Goal: Task Accomplishment & Management: Use online tool/utility

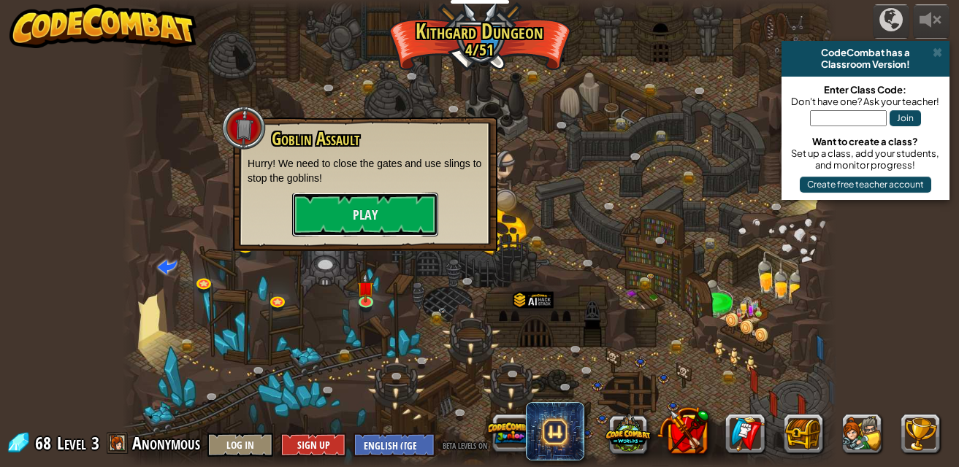
click at [389, 199] on button "Play" at bounding box center [365, 215] width 146 height 44
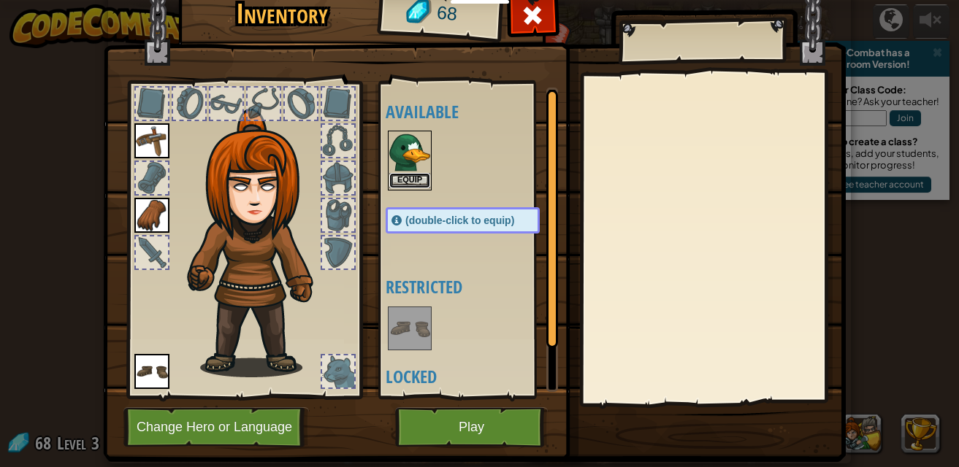
click at [399, 180] on button "Equip" at bounding box center [409, 180] width 41 height 15
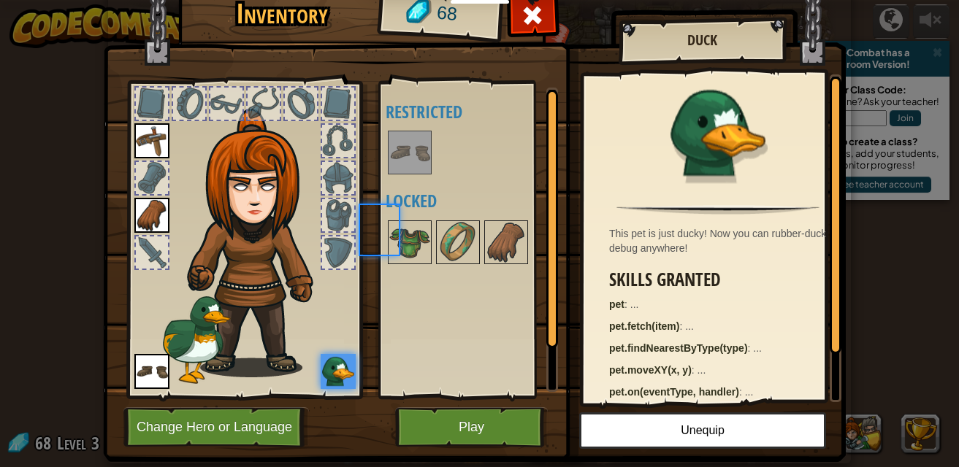
click at [399, 180] on div "Available Equip Equip Equip (double-click to equip) Restricted Locked" at bounding box center [477, 240] width 183 height 305
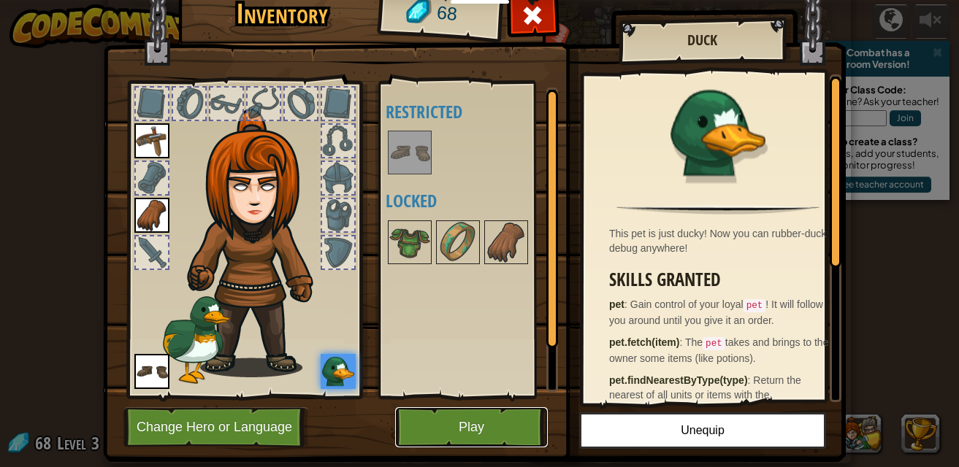
click at [480, 429] on button "Play" at bounding box center [471, 428] width 153 height 40
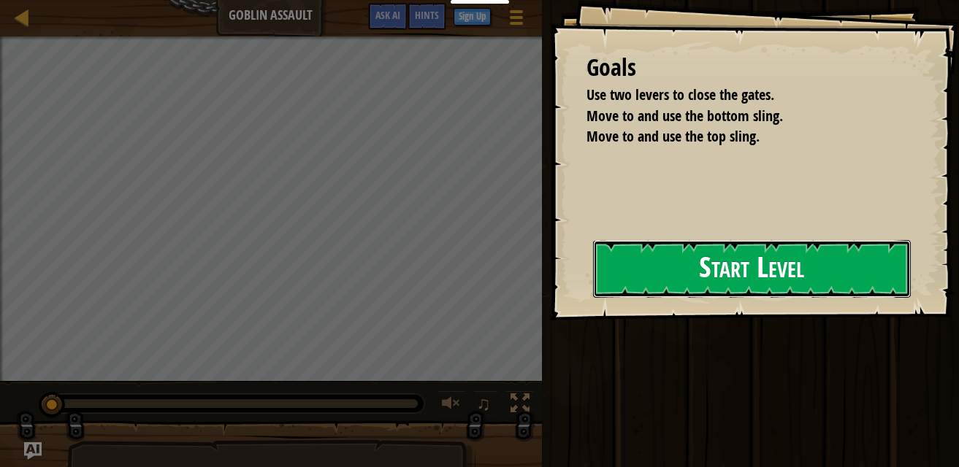
click at [808, 256] on button "Start Level" at bounding box center [752, 269] width 318 height 58
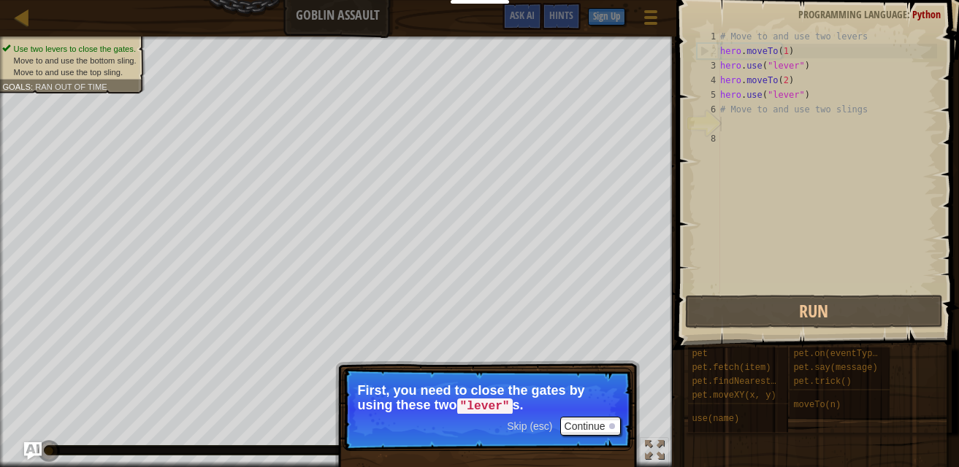
click at [531, 426] on span "Skip (esc)" at bounding box center [529, 427] width 45 height 12
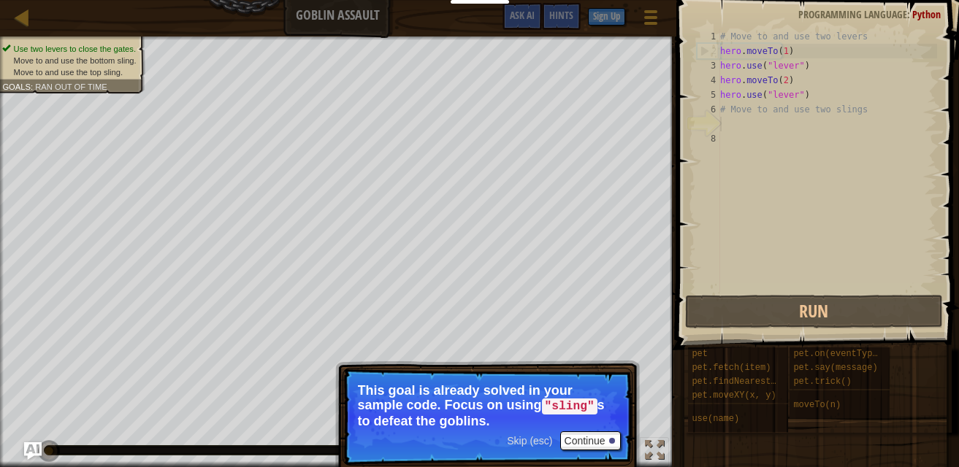
click at [535, 440] on span "Skip (esc)" at bounding box center [529, 441] width 45 height 12
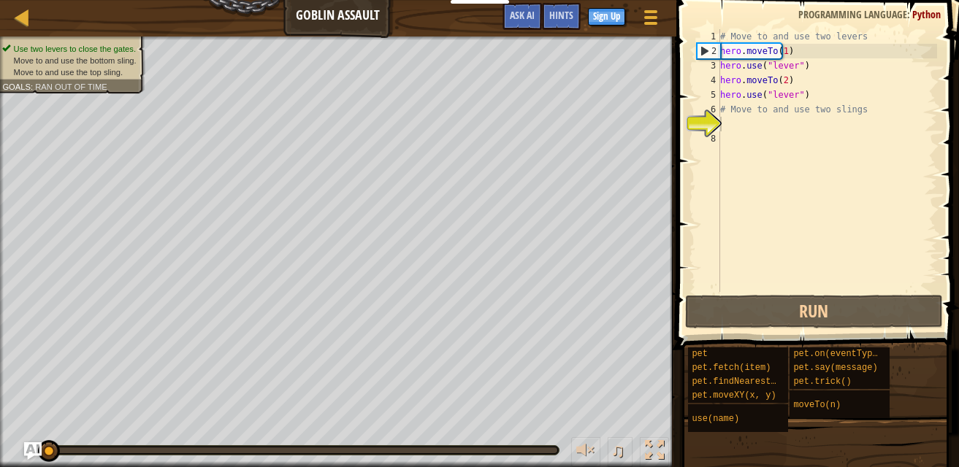
click at [535, 440] on div "♫" at bounding box center [338, 447] width 676 height 44
click at [749, 127] on div "# Move to and use two levers hero . moveTo ( 1 ) hero . use ( "lever" ) hero . …" at bounding box center [827, 175] width 220 height 292
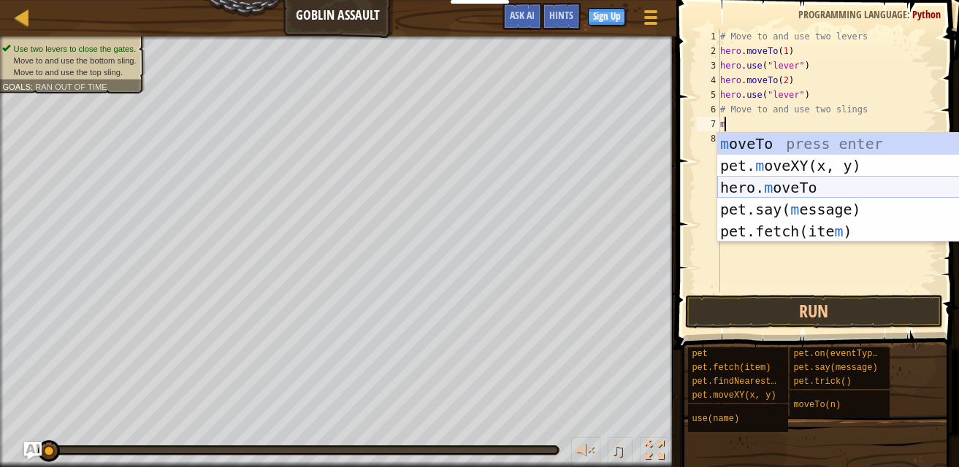
click at [804, 186] on div "m oveTo press enter pet. m oveXY(x, y) press enter hero. m oveTo press enter pe…" at bounding box center [855, 209] width 276 height 153
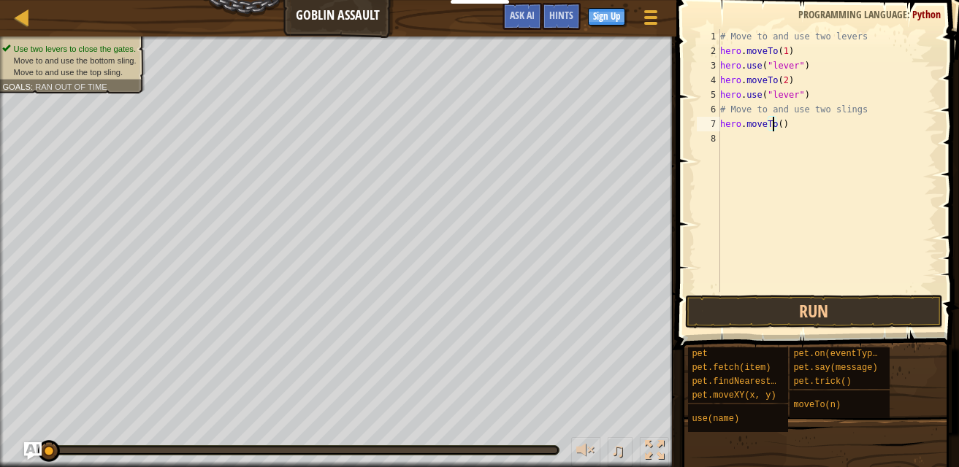
scroll to position [7, 4]
type textarea "hero.moveTo(4)"
type textarea "u"
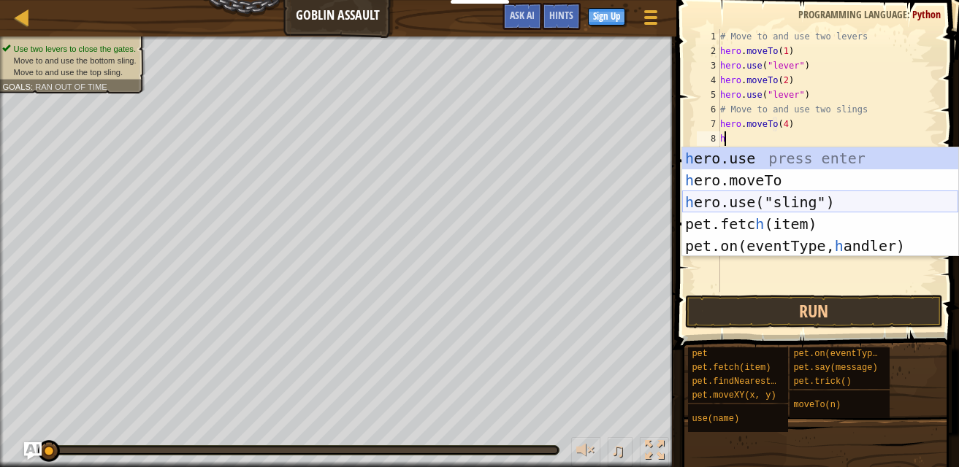
click at [833, 199] on div "h ero.use press enter h ero.moveTo press enter h ero.use("sling") press enter p…" at bounding box center [820, 224] width 276 height 153
type textarea "hero.use("sling")"
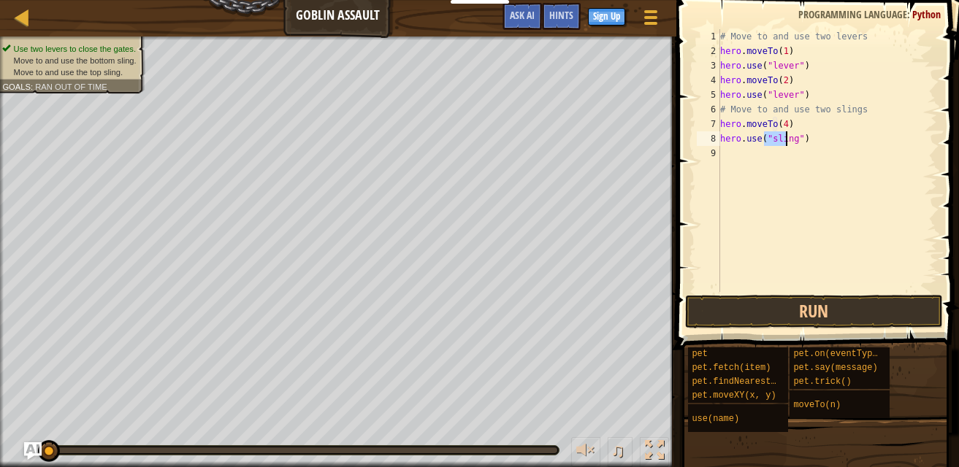
click at [832, 144] on div "# Move to and use two levers hero . moveTo ( 1 ) hero . use ( "lever" ) hero . …" at bounding box center [827, 175] width 220 height 292
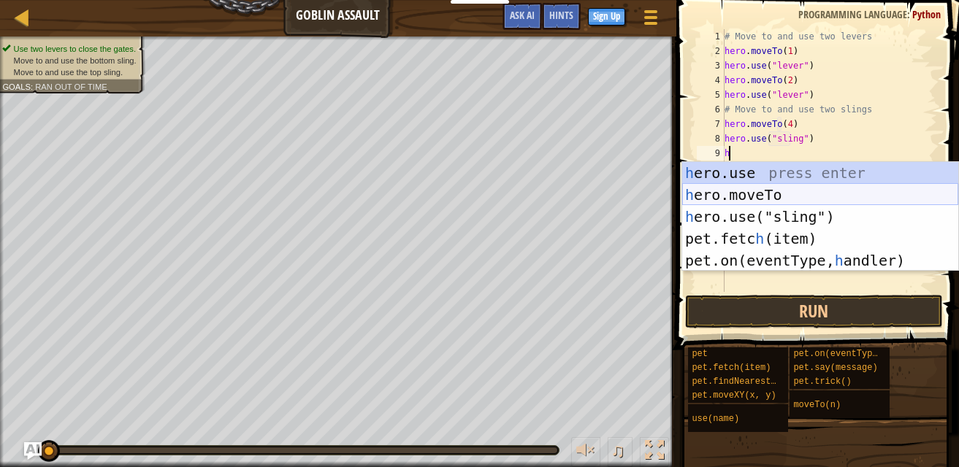
click at [814, 189] on div "h ero.use press enter h ero.moveTo press enter h ero.use("sling") press enter p…" at bounding box center [820, 238] width 276 height 153
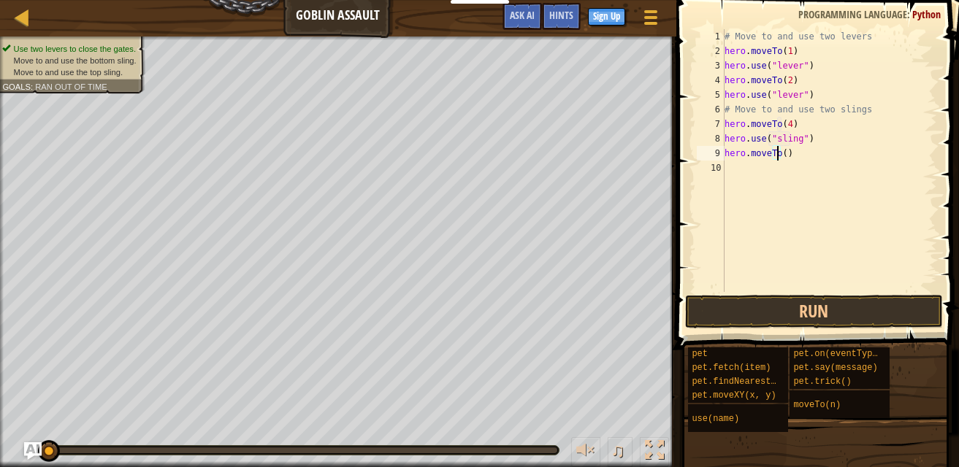
type textarea "hero.moveTo(3)"
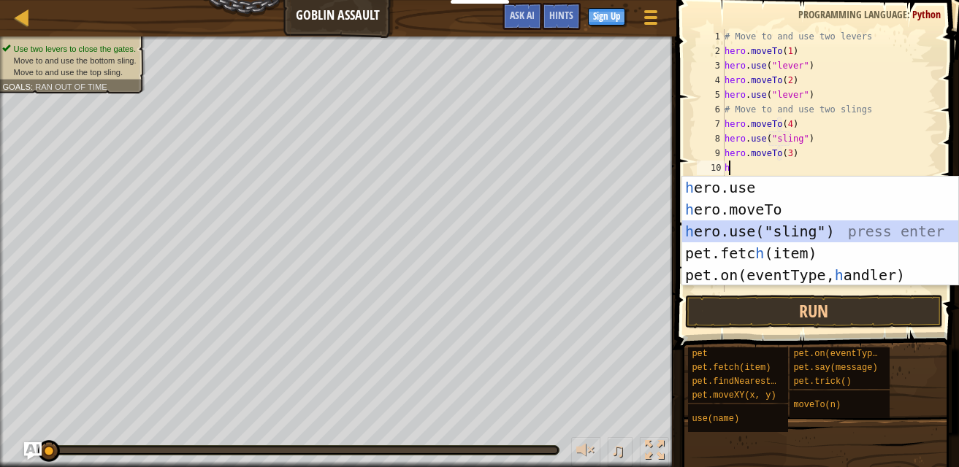
click at [809, 232] on div "h ero.use press enter h ero.moveTo press enter h ero.use("sling") press enter p…" at bounding box center [820, 253] width 276 height 153
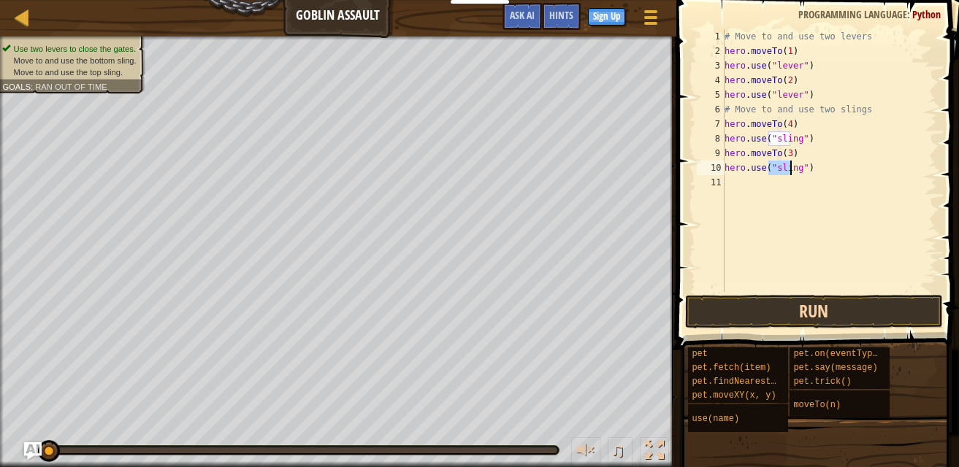
type textarea "hero.use("sling")"
click at [814, 302] on button "Run" at bounding box center [814, 312] width 258 height 34
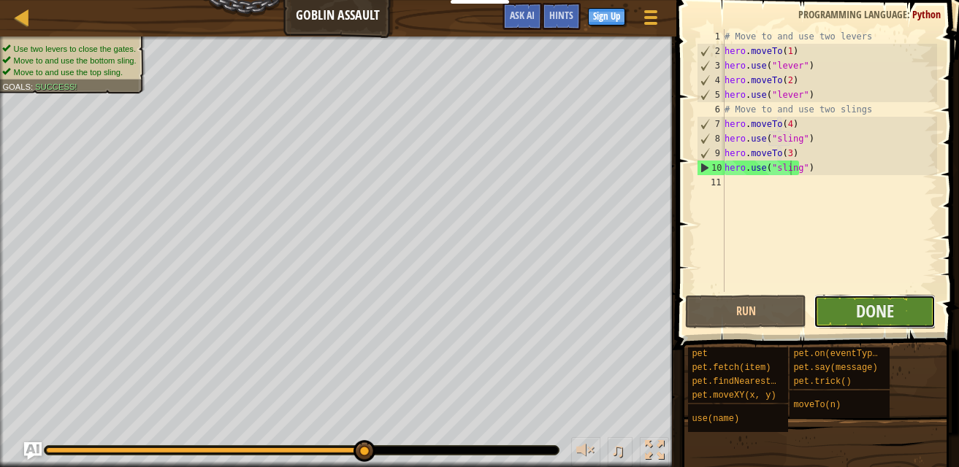
click at [904, 311] on button "Done" at bounding box center [874, 312] width 121 height 34
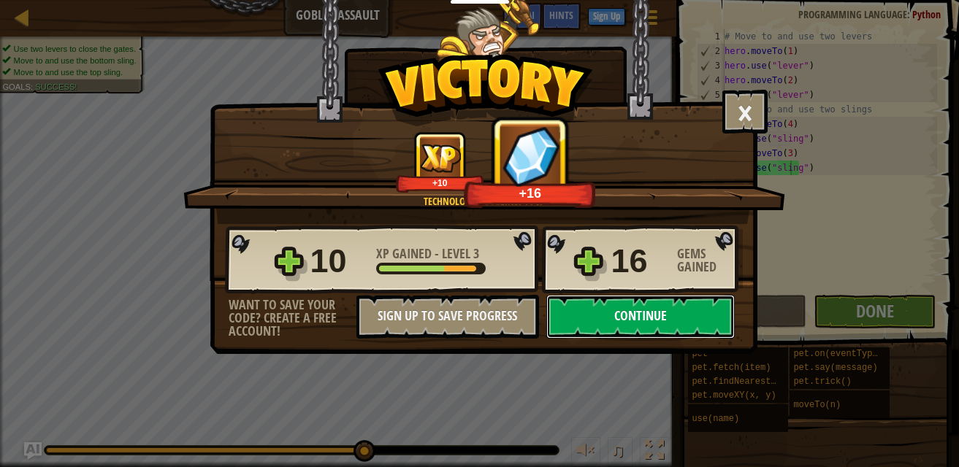
click at [654, 313] on button "Continue" at bounding box center [640, 317] width 188 height 44
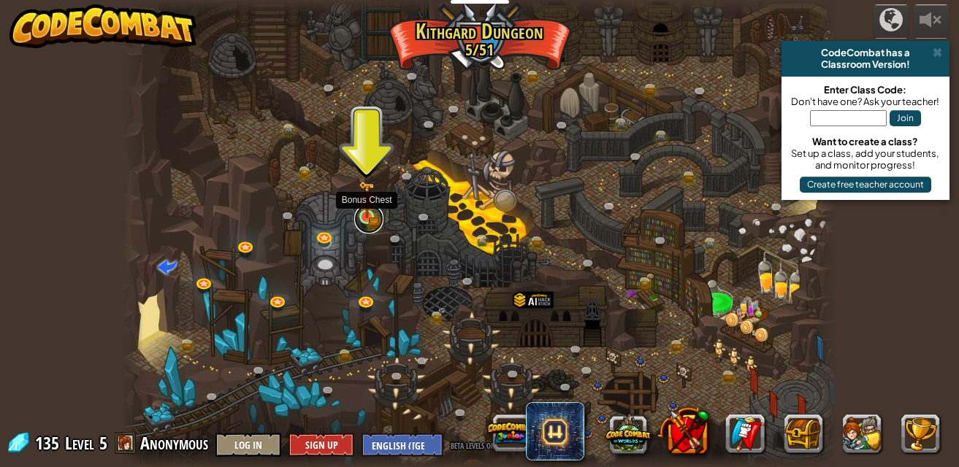
click at [375, 219] on link at bounding box center [368, 218] width 29 height 29
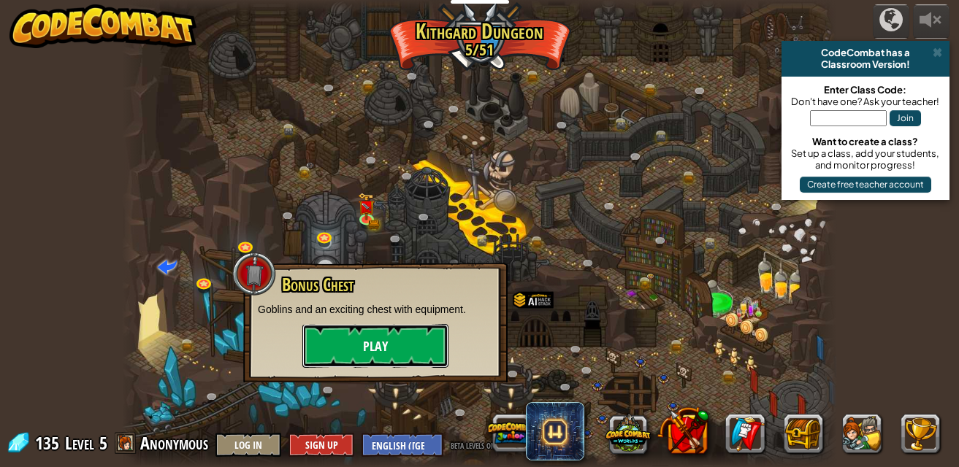
click at [417, 340] on button "Play" at bounding box center [375, 346] width 146 height 44
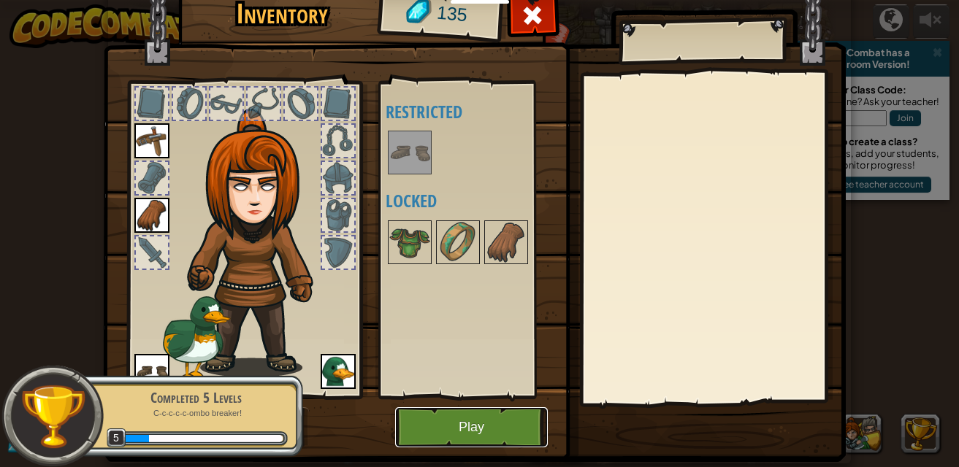
click at [460, 427] on button "Play" at bounding box center [471, 428] width 153 height 40
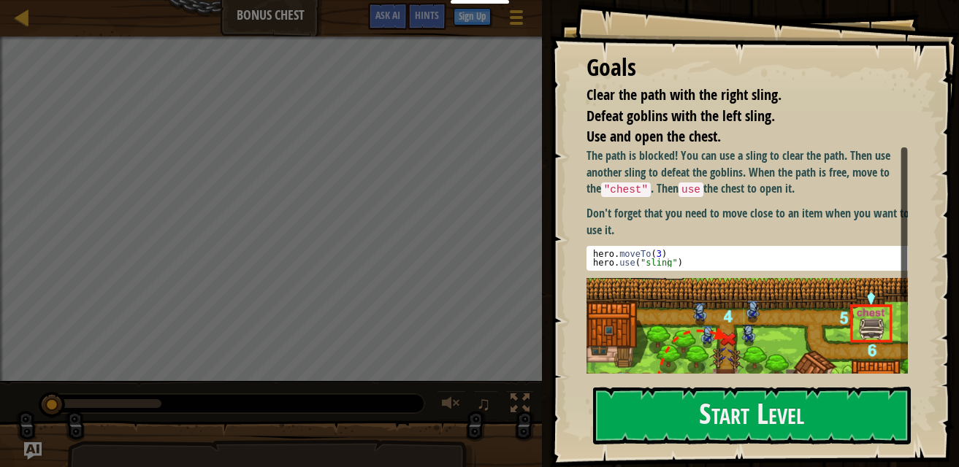
click at [708, 251] on div "hero . moveTo ( 3 ) hero . use ( "sling" )" at bounding box center [752, 267] width 325 height 35
type textarea "hero.moveTo(3)"
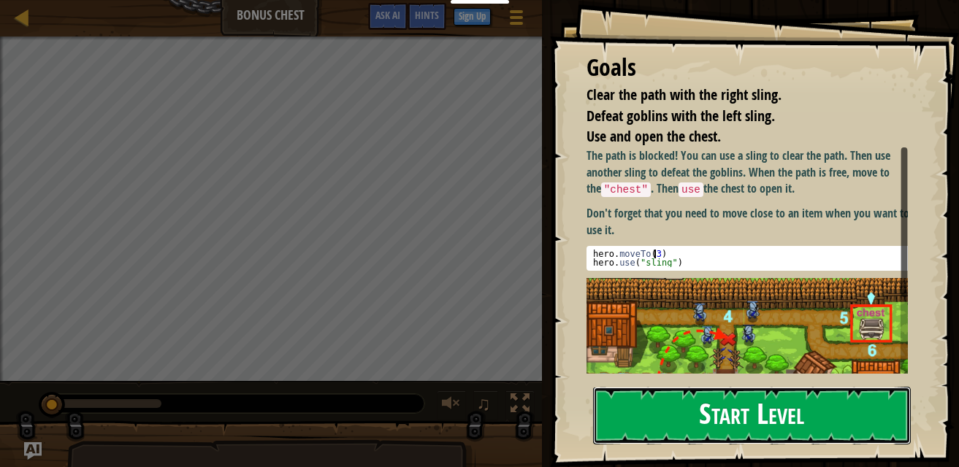
click at [737, 412] on button "Start Level" at bounding box center [752, 416] width 318 height 58
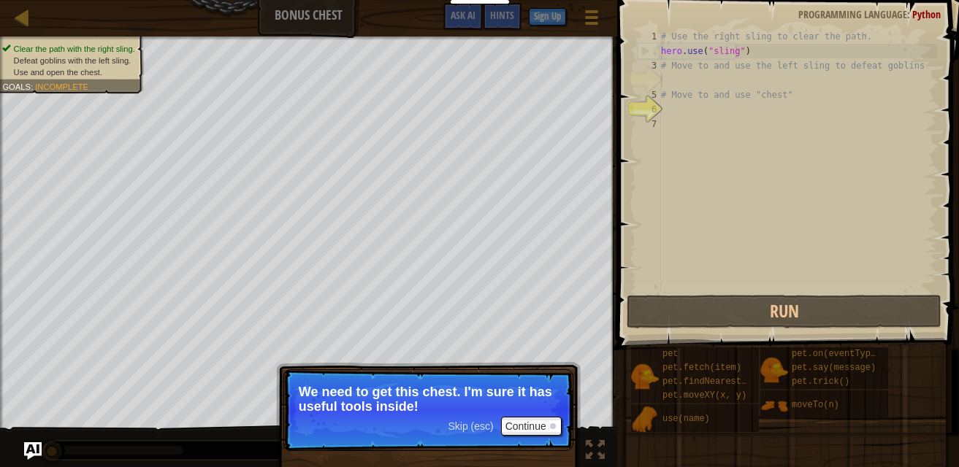
click at [700, 65] on div "# Use the right sling to clear the path. hero . use ( "sling" ) # Move to and u…" at bounding box center [797, 175] width 279 height 292
click at [534, 421] on button "Continue" at bounding box center [531, 426] width 61 height 19
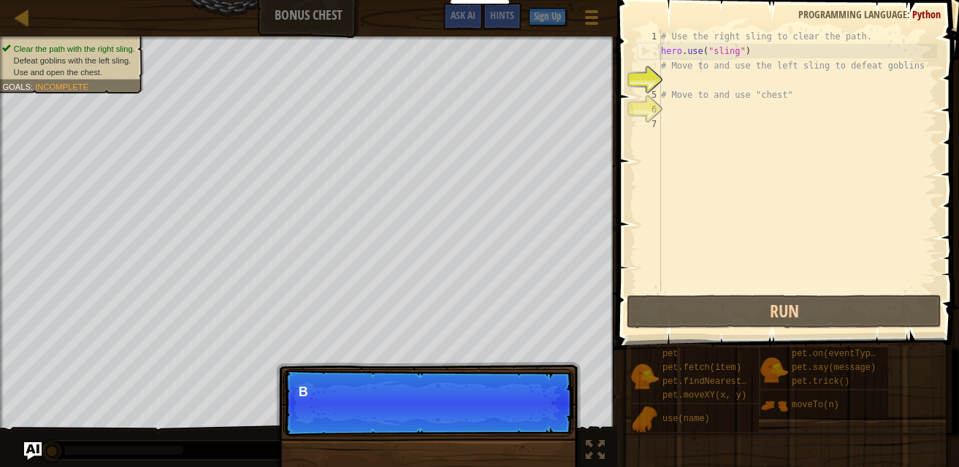
scroll to position [7, 3]
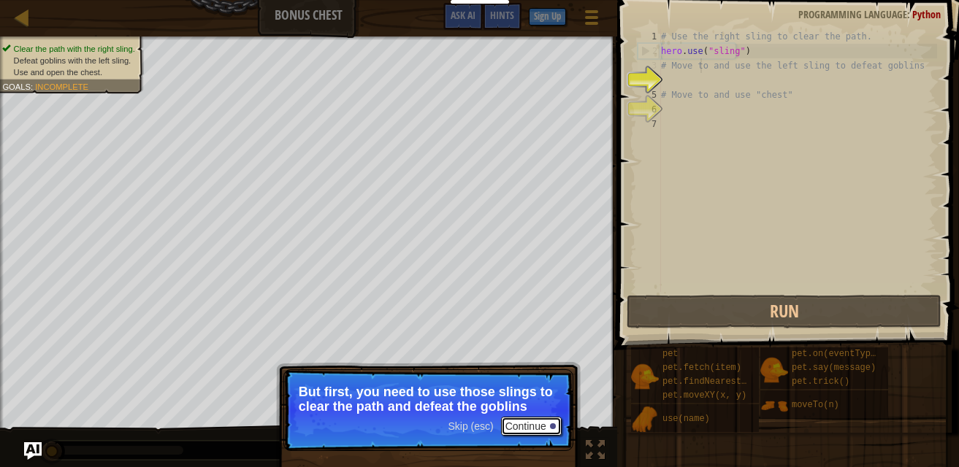
click at [537, 429] on button "Continue" at bounding box center [531, 426] width 61 height 19
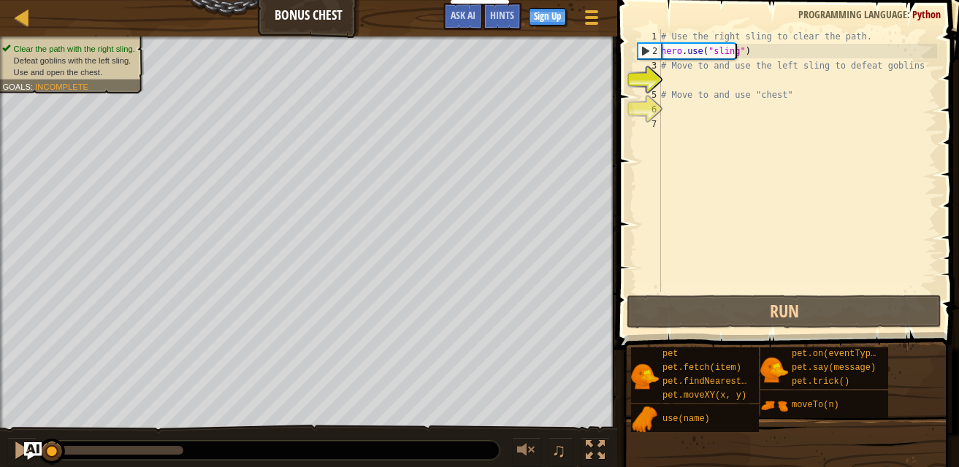
click at [747, 51] on div "# Use the right sling to clear the path. hero . use ( "sling" ) # Move to and u…" at bounding box center [797, 175] width 279 height 292
type textarea "hero.use("sling")"
click at [723, 77] on div "# Use the right sling to clear the path. hero . use ( "sling" ) # Move to and u…" at bounding box center [797, 175] width 279 height 292
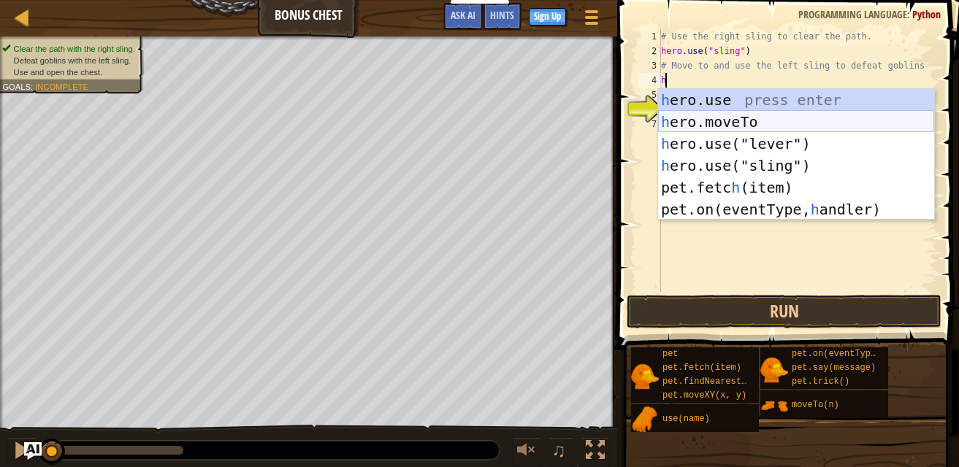
click at [803, 126] on div "h ero.use press enter h ero.moveTo press enter h ero.use("lever") press enter h…" at bounding box center [796, 176] width 276 height 175
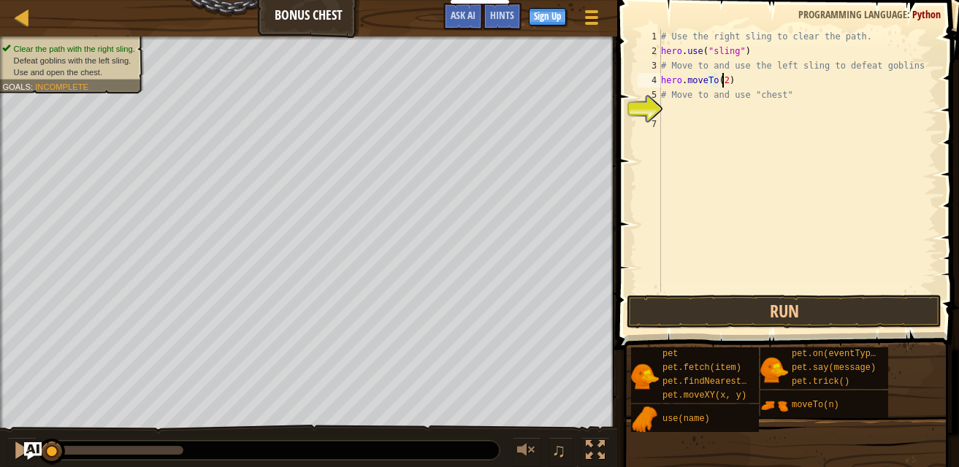
type textarea "# Move to and use "chest""
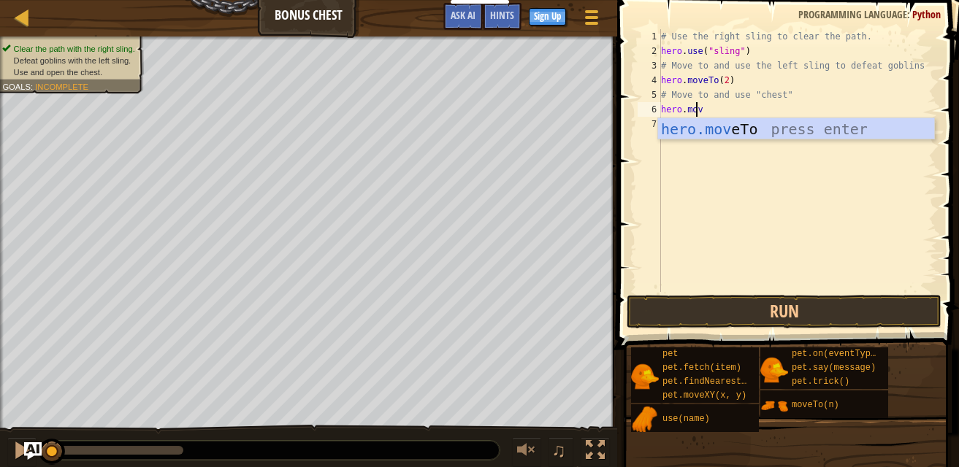
scroll to position [7, 2]
click at [803, 126] on div "hero.move To press enter" at bounding box center [796, 151] width 276 height 66
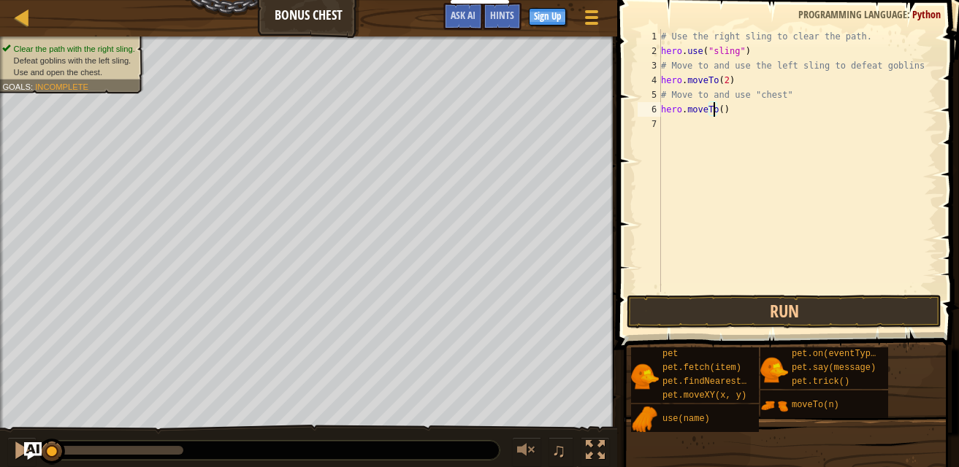
type textarea "hero.moveTo(3)"
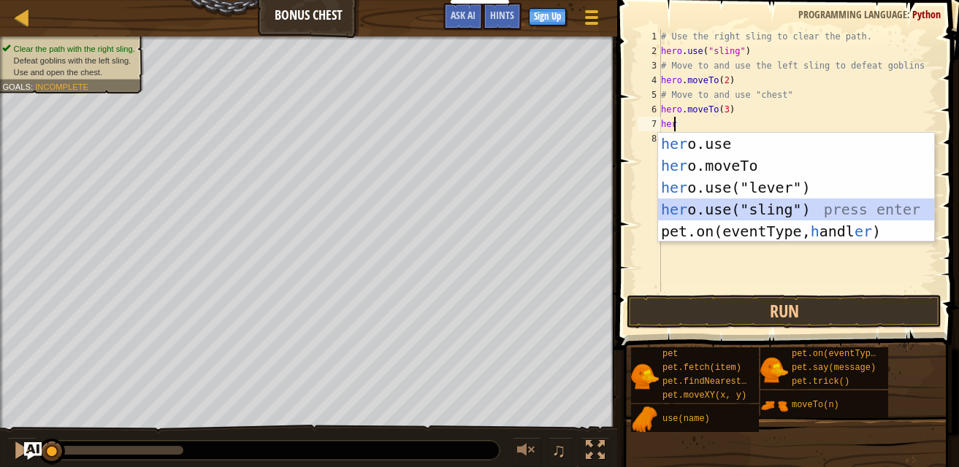
click at [749, 203] on div "her o.use press enter her o.moveTo press enter her o.use("lever") press enter h…" at bounding box center [796, 209] width 276 height 153
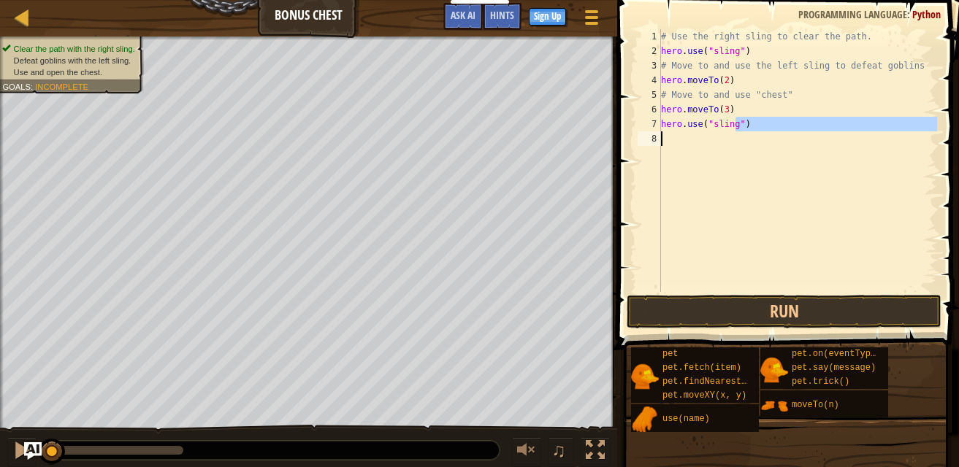
drag, startPoint x: 765, startPoint y: 120, endPoint x: 748, endPoint y: 138, distance: 24.3
click at [748, 138] on div "# Use the right sling to clear the path. hero . use ( "sling" ) # Move to and u…" at bounding box center [797, 175] width 279 height 292
type textarea "hero.use("sling")"
click at [748, 139] on div "# Use the right sling to clear the path. hero . use ( "sling" ) # Move to and u…" at bounding box center [797, 160] width 279 height 263
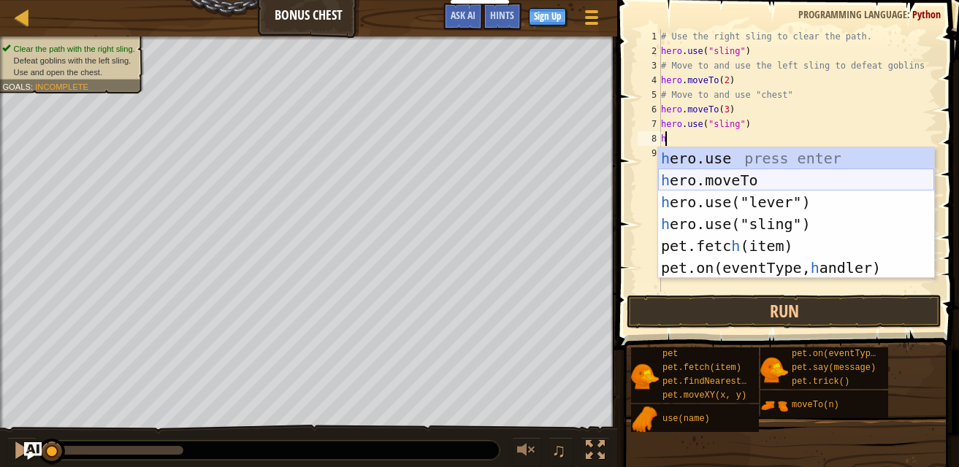
click at [742, 183] on div "h ero.use press enter h ero.moveTo press enter h ero.use("lever") press enter h…" at bounding box center [796, 235] width 276 height 175
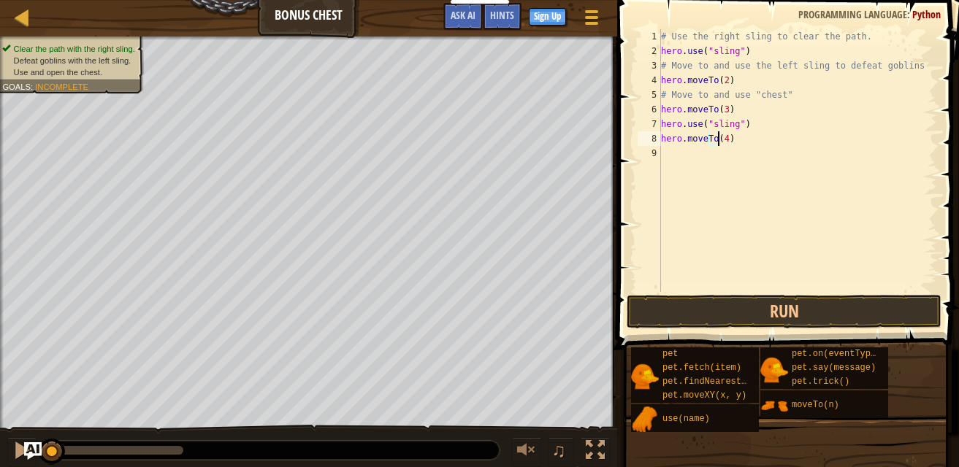
scroll to position [7, 4]
type textarea "hero.moveTo(4)"
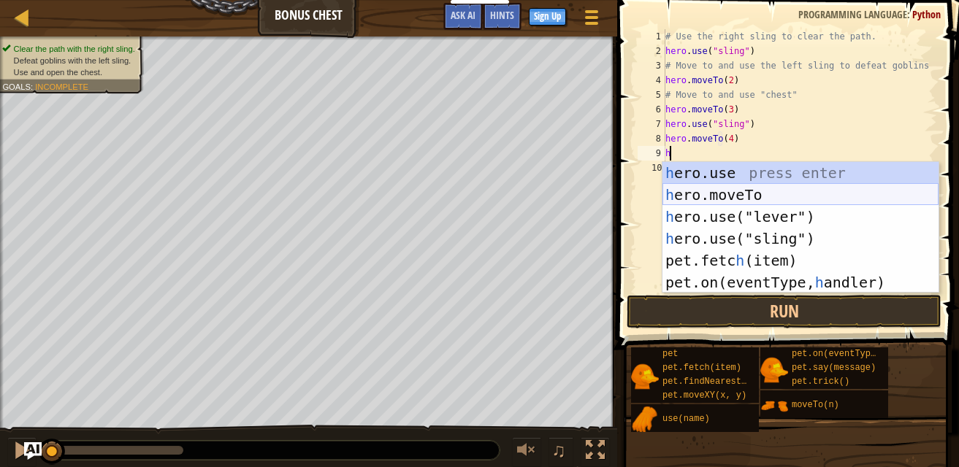
click at [761, 199] on div "h ero.use press enter h ero.moveTo press enter h ero.use("lever") press enter h…" at bounding box center [800, 249] width 276 height 175
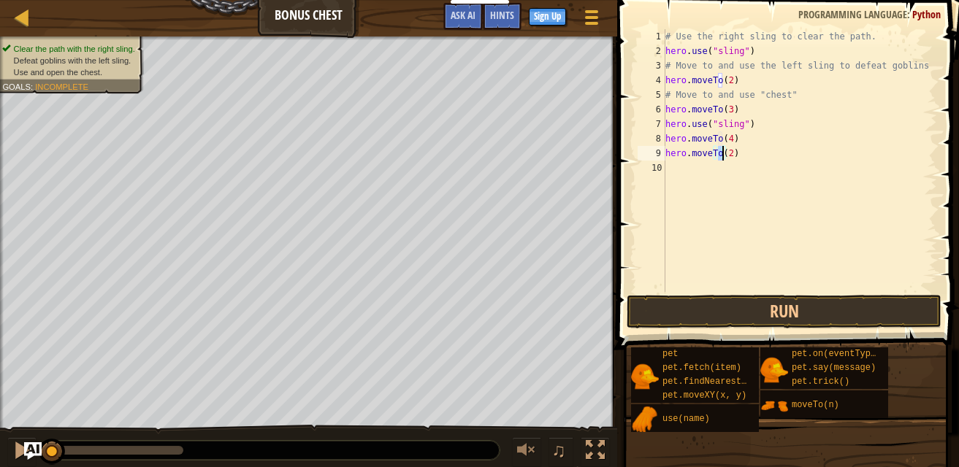
type textarea "hero.moveTo(5)"
click at [727, 166] on div "# Use the right sling to clear the path. hero . use ( "sling" ) # Move to and u…" at bounding box center [799, 175] width 275 height 292
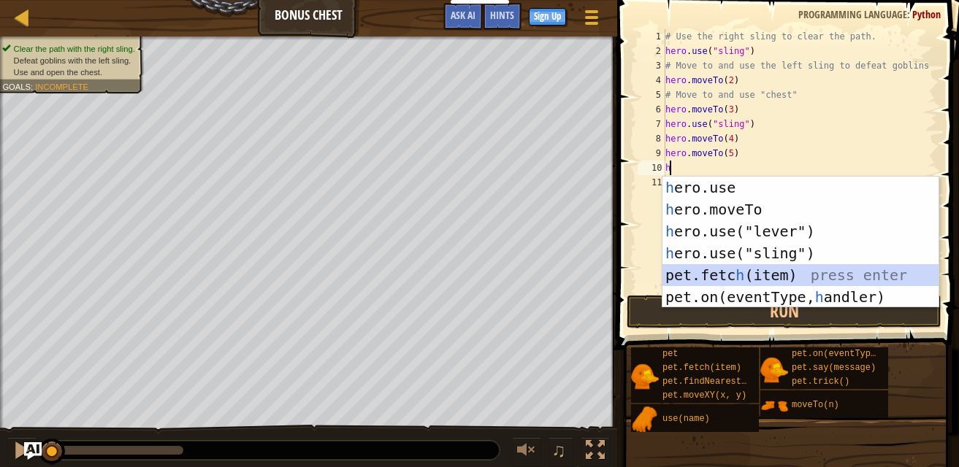
click at [718, 274] on div "h ero.use press enter h ero.moveTo press enter h ero.use("lever") press enter h…" at bounding box center [800, 264] width 276 height 175
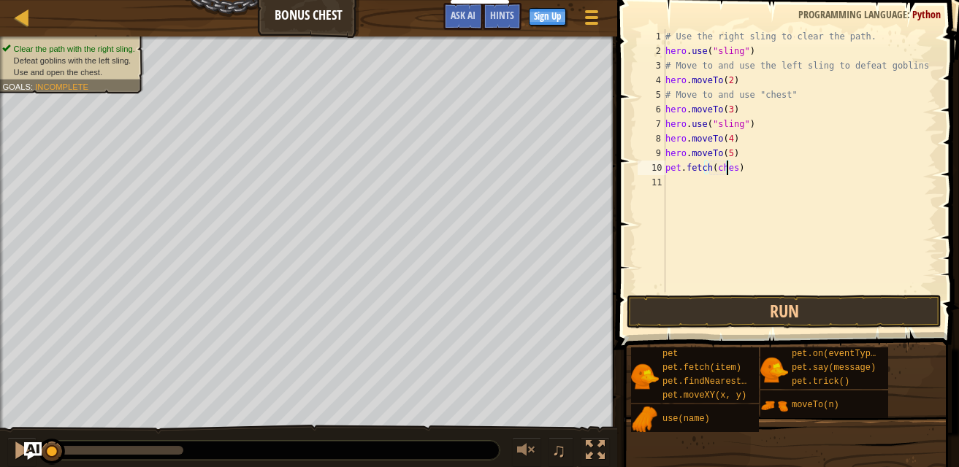
type textarea "pet.fetch(chest)"
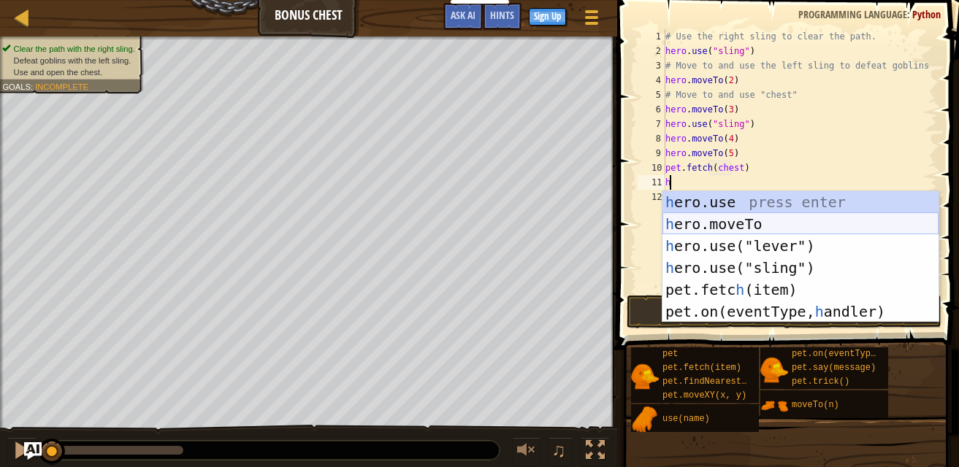
click at [762, 221] on div "h ero.use press enter h ero.moveTo press enter h ero.use("lever") press enter h…" at bounding box center [800, 278] width 276 height 175
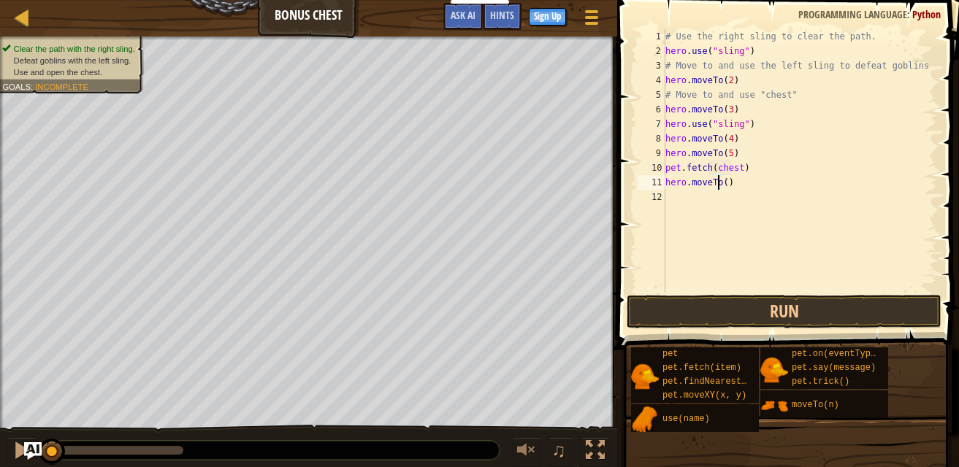
scroll to position [7, 4]
click at [788, 320] on button "Run" at bounding box center [784, 312] width 315 height 34
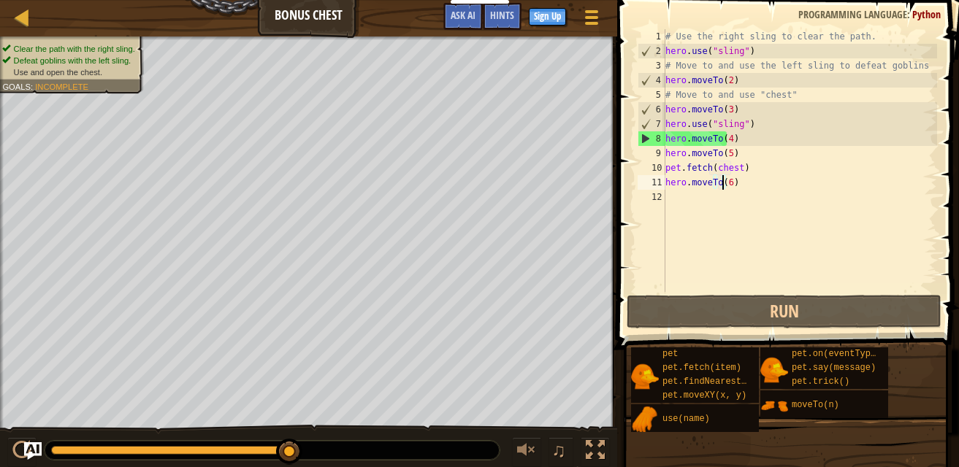
click at [712, 118] on div "# Use the right sling to clear the path. hero . use ( "sling" ) # Move to and u…" at bounding box center [799, 175] width 275 height 292
click at [718, 140] on div "# Use the right sling to clear the path. hero . use ( "sling" ) # Move to and u…" at bounding box center [799, 175] width 275 height 292
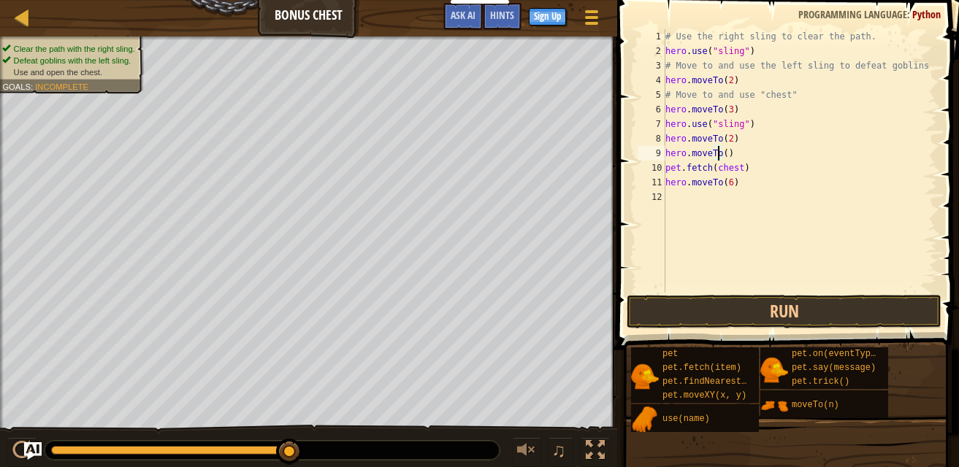
type textarea "hero.moveTo(4)"
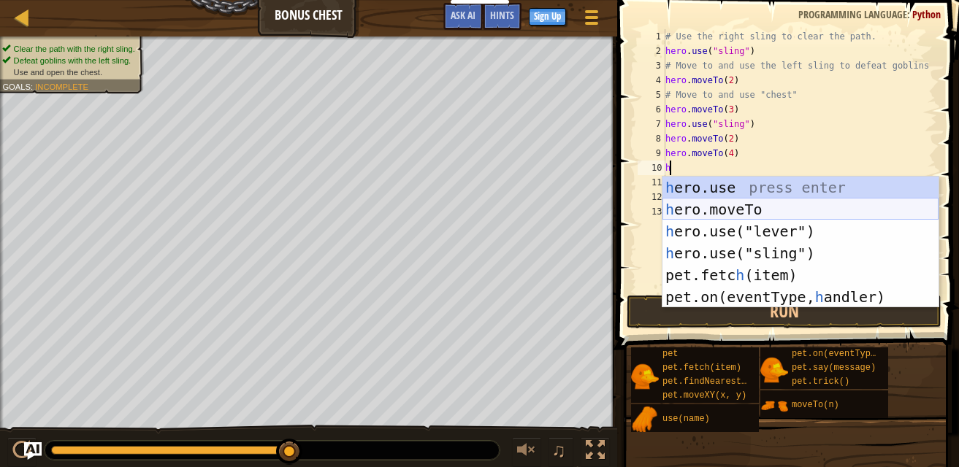
click at [748, 214] on div "h ero.use press enter h ero.moveTo press enter h ero.use("lever") press enter h…" at bounding box center [800, 264] width 276 height 175
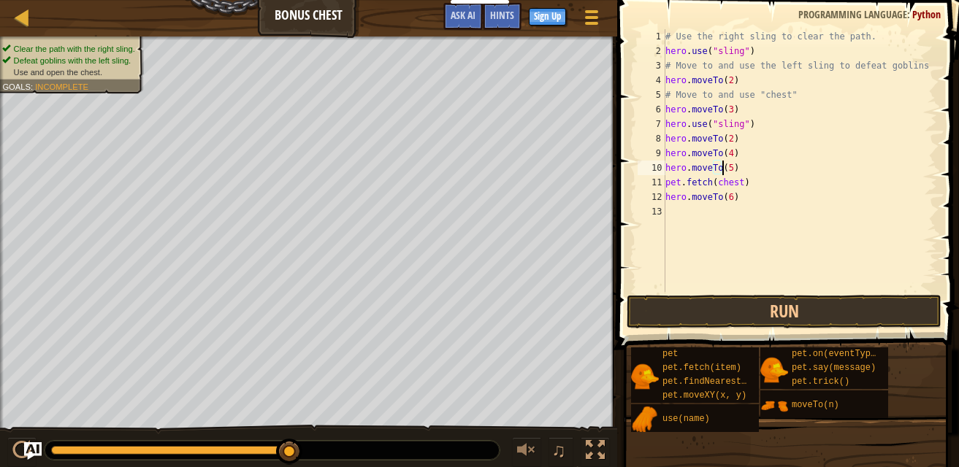
scroll to position [7, 4]
click at [773, 312] on button "Run" at bounding box center [784, 312] width 315 height 34
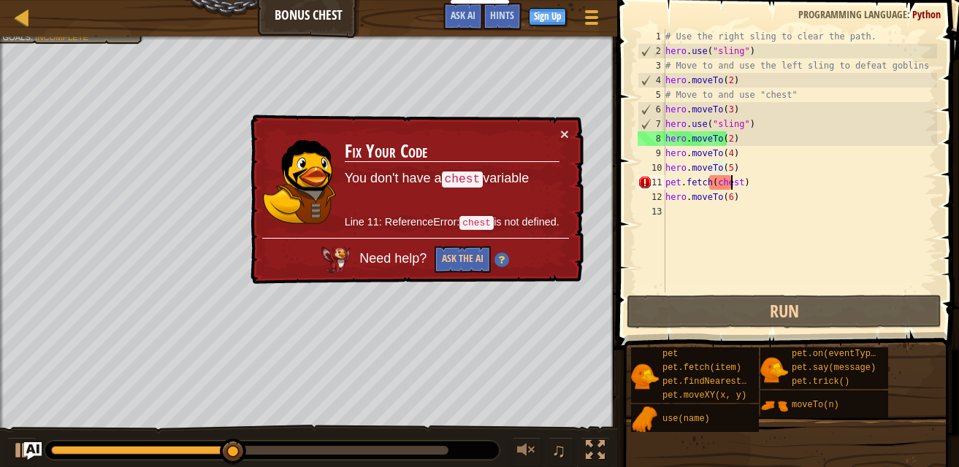
click at [729, 187] on div "# Use the right sling to clear the path. hero . use ( "sling" ) # Move to and u…" at bounding box center [799, 175] width 275 height 292
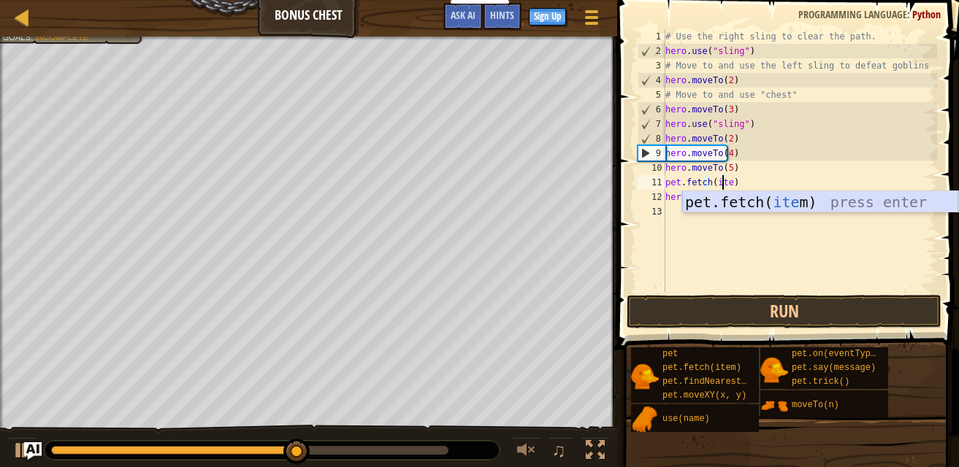
click at [756, 200] on div "pet.fetch( ite m) press enter" at bounding box center [820, 224] width 276 height 66
type textarea "pet.fetch(item)"
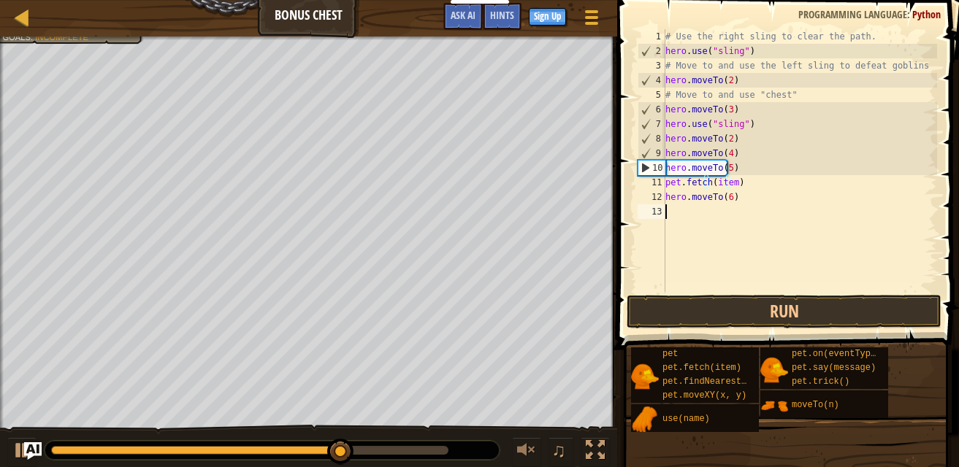
click at [767, 225] on div "# Use the right sling to clear the path. hero . use ( "sling" ) # Move to and u…" at bounding box center [799, 175] width 275 height 292
click at [749, 188] on div "# Use the right sling to clear the path. hero . use ( "sling" ) # Move to and u…" at bounding box center [799, 175] width 275 height 292
click at [647, 164] on div "10" at bounding box center [651, 168] width 27 height 15
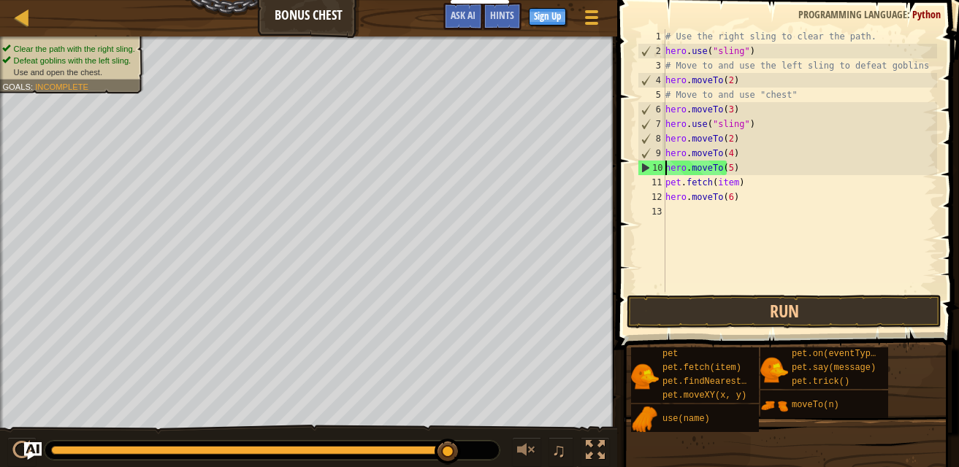
click at [741, 176] on div "# Use the right sling to clear the path. hero . use ( "sling" ) # Move to and u…" at bounding box center [799, 175] width 275 height 292
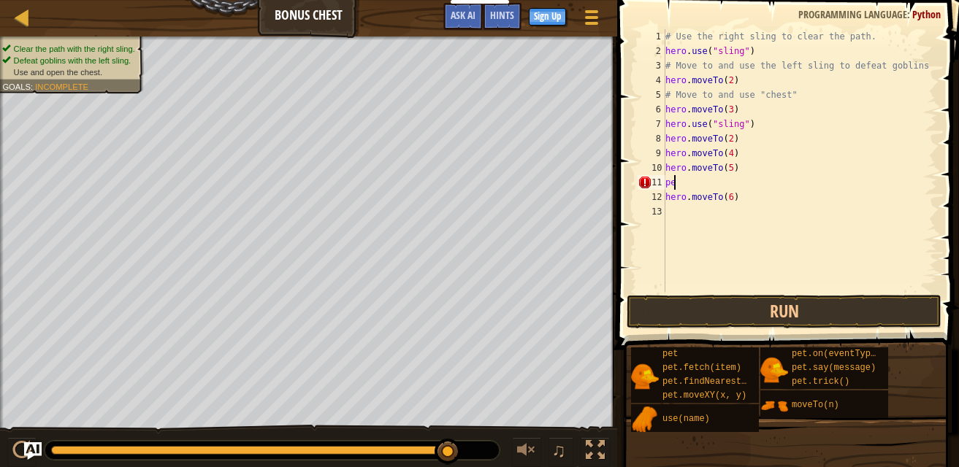
type textarea "p"
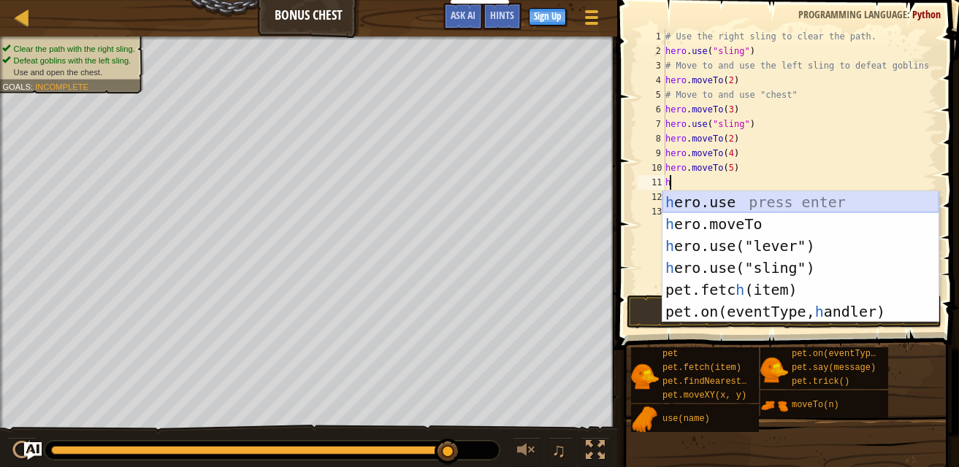
click at [763, 202] on div "h ero.use press enter h ero.moveTo press enter h ero.use("lever") press enter h…" at bounding box center [800, 278] width 276 height 175
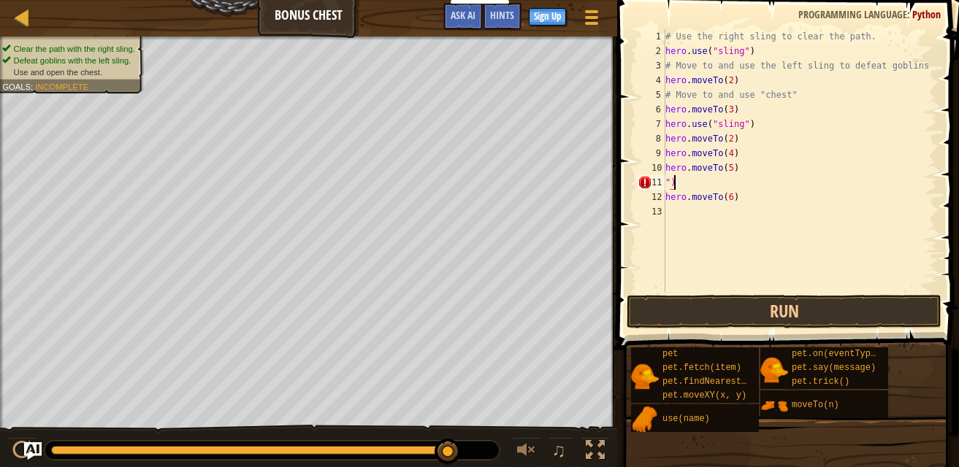
type textarea """
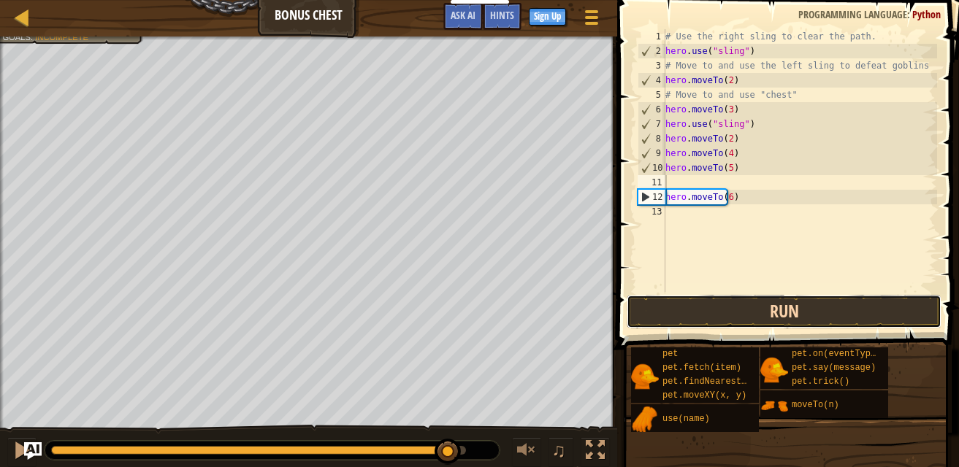
click at [774, 312] on button "Run" at bounding box center [784, 312] width 315 height 34
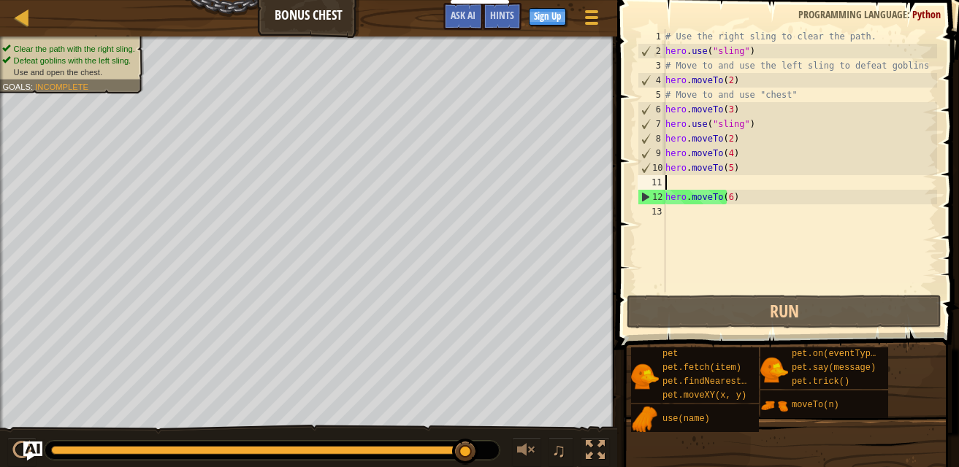
click at [36, 444] on img "Ask AI" at bounding box center [32, 451] width 19 height 19
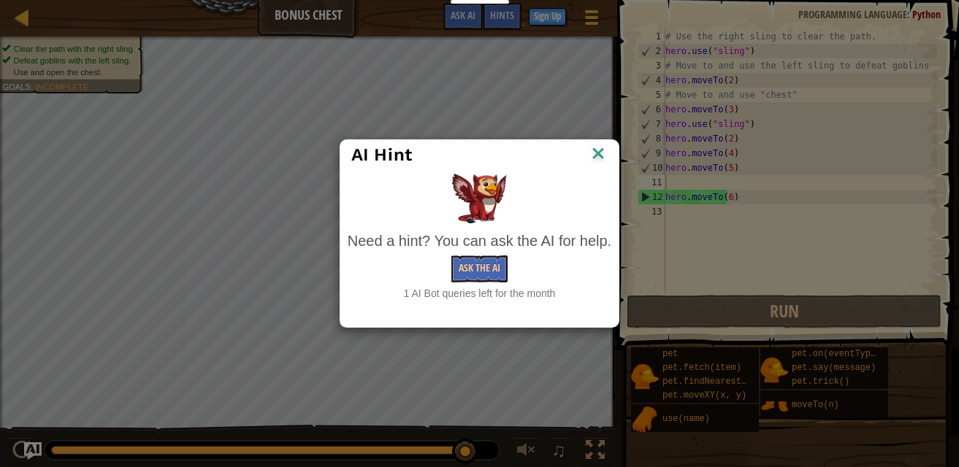
click at [509, 259] on div "Ask the AI" at bounding box center [480, 269] width 264 height 27
click at [498, 261] on button "Ask the AI" at bounding box center [479, 269] width 56 height 27
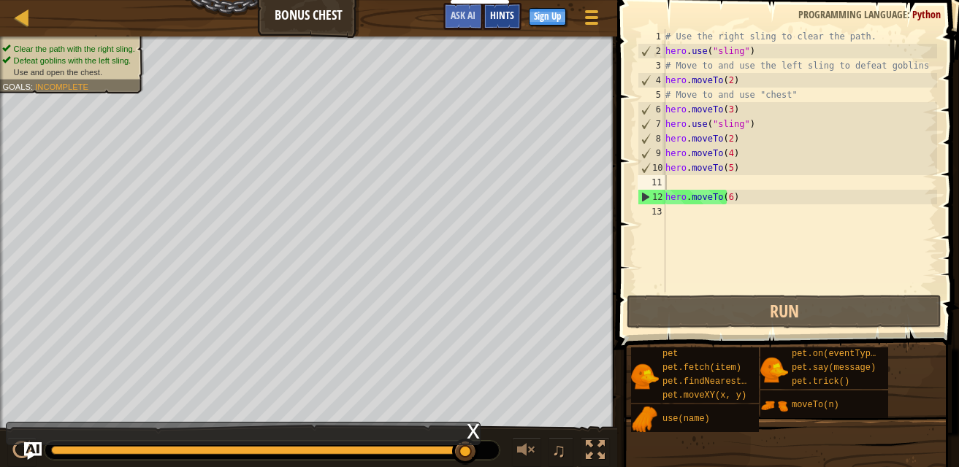
click at [493, 16] on span "Hints" at bounding box center [502, 15] width 24 height 14
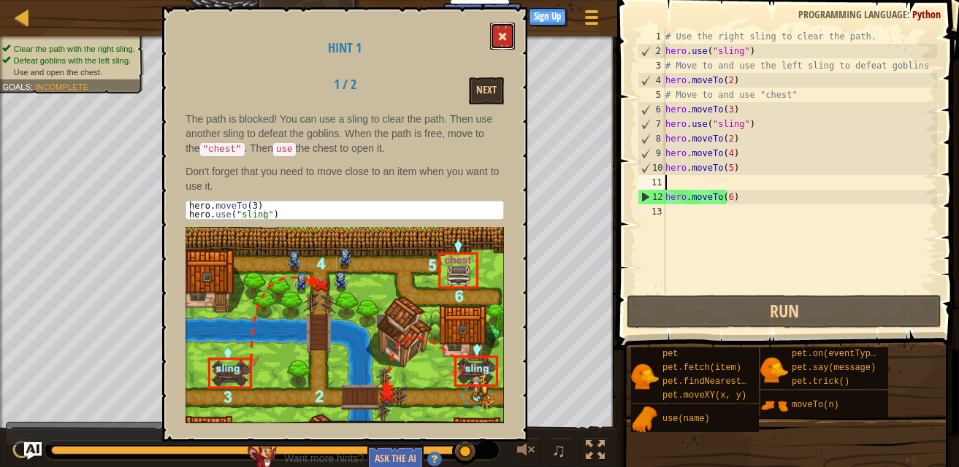
click at [492, 40] on button at bounding box center [502, 36] width 25 height 27
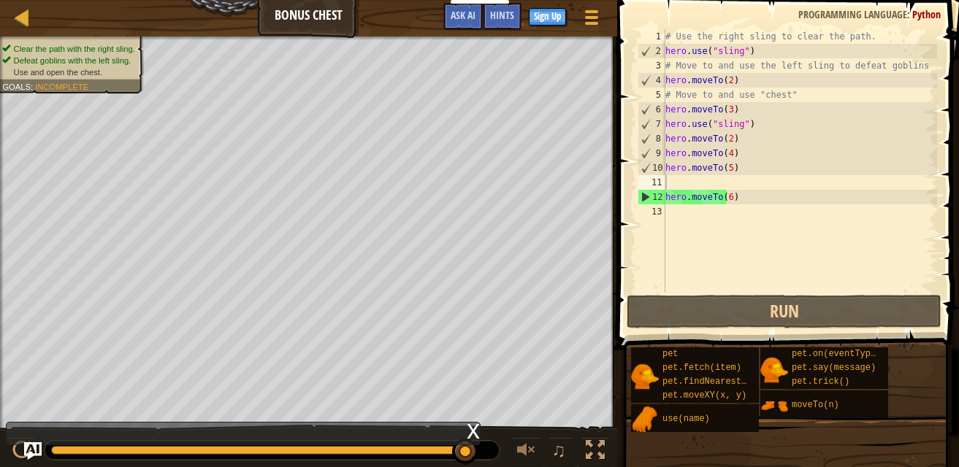
click at [720, 189] on div "# Use the right sling to clear the path. hero . use ( "sling" ) # Move to and u…" at bounding box center [799, 175] width 275 height 292
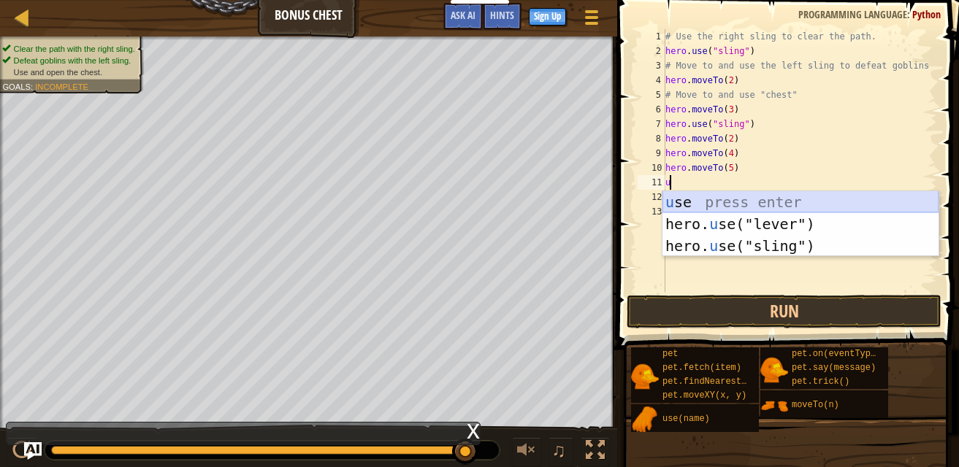
click at [727, 208] on div "u se press enter hero. u se("lever") press enter hero. u se("sling") press enter" at bounding box center [800, 246] width 276 height 110
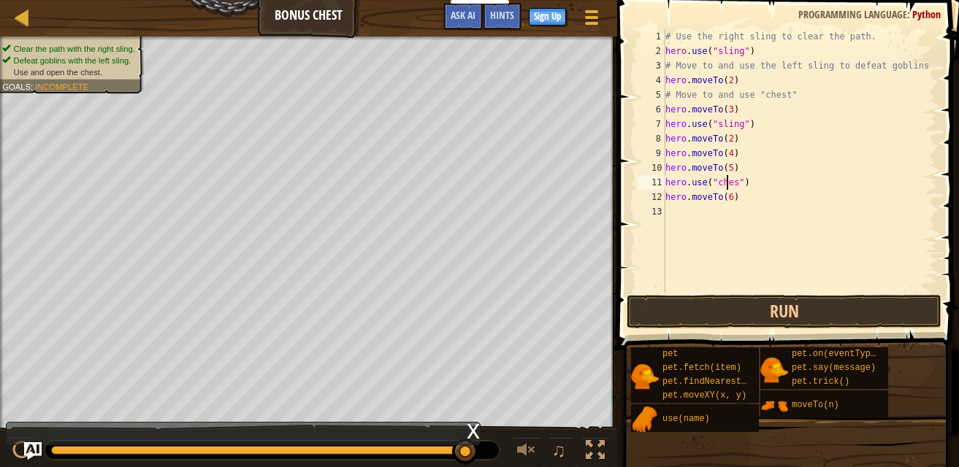
scroll to position [7, 5]
type textarea "hero.use("chest")"
click at [762, 305] on button "Run" at bounding box center [784, 312] width 315 height 34
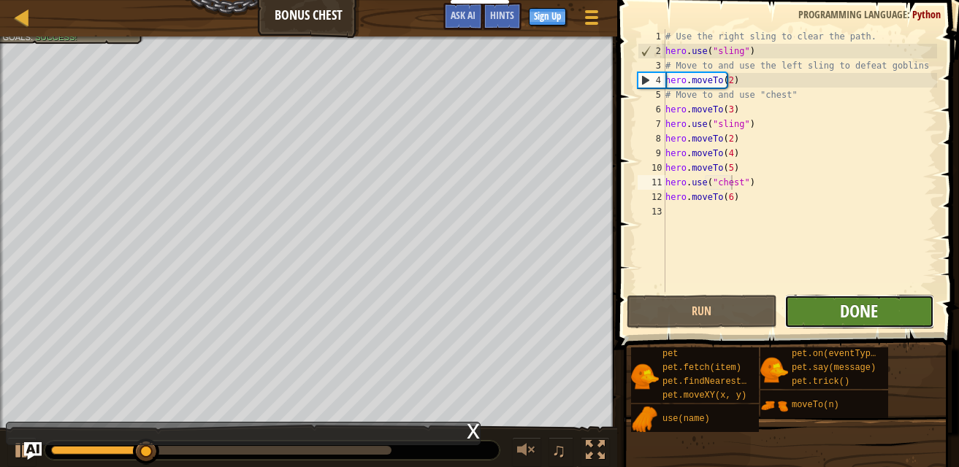
click at [848, 302] on span "Done" at bounding box center [859, 310] width 38 height 23
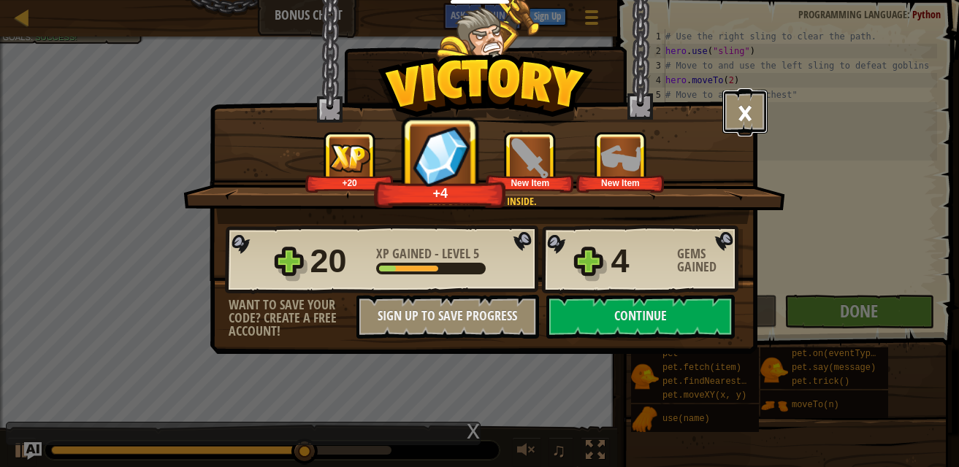
click at [746, 117] on button "×" at bounding box center [744, 112] width 45 height 44
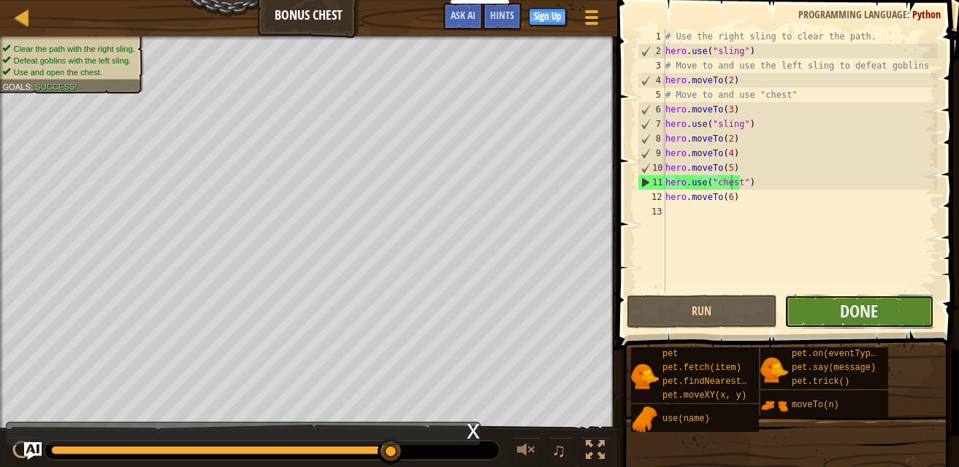
click at [817, 312] on button "Done" at bounding box center [859, 312] width 150 height 34
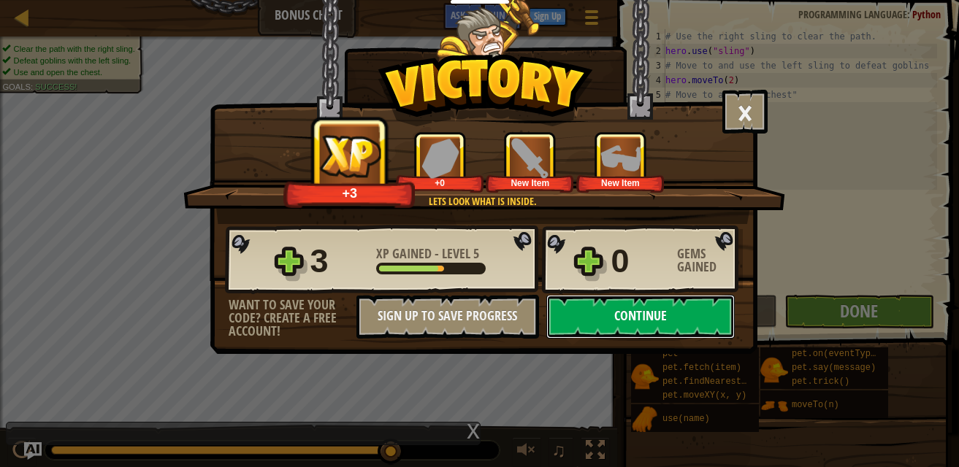
click at [680, 307] on button "Continue" at bounding box center [640, 317] width 188 height 44
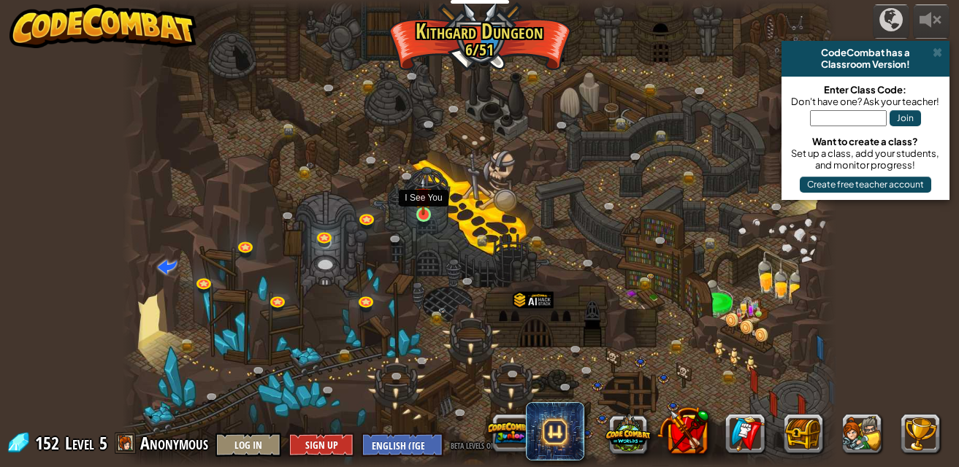
click at [420, 214] on img at bounding box center [423, 196] width 17 height 39
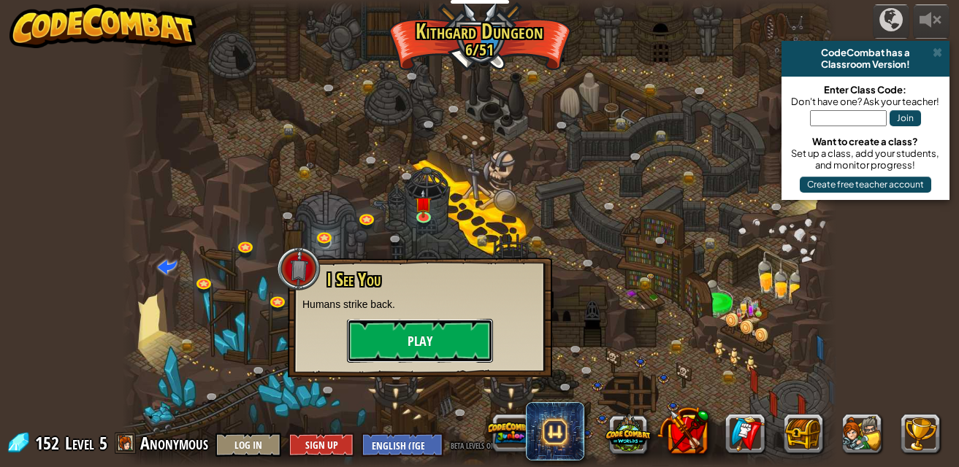
click at [425, 348] on button "Play" at bounding box center [420, 341] width 146 height 44
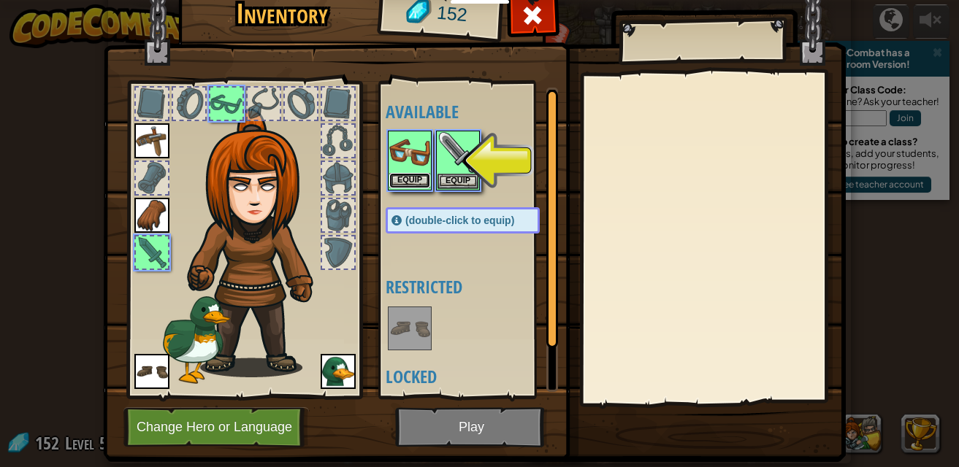
click at [423, 177] on button "Equip" at bounding box center [409, 180] width 41 height 15
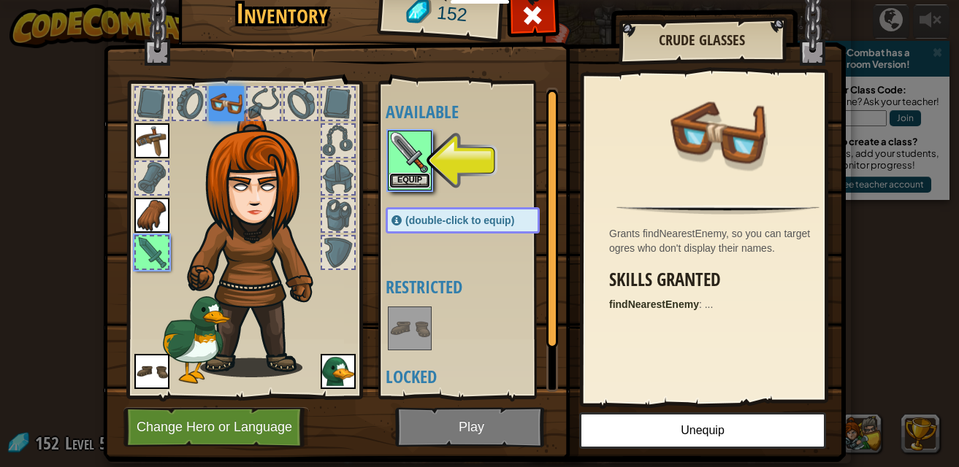
click at [407, 180] on button "Equip" at bounding box center [409, 180] width 41 height 15
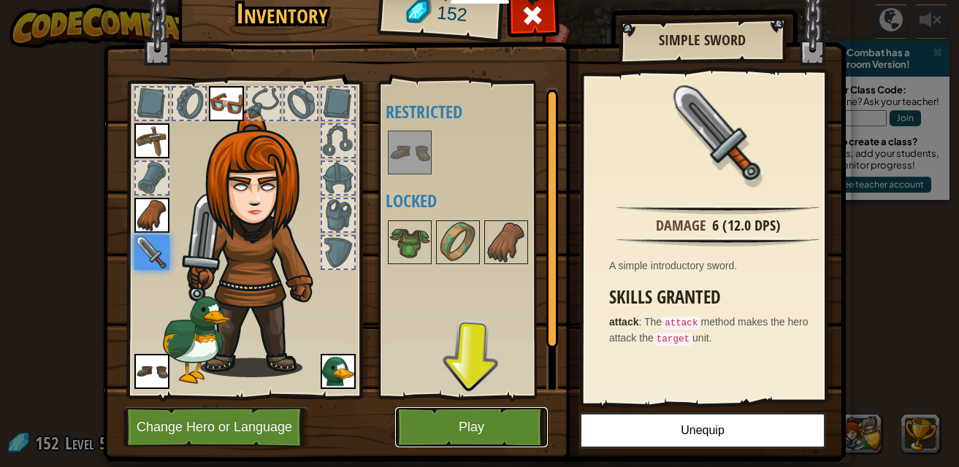
click at [459, 421] on button "Play" at bounding box center [471, 428] width 153 height 40
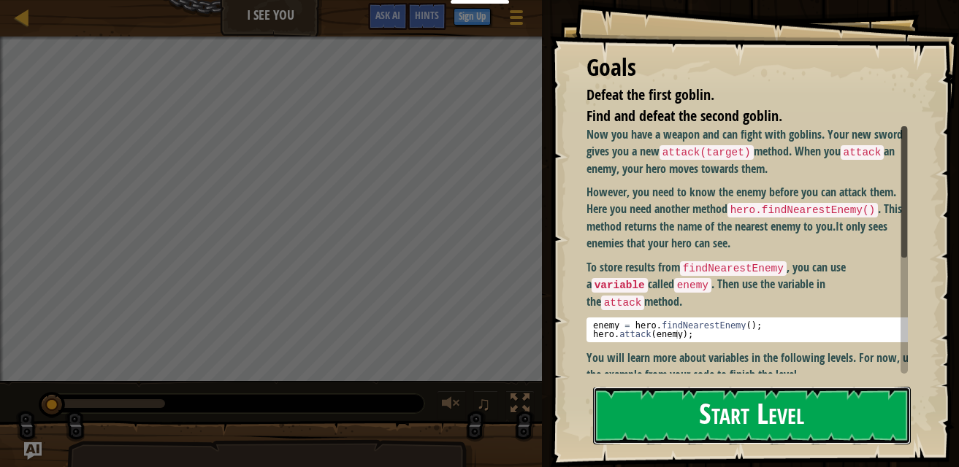
click at [781, 415] on button "Start Level" at bounding box center [752, 416] width 318 height 58
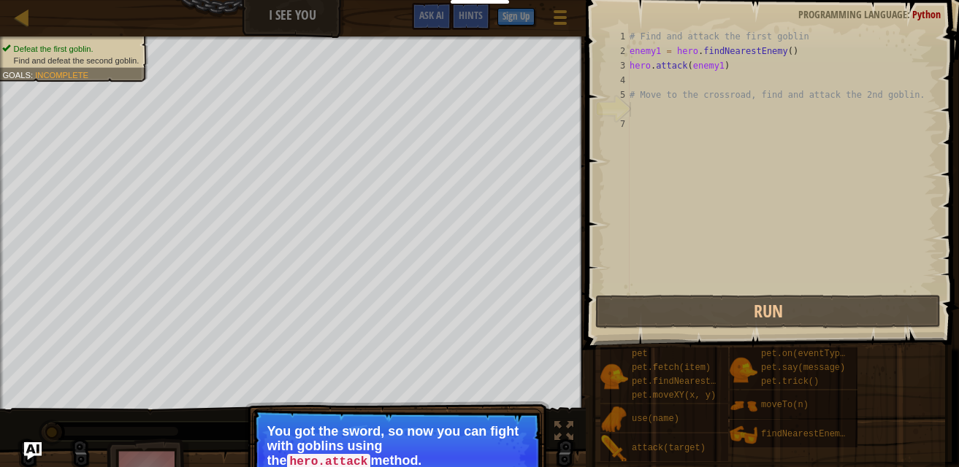
drag, startPoint x: 513, startPoint y: 460, endPoint x: 456, endPoint y: 467, distance: 57.3
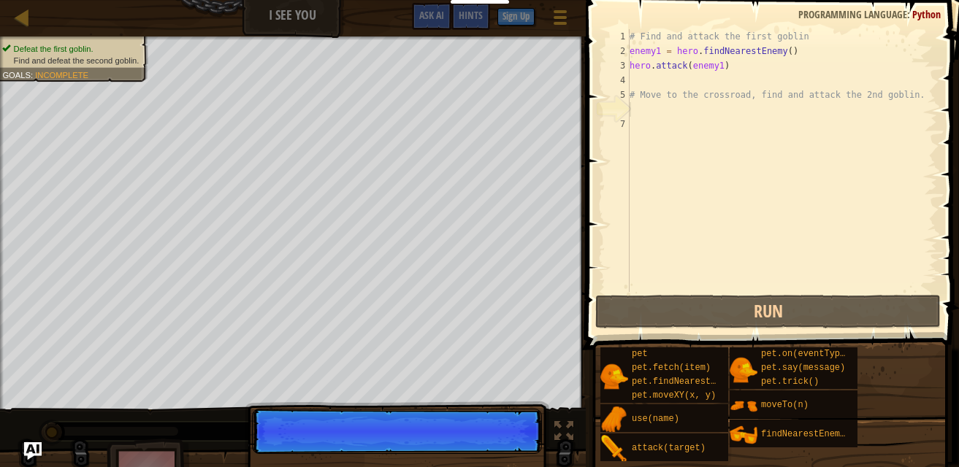
scroll to position [7, 0]
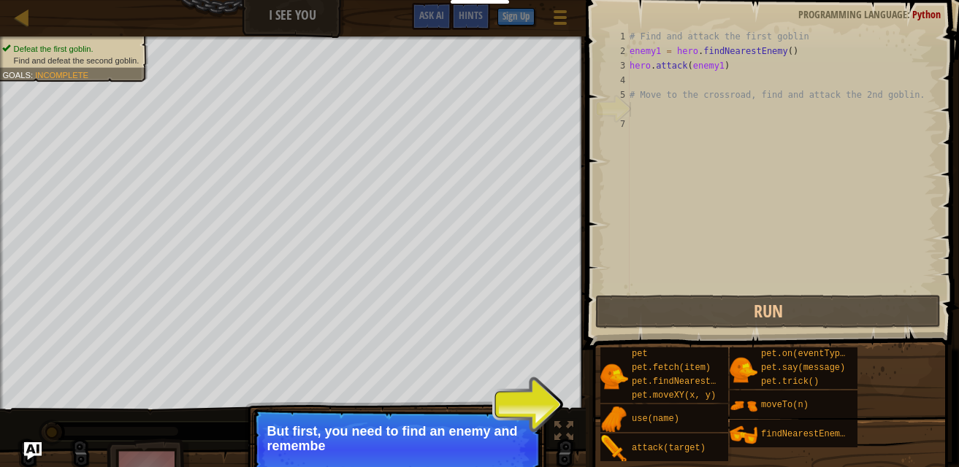
click at [501, 464] on p "Skip (esc) Continue But first, you need to find an enemy and remembe" at bounding box center [397, 450] width 290 height 82
click at [501, 464] on p "Skip (esc) Continue But first, you need to find an enemy and remember them." at bounding box center [397, 450] width 290 height 82
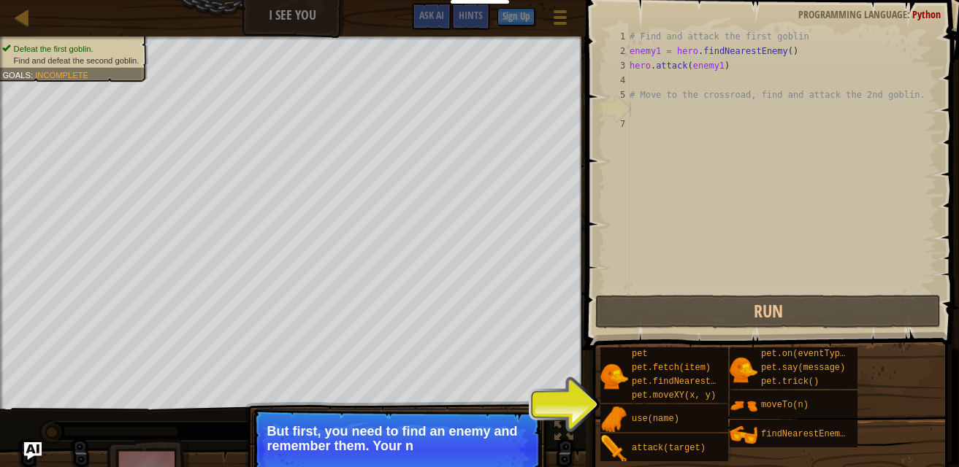
click at [500, 464] on p "Skip (esc) Continue But first, you need to find an enemy and remember them. You…" at bounding box center [397, 450] width 290 height 82
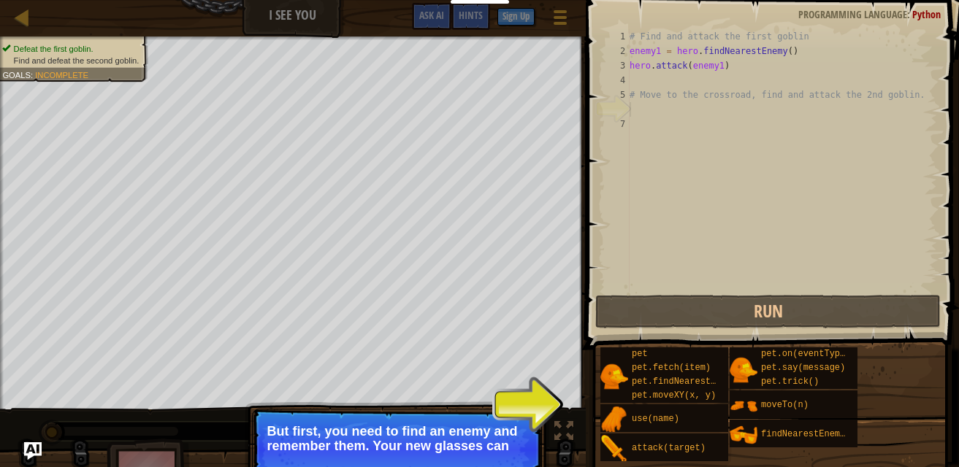
click at [500, 464] on p "Skip (esc) Continue But first, you need to find an enemy and remember them. You…" at bounding box center [397, 450] width 290 height 82
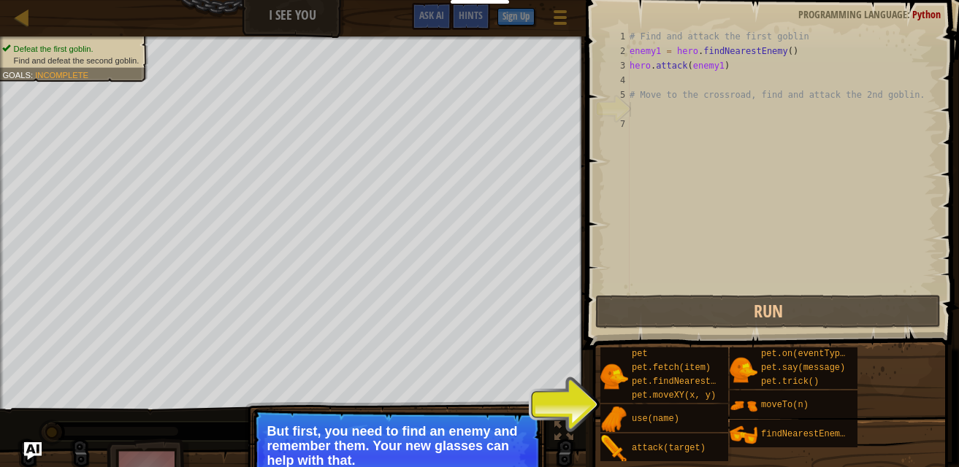
click at [494, 464] on p "But first, you need to find an enemy and remember them. Your new glasses can he…" at bounding box center [396, 446] width 259 height 44
click at [494, 466] on p "But first, you need to find an enemy and remember them. Your new glasses can he…" at bounding box center [396, 446] width 259 height 44
click at [494, 465] on p "But first, you need to find an enemy and remember them. Your new glasses can he…" at bounding box center [396, 446] width 259 height 44
drag, startPoint x: 494, startPoint y: 465, endPoint x: 516, endPoint y: 464, distance: 22.7
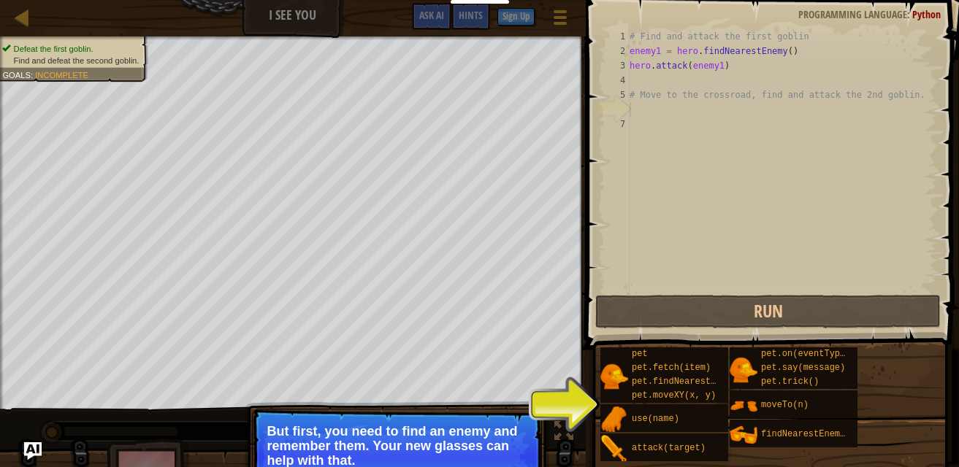
click at [516, 464] on p "But first, you need to find an enemy and remember them. Your new glasses can he…" at bounding box center [396, 446] width 259 height 44
click at [537, 467] on p "Skip (esc) Continue But first, you need to find an enemy and remember them. You…" at bounding box center [397, 457] width 290 height 96
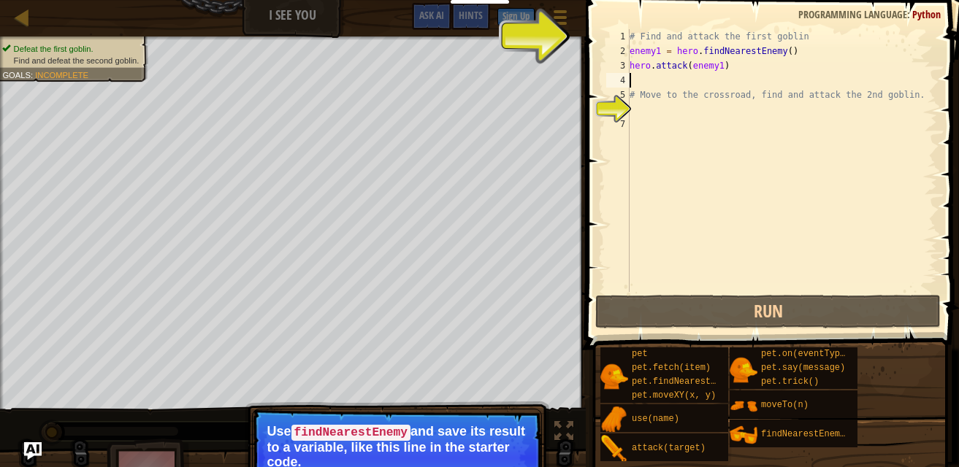
click at [654, 80] on div "# Find and attack the first goblin enemy1 = hero . findNearestEnemy ( ) hero . …" at bounding box center [782, 175] width 310 height 292
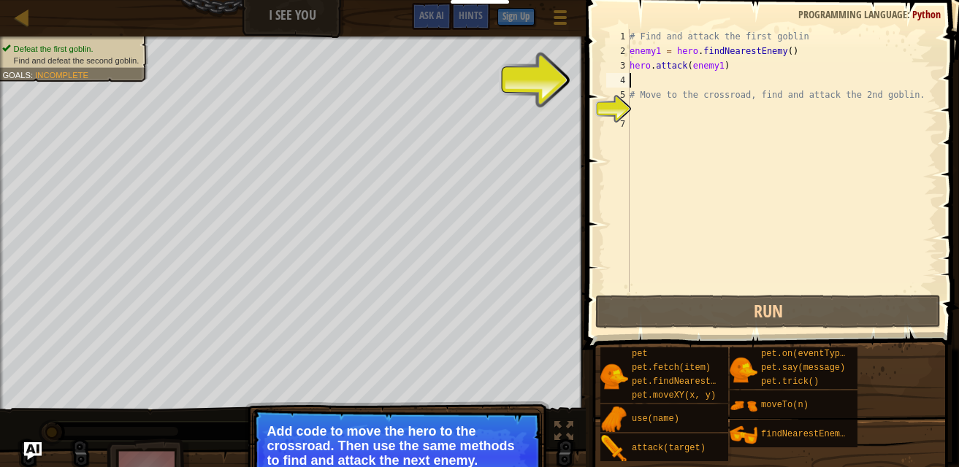
click at [680, 72] on div "# Find and attack the first goblin enemy1 = hero . findNearestEnemy ( ) hero . …" at bounding box center [782, 175] width 310 height 292
type textarea "hero.attack(enemy1)"
click at [632, 84] on div "# Find and attack the first goblin enemy1 = hero . findNearestEnemy ( ) hero . …" at bounding box center [782, 175] width 310 height 292
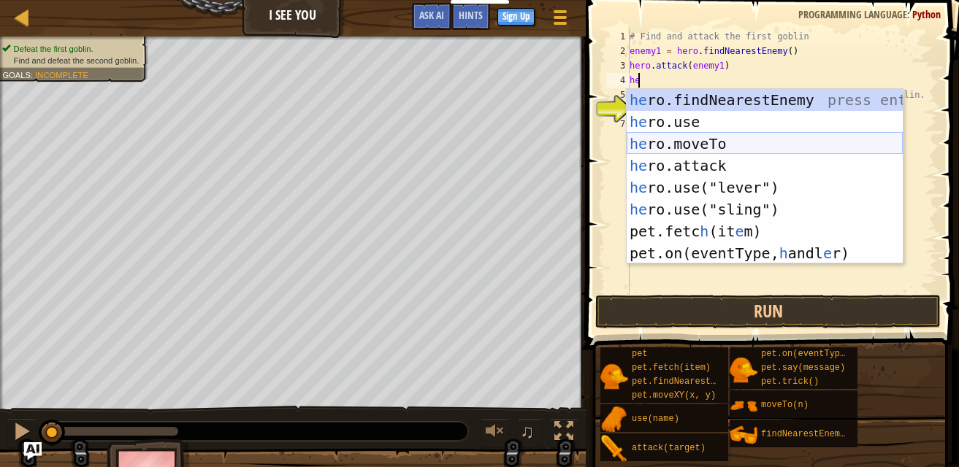
click at [697, 149] on div "he ro.findNearestEnemy press enter he ro.use press enter he ro.moveTo press ent…" at bounding box center [765, 198] width 276 height 219
type textarea "hero.moveTo(2)"
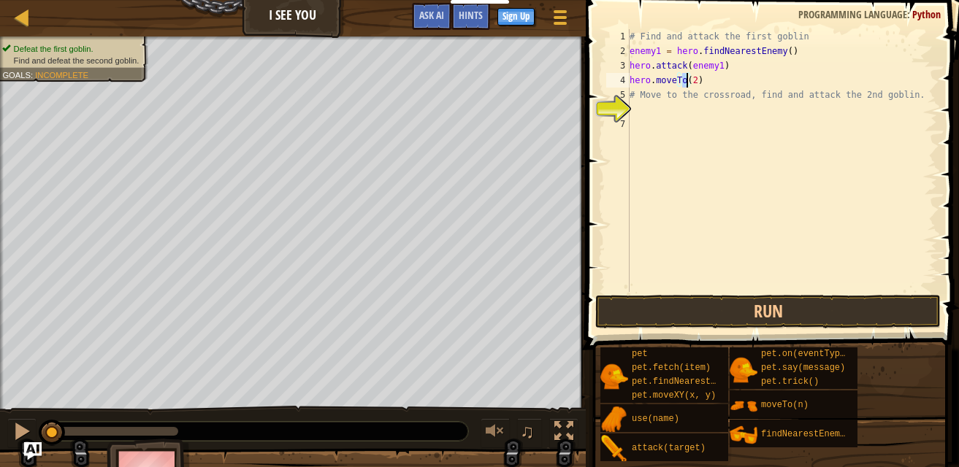
click at [708, 77] on div "# Find and attack the first goblin enemy1 = hero . findNearestEnemy ( ) hero . …" at bounding box center [782, 175] width 310 height 292
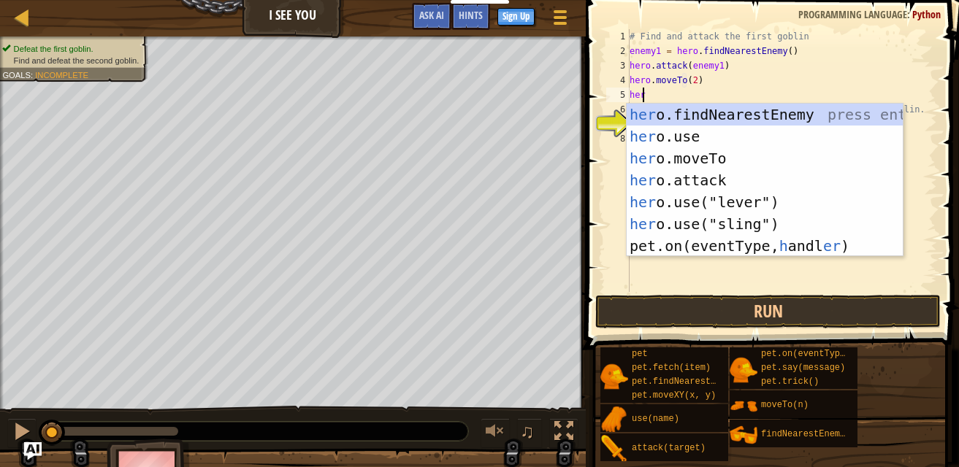
scroll to position [7, 1]
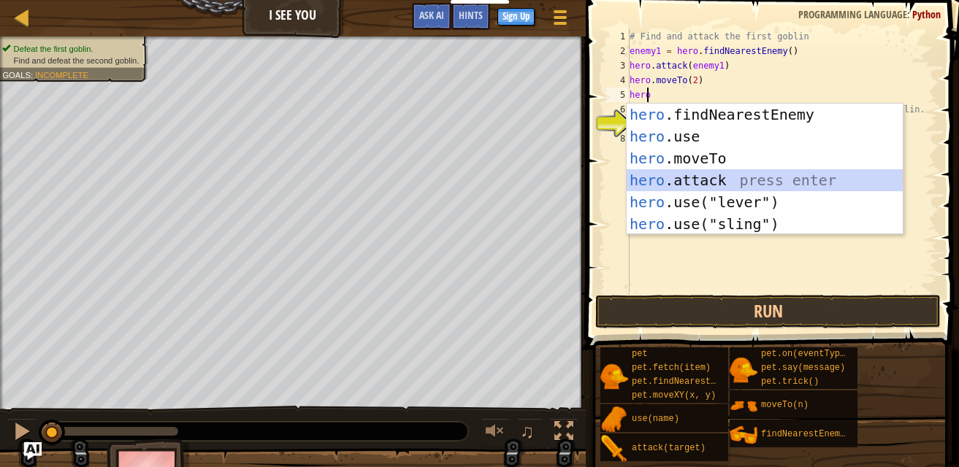
click at [698, 174] on div "hero .findNearestEnemy press enter hero .use press enter hero .moveTo press ent…" at bounding box center [765, 191] width 276 height 175
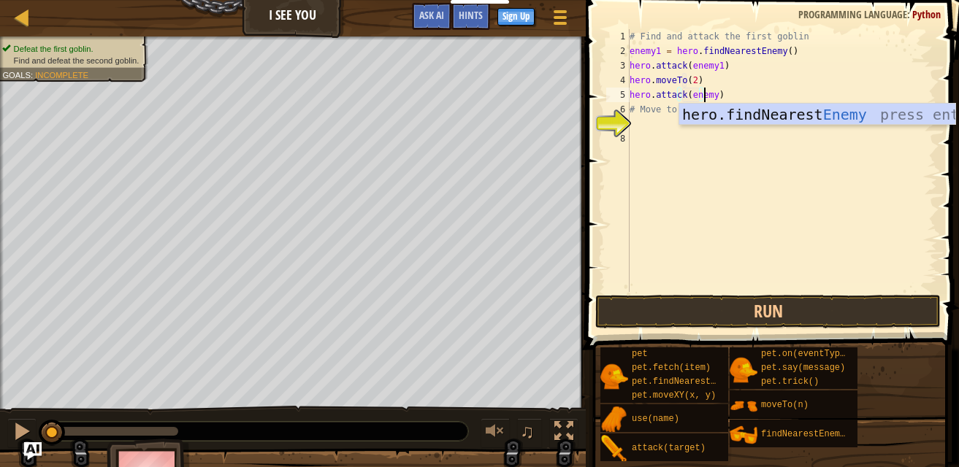
scroll to position [7, 6]
type textarea "hero.attack(enemy2)"
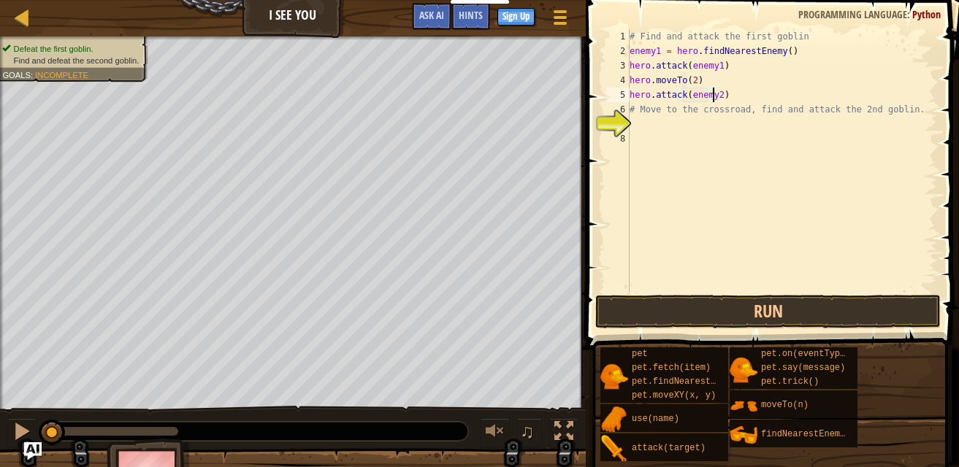
scroll to position [7, 0]
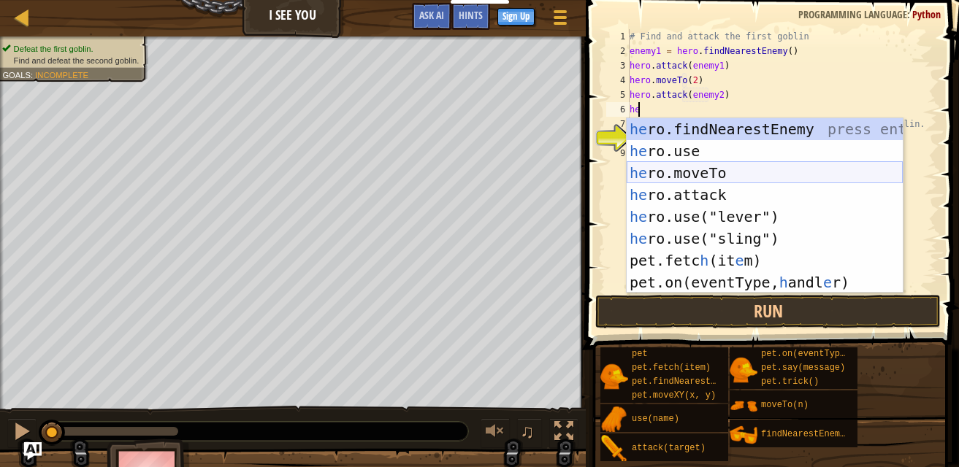
click at [747, 170] on div "he ro.findNearestEnemy press enter he ro.use press enter he ro.moveTo press ent…" at bounding box center [765, 227] width 276 height 219
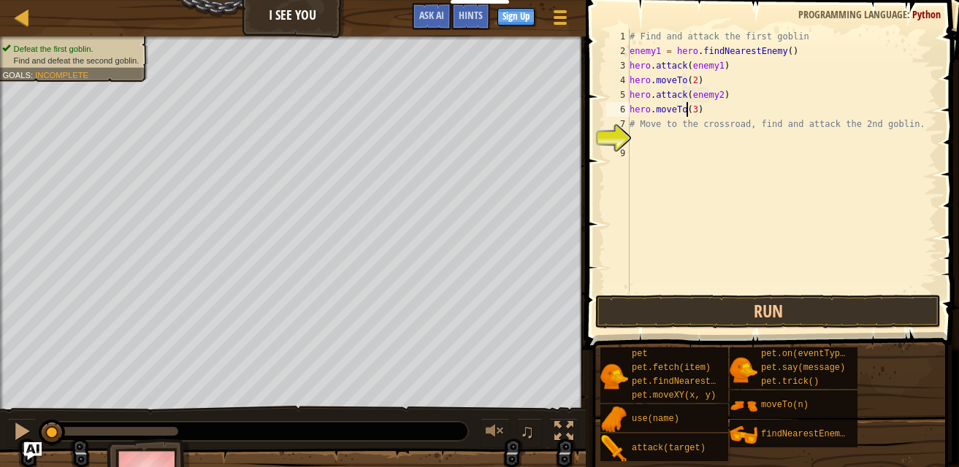
scroll to position [7, 4]
click at [733, 299] on button "Run" at bounding box center [767, 312] width 345 height 34
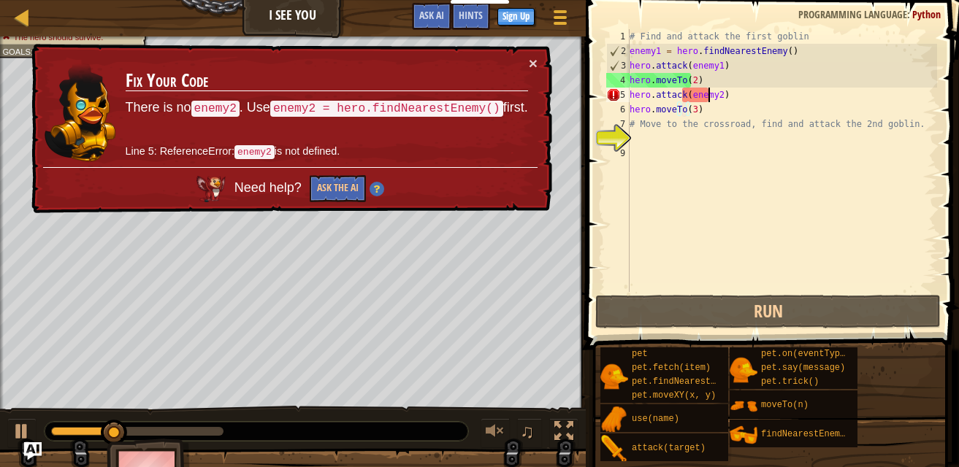
click at [708, 99] on div "# Find and attack the first goblin enemy1 = hero . findNearestEnemy ( ) hero . …" at bounding box center [782, 175] width 310 height 292
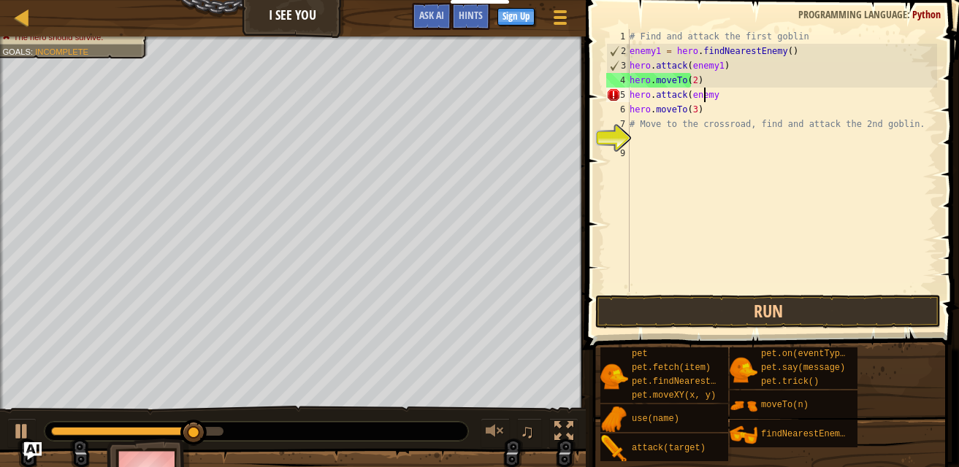
scroll to position [7, 6]
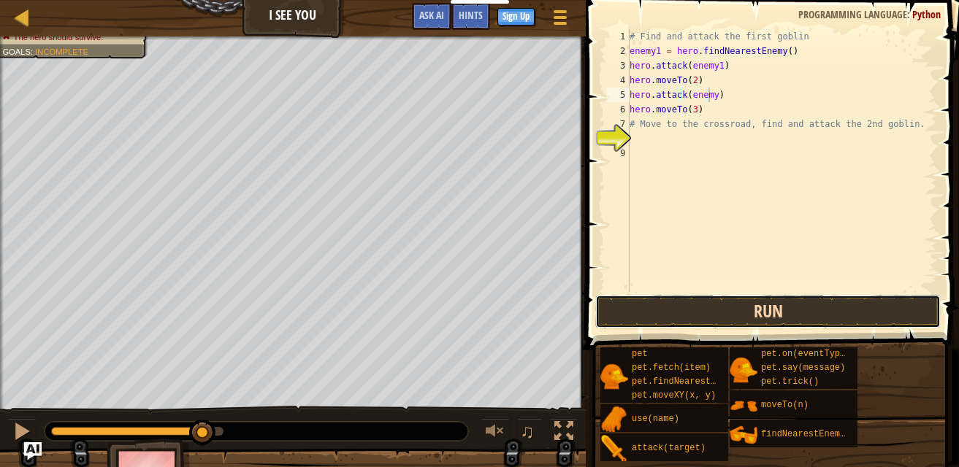
click at [723, 304] on button "Run" at bounding box center [767, 312] width 345 height 34
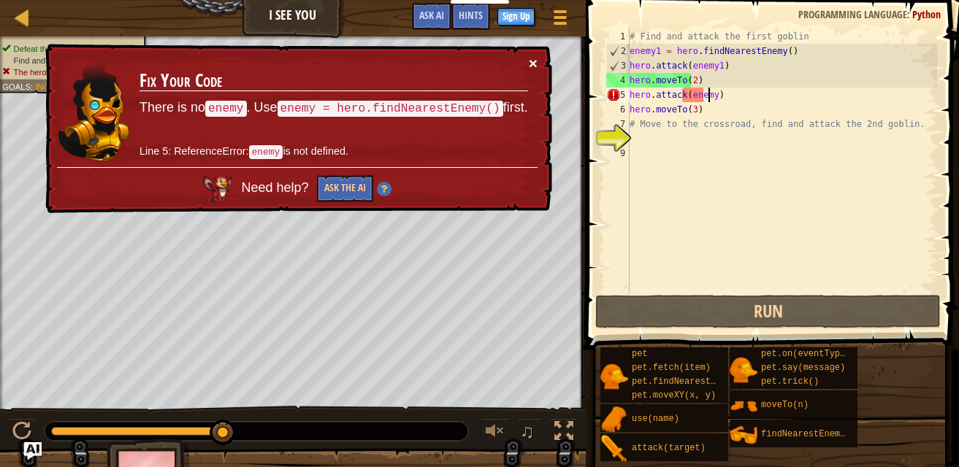
click at [537, 61] on button "×" at bounding box center [533, 63] width 9 height 15
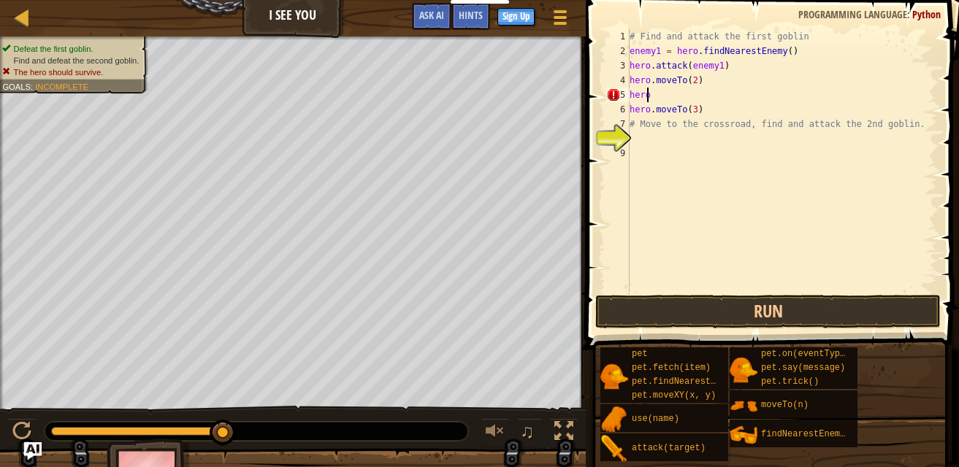
scroll to position [7, 0]
type textarea "h"
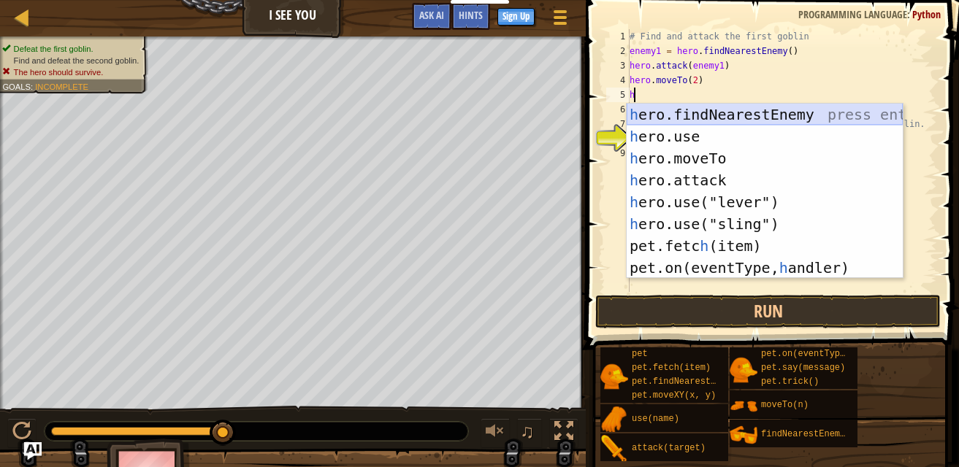
click at [758, 107] on div "h ero.findNearestEnemy press enter h ero.use press enter h ero.moveTo press ent…" at bounding box center [765, 213] width 276 height 219
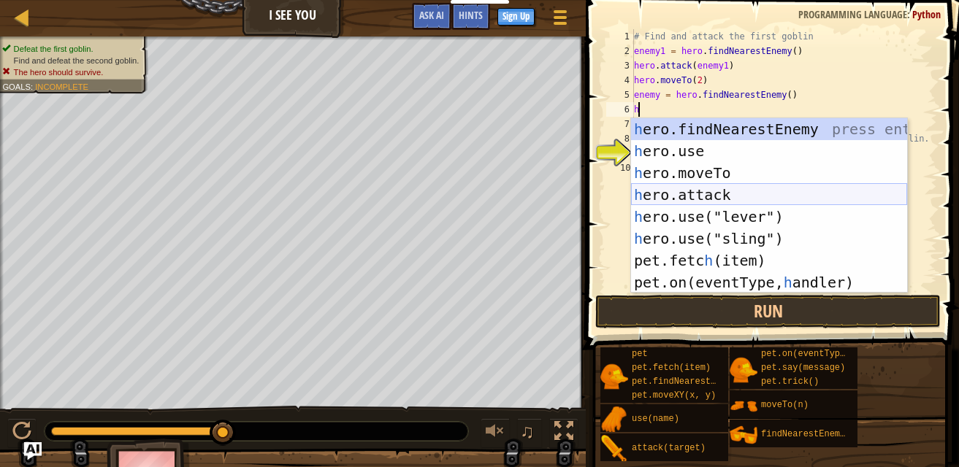
click at [719, 199] on div "h ero.findNearestEnemy press enter h ero.use press enter h ero.moveTo press ent…" at bounding box center [769, 227] width 276 height 219
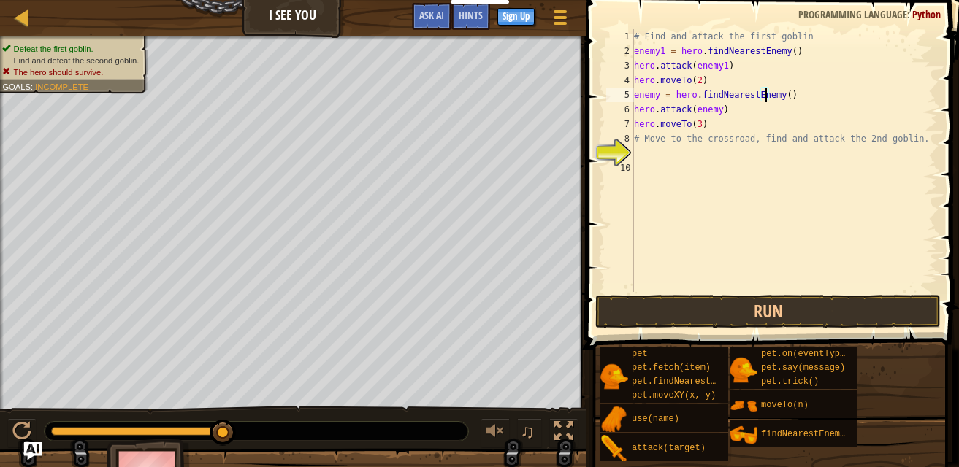
click at [765, 91] on div "# Find and attack the first goblin enemy1 = hero . findNearestEnemy ( ) hero . …" at bounding box center [784, 175] width 306 height 292
click at [690, 295] on button "Run" at bounding box center [767, 312] width 345 height 34
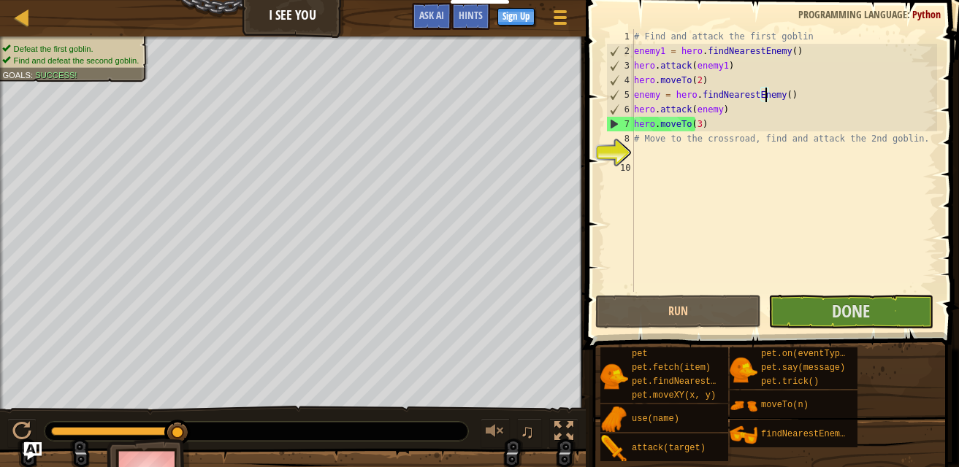
click at [722, 112] on div "# Find and attack the first goblin enemy1 = hero . findNearestEnemy ( ) hero . …" at bounding box center [784, 175] width 306 height 292
type textarea "hero.attack(enemy)"
click at [855, 310] on span "Done" at bounding box center [851, 310] width 38 height 23
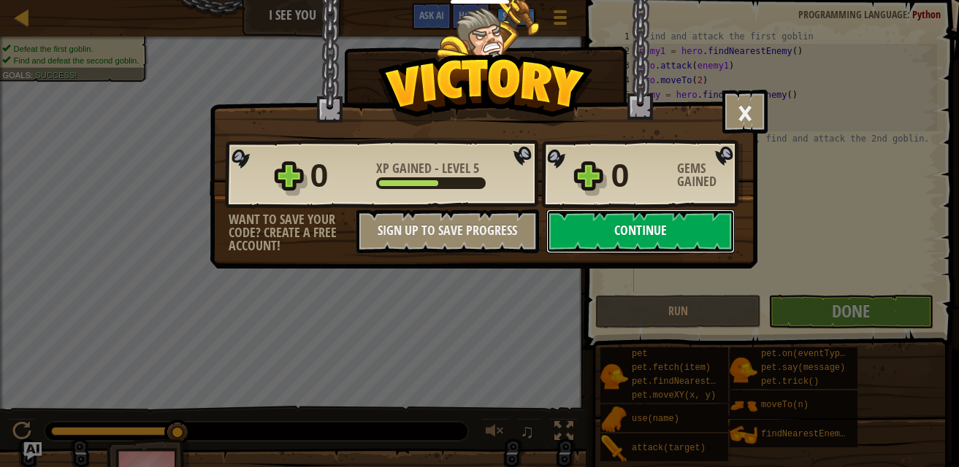
click at [644, 233] on button "Continue" at bounding box center [640, 232] width 188 height 44
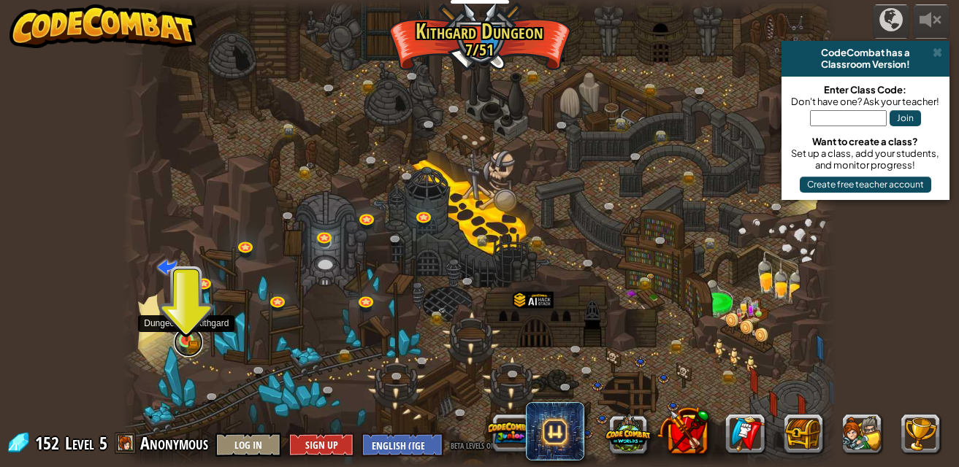
click at [199, 339] on link at bounding box center [188, 342] width 29 height 29
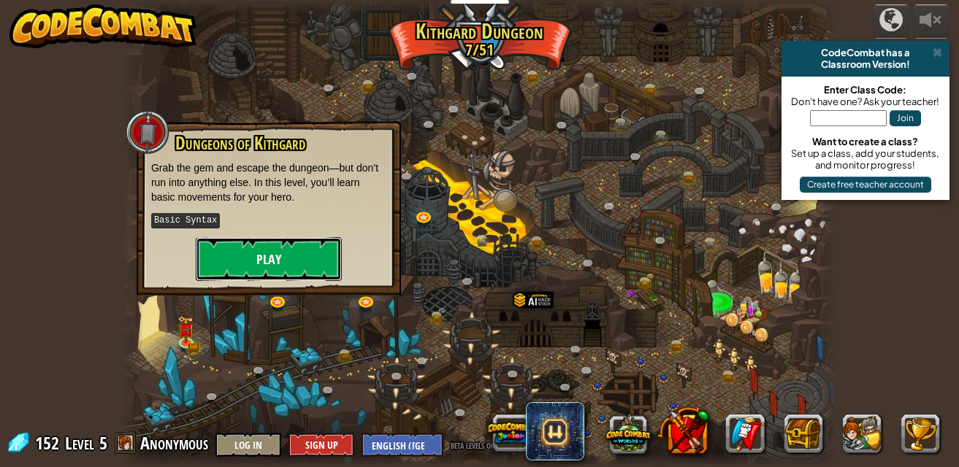
click at [256, 264] on button "Play" at bounding box center [269, 259] width 146 height 44
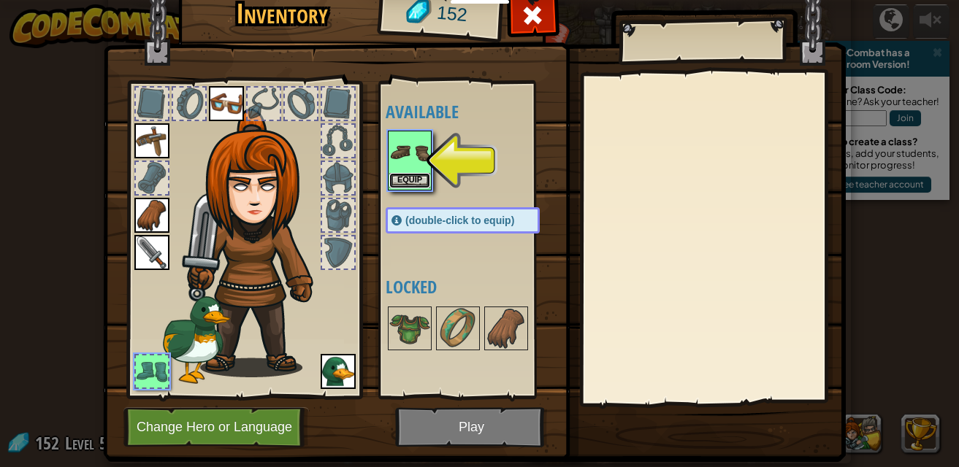
click at [396, 175] on button "Equip" at bounding box center [409, 180] width 41 height 15
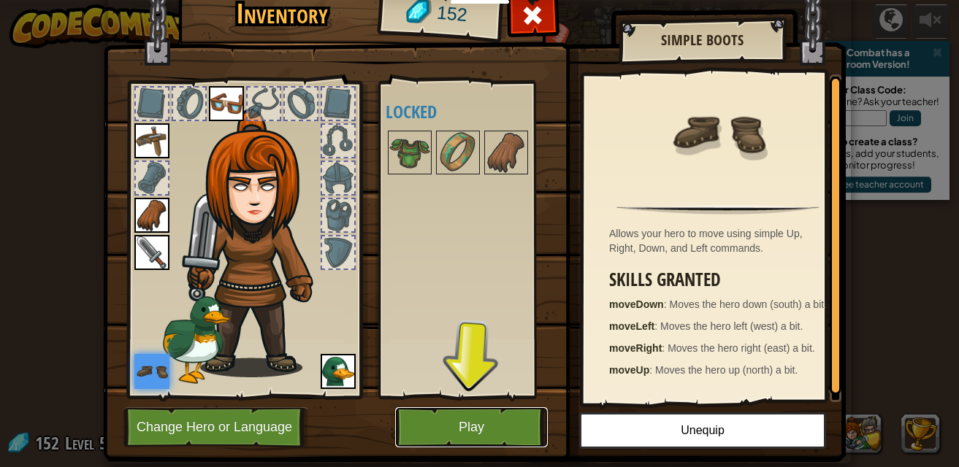
click at [473, 429] on button "Play" at bounding box center [471, 428] width 153 height 40
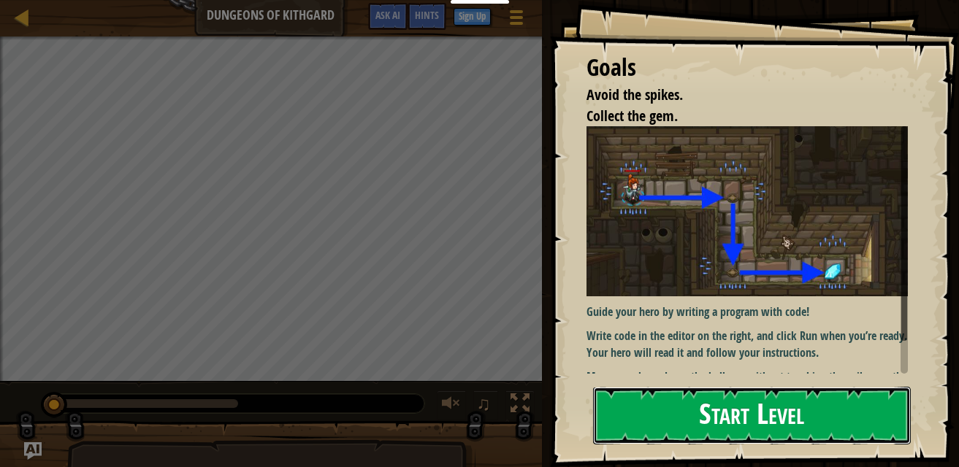
click at [708, 409] on button "Start Level" at bounding box center [752, 416] width 318 height 58
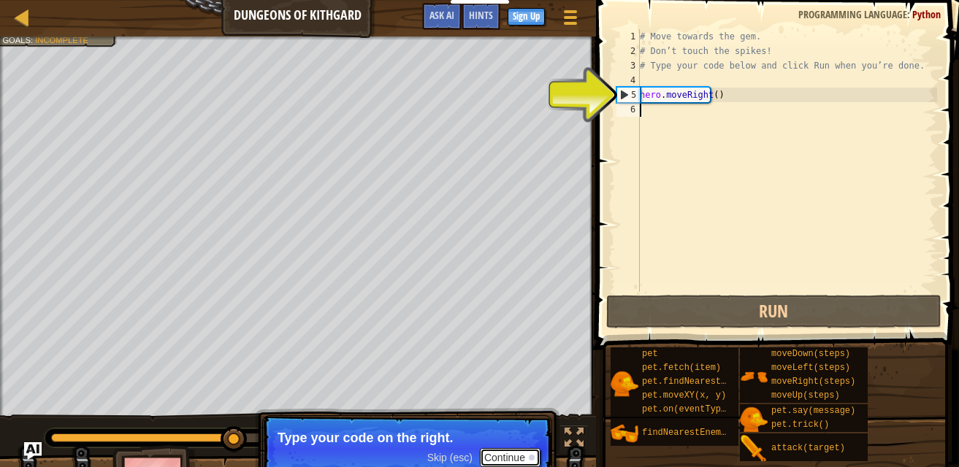
click at [504, 454] on button "Continue" at bounding box center [510, 457] width 61 height 19
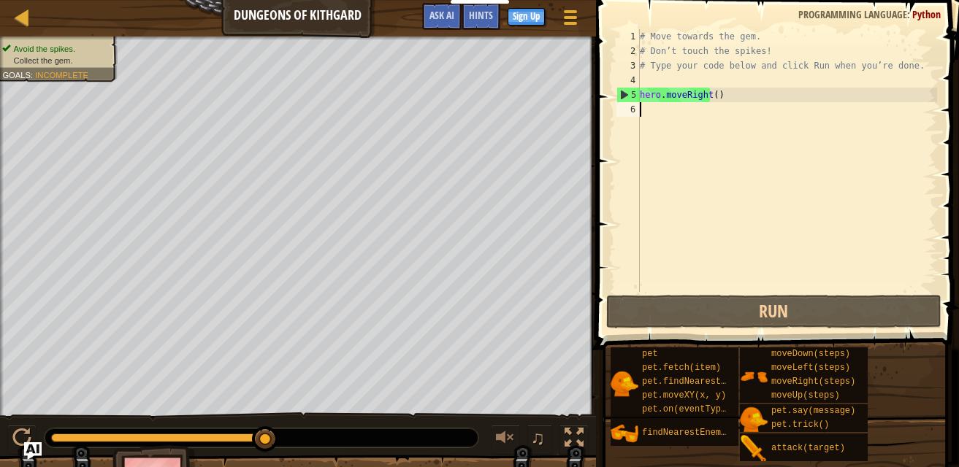
click at [678, 109] on div "# Move towards the gem. # Don’t touch the spikes! # Type your code below and cl…" at bounding box center [787, 175] width 300 height 292
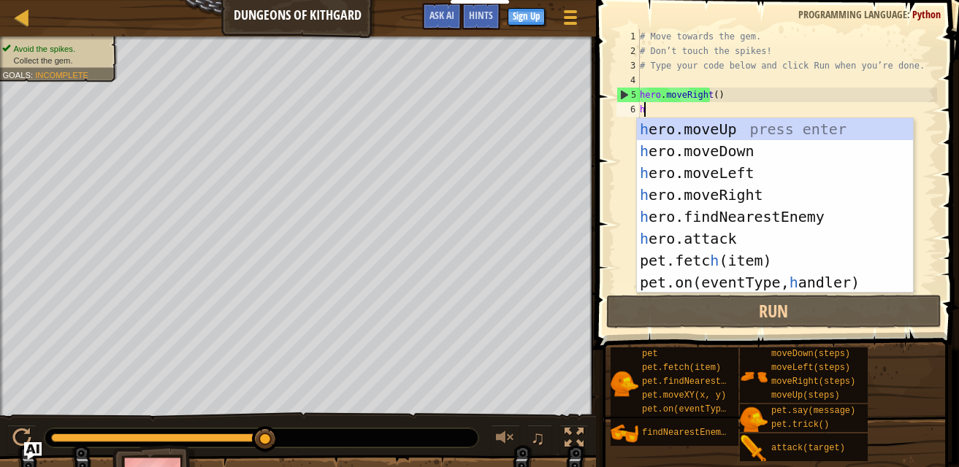
type textarea "h"
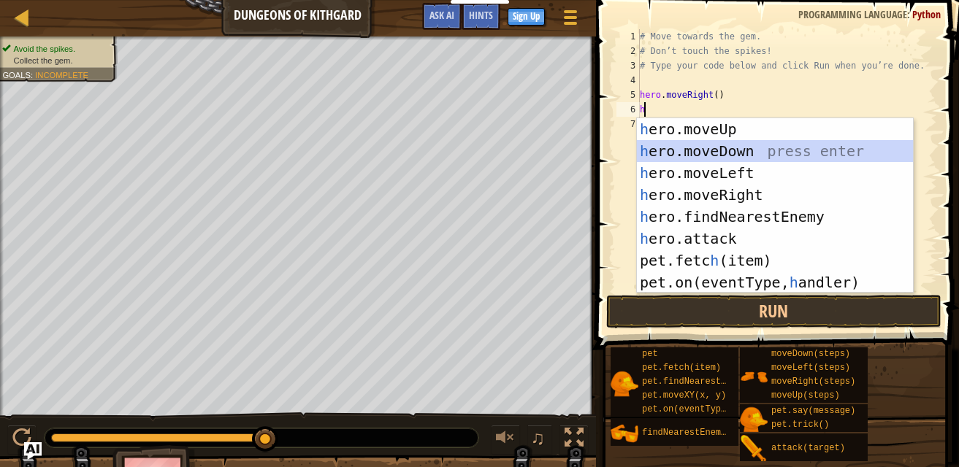
click at [701, 152] on div "h ero.moveUp press enter h ero.moveDown press enter h ero.moveLeft press enter …" at bounding box center [775, 227] width 276 height 219
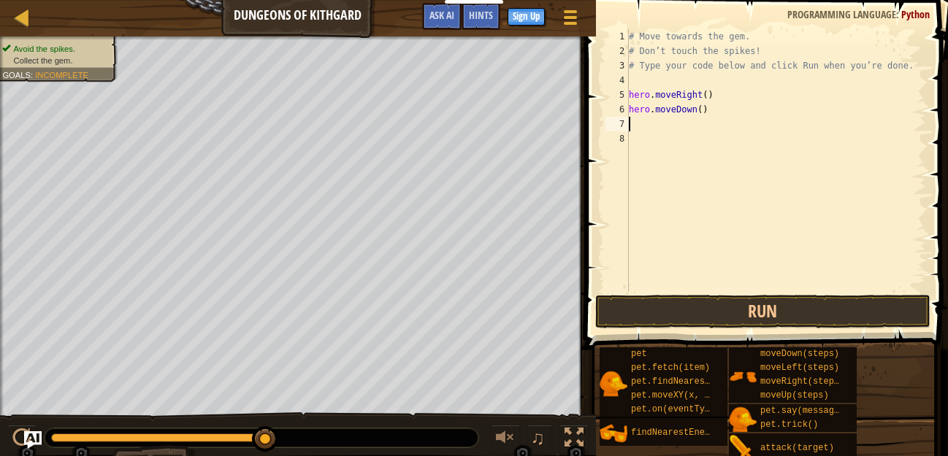
type textarea "h"
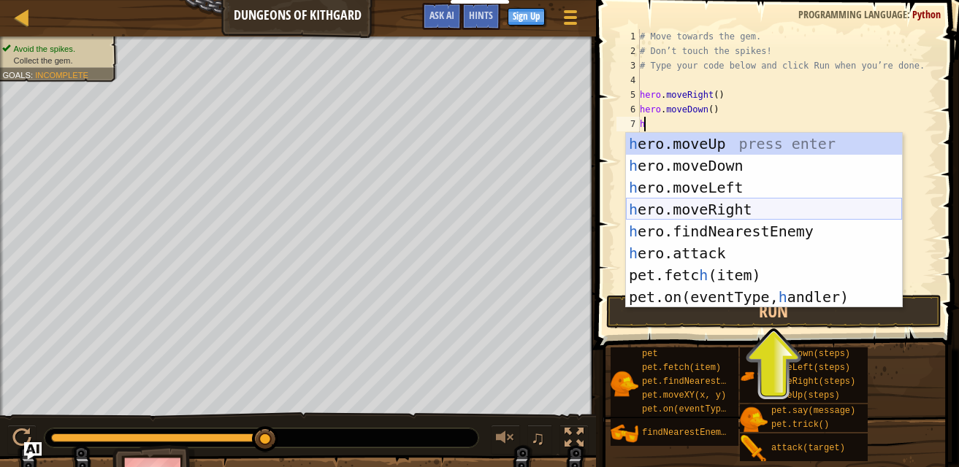
click at [720, 208] on div "h ero.moveUp press enter h ero.moveDown press enter h ero.moveLeft press enter …" at bounding box center [764, 242] width 276 height 219
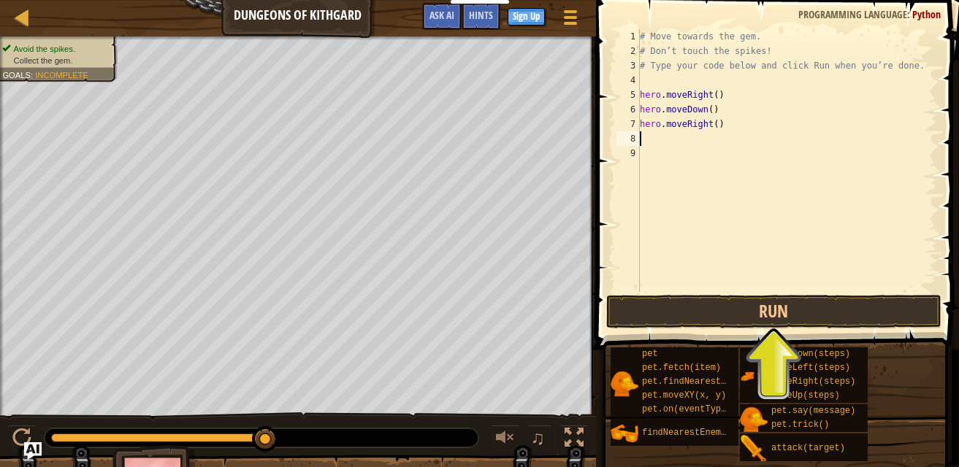
click at [705, 97] on div "# Move towards the gem. # Don’t touch the spikes! # Type your code below and cl…" at bounding box center [787, 175] width 300 height 292
click at [700, 105] on div "# Move towards the gem. # Don’t touch the spikes! # Type your code below and cl…" at bounding box center [787, 175] width 300 height 292
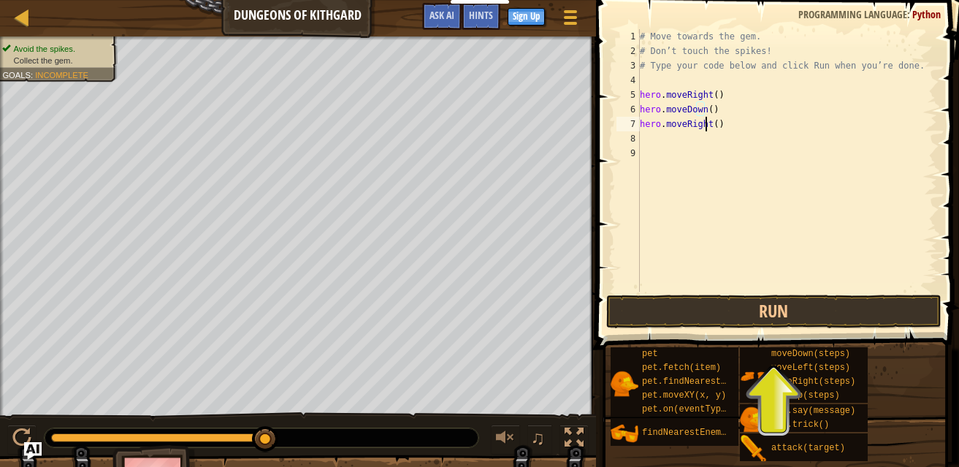
click at [705, 121] on div "# Move towards the gem. # Don’t touch the spikes! # Type your code below and cl…" at bounding box center [787, 175] width 300 height 292
type textarea "hero.moveRight()"
click at [662, 134] on div "# Move towards the gem. # Don’t touch the spikes! # Type your code below and cl…" at bounding box center [787, 175] width 300 height 292
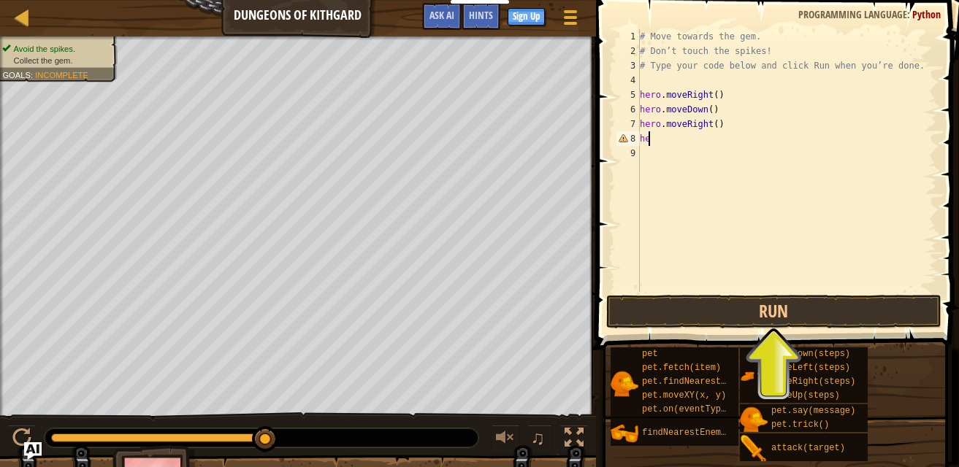
type textarea "h"
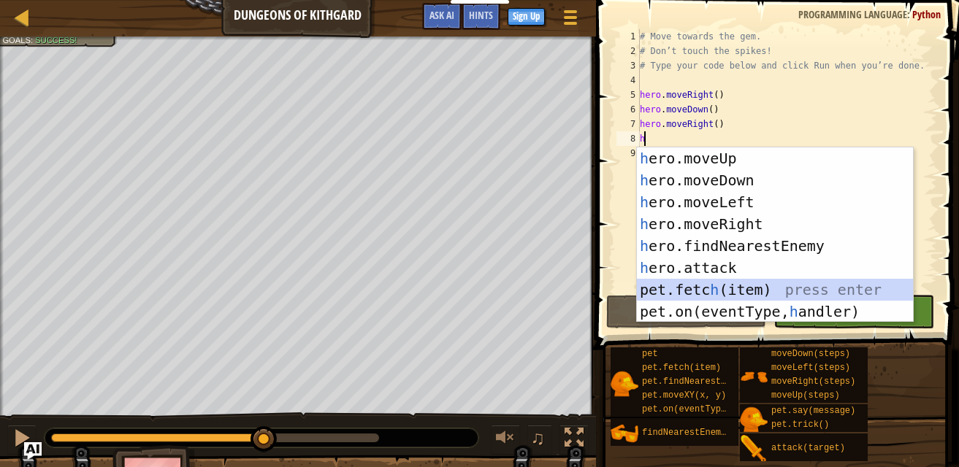
click at [735, 297] on div "h ero.moveUp press enter h ero.moveDown press enter h ero.moveLeft press enter …" at bounding box center [775, 257] width 276 height 219
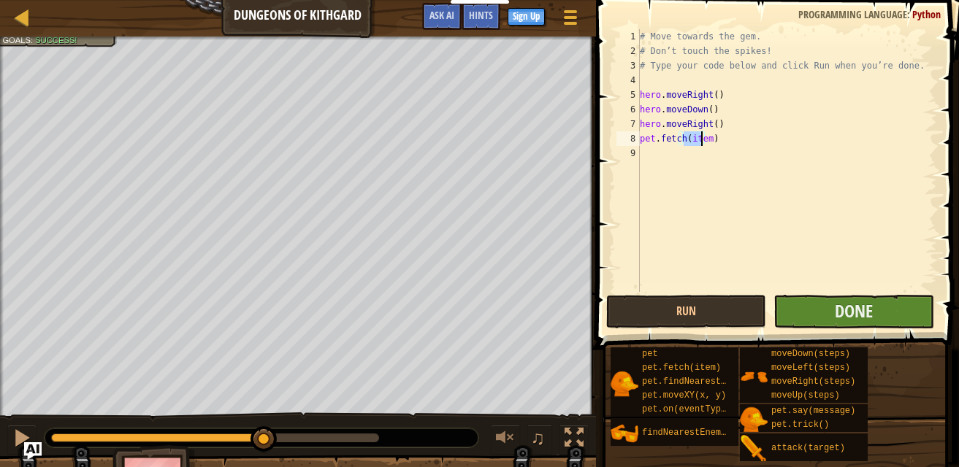
type textarea "pet.fetch(item)"
click at [832, 297] on button "Done" at bounding box center [853, 312] width 160 height 34
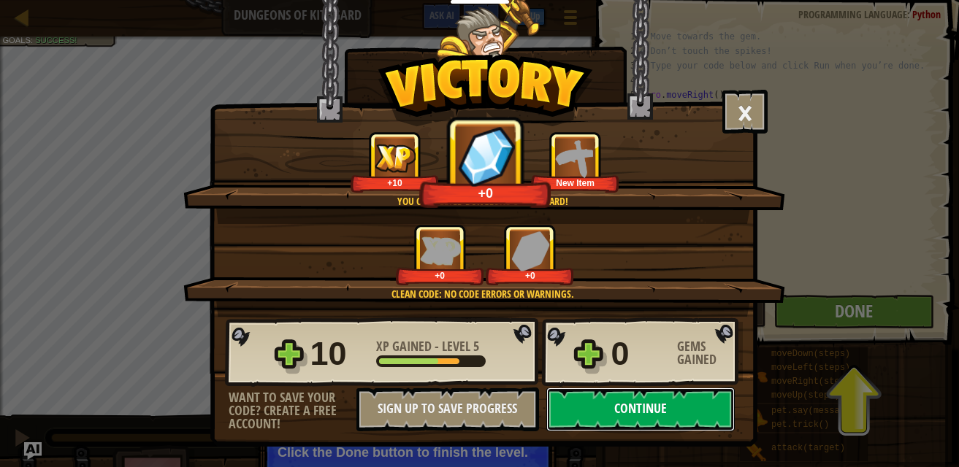
click at [676, 405] on button "Continue" at bounding box center [640, 410] width 188 height 44
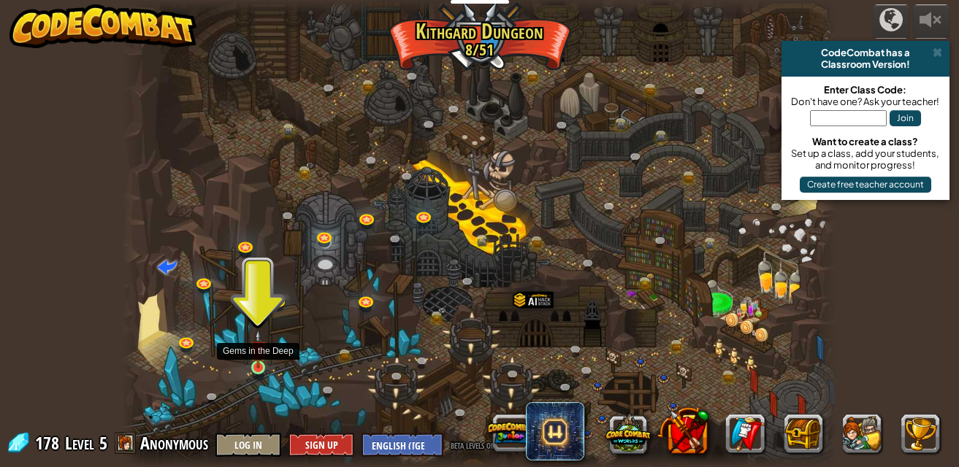
click at [259, 364] on img at bounding box center [258, 349] width 17 height 39
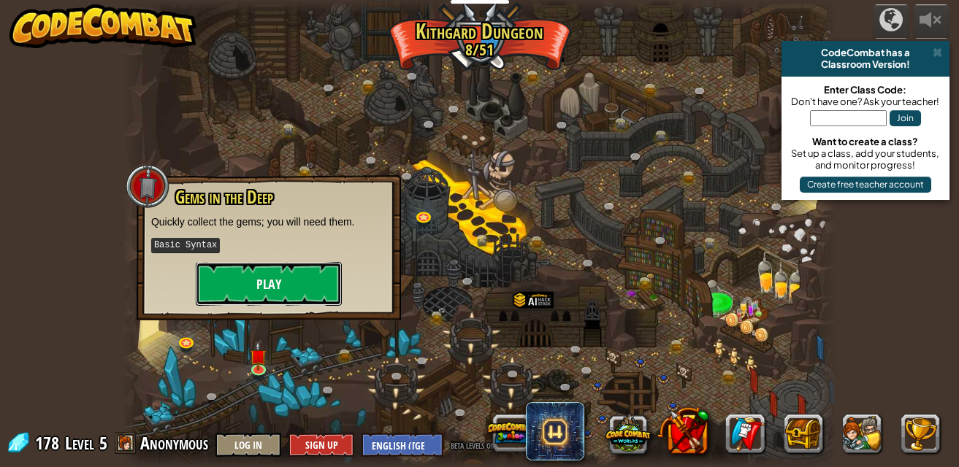
click at [240, 286] on button "Play" at bounding box center [269, 284] width 146 height 44
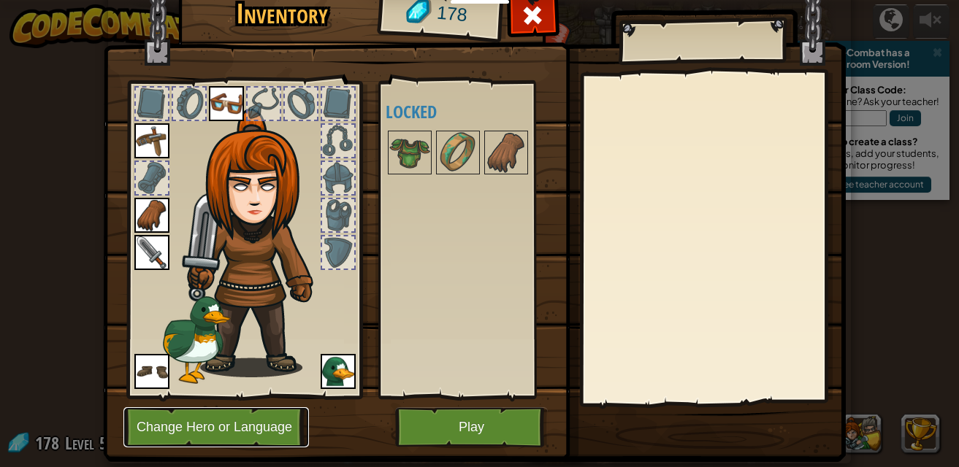
click at [237, 435] on button "Change Hero or Language" at bounding box center [215, 428] width 185 height 40
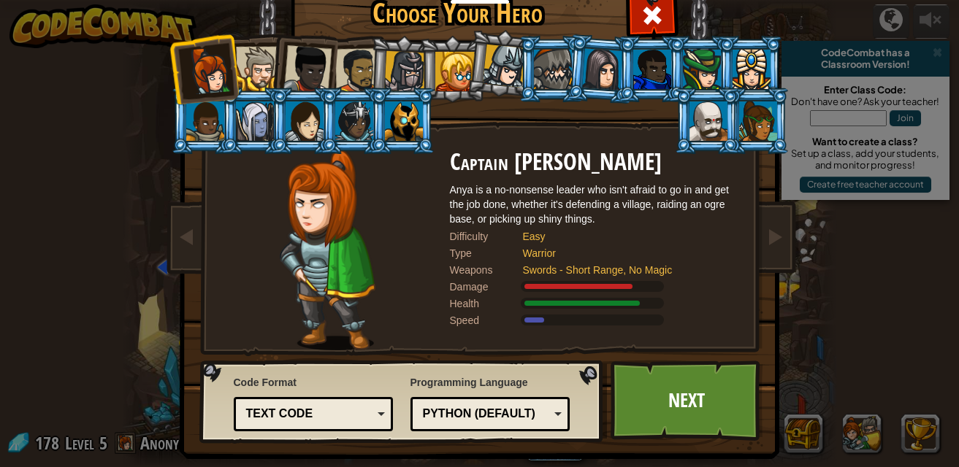
click at [419, 119] on li at bounding box center [403, 121] width 66 height 66
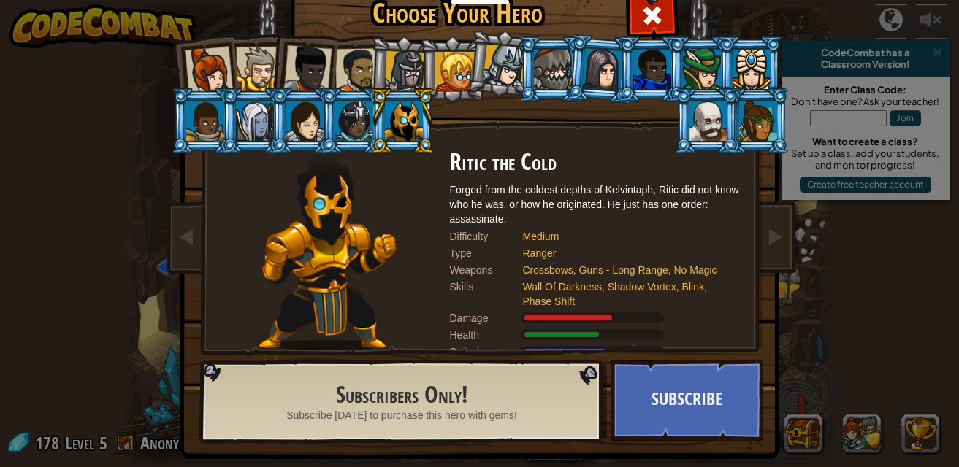
click at [494, 79] on div at bounding box center [503, 66] width 43 height 43
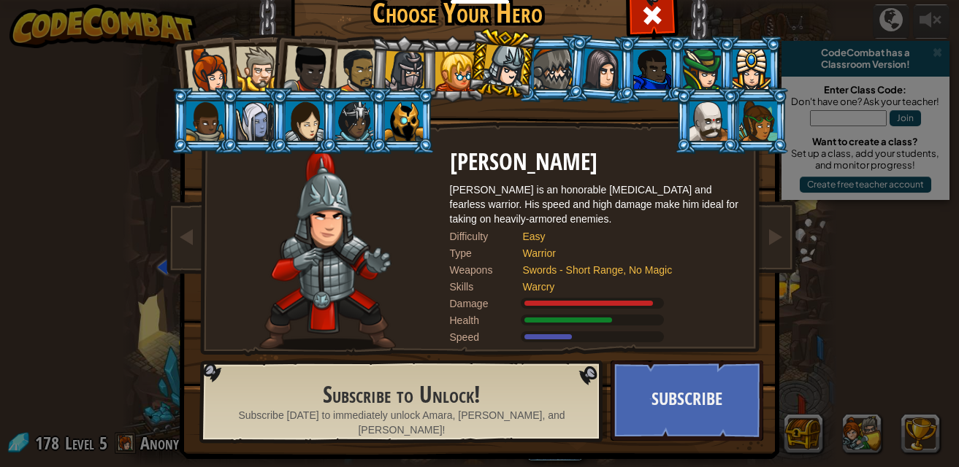
click at [456, 65] on div at bounding box center [454, 71] width 39 height 39
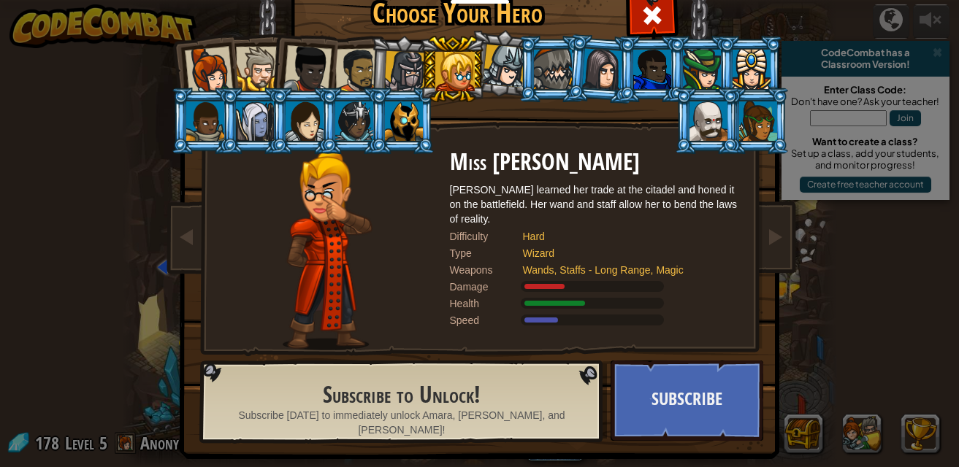
click at [378, 60] on li at bounding box center [401, 69] width 69 height 70
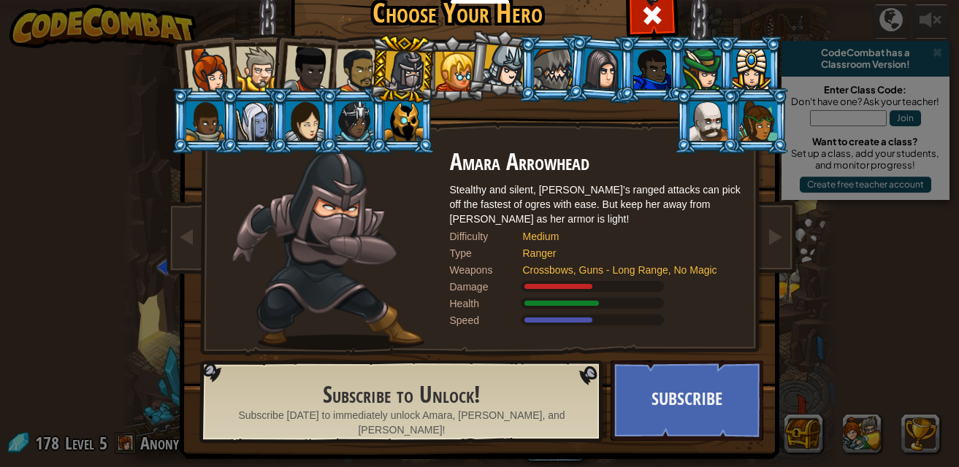
click at [340, 69] on div at bounding box center [356, 70] width 45 height 45
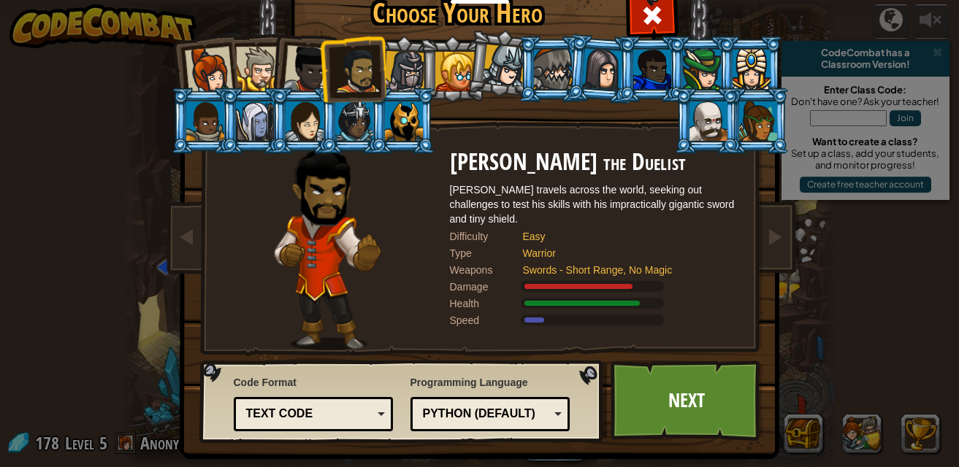
click at [313, 66] on div at bounding box center [307, 69] width 48 height 48
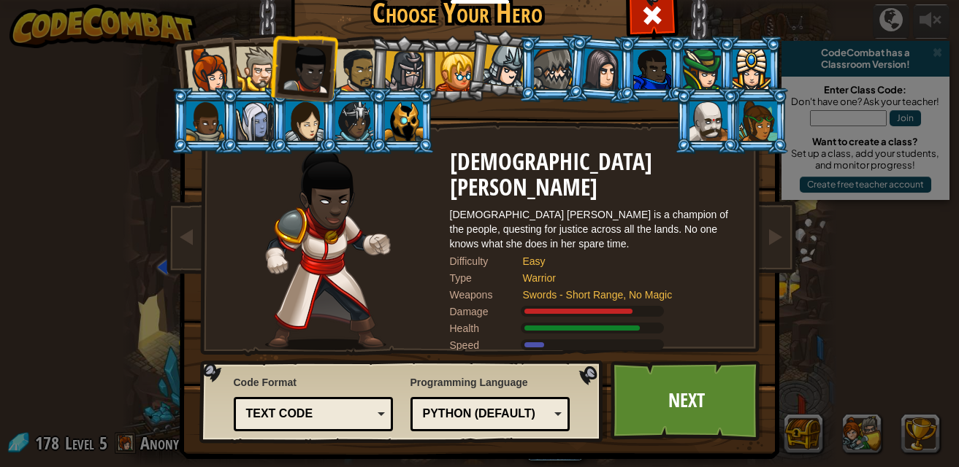
click at [260, 61] on div at bounding box center [258, 69] width 45 height 45
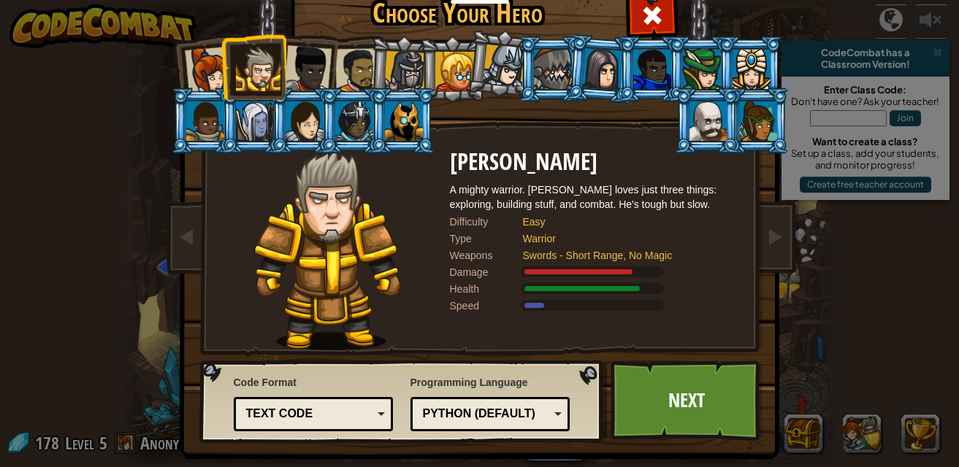
click at [213, 64] on div at bounding box center [208, 71] width 48 height 48
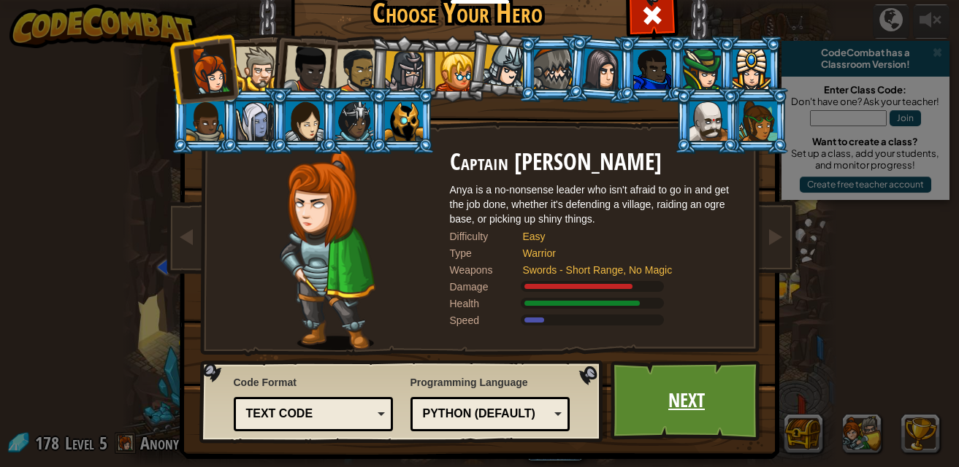
click at [707, 399] on link "Next" at bounding box center [687, 401] width 153 height 80
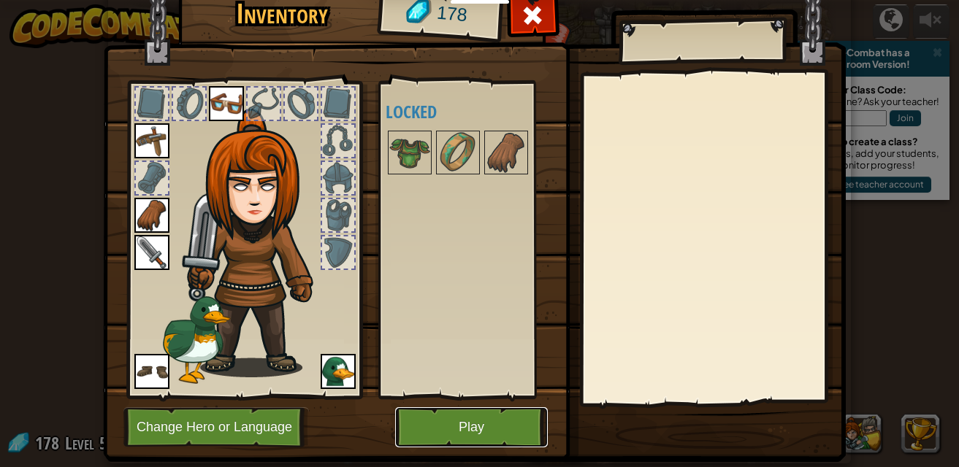
click at [464, 414] on button "Play" at bounding box center [471, 428] width 153 height 40
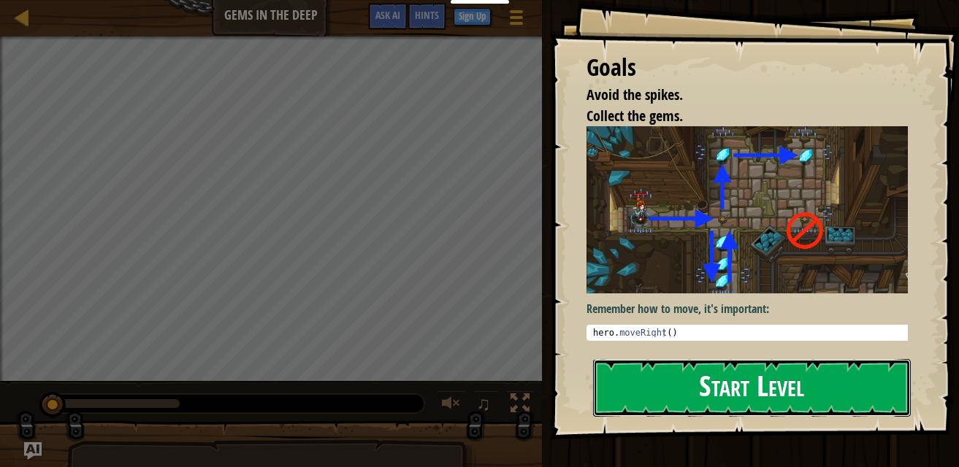
click at [853, 381] on button "Start Level" at bounding box center [752, 388] width 318 height 58
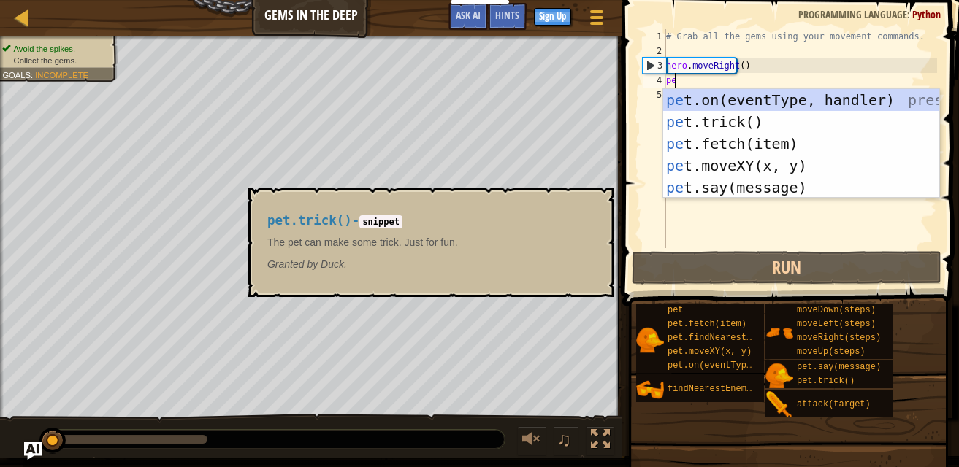
type textarea "pet"
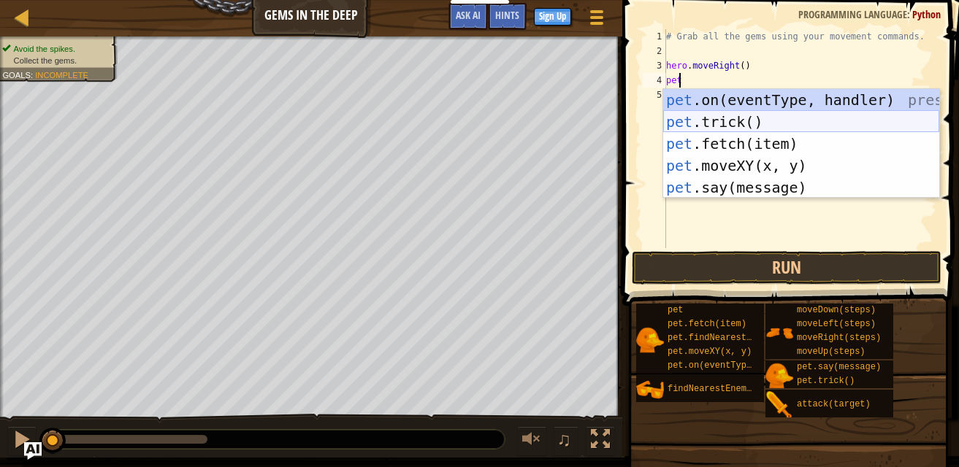
click at [754, 125] on div "pet .on(eventType, handler) press enter pet .trick() press enter pet .fetch(ite…" at bounding box center [801, 165] width 276 height 153
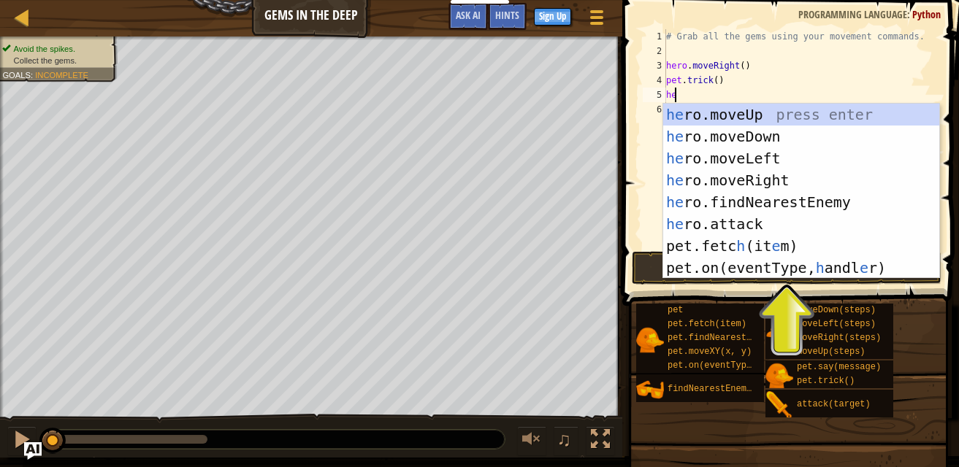
type textarea "her"
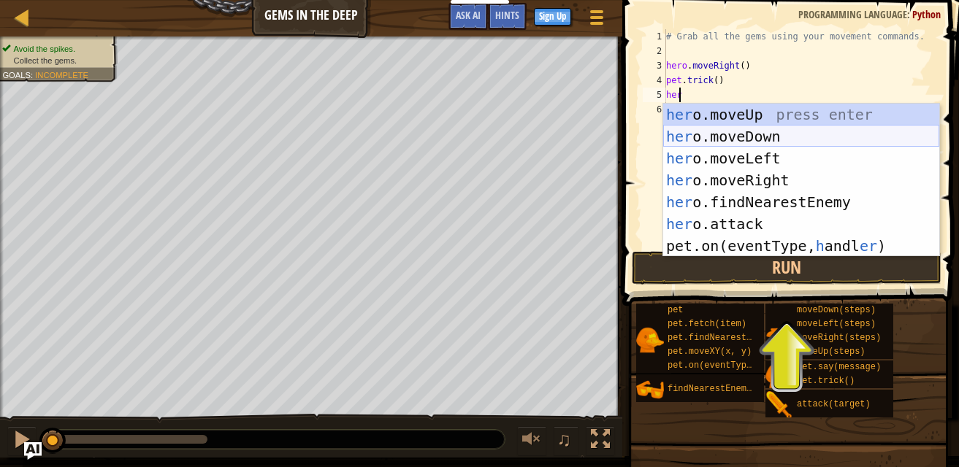
click at [749, 141] on div "her o.moveUp press enter her o.moveDown press enter her o.moveLeft press enter …" at bounding box center [801, 202] width 276 height 197
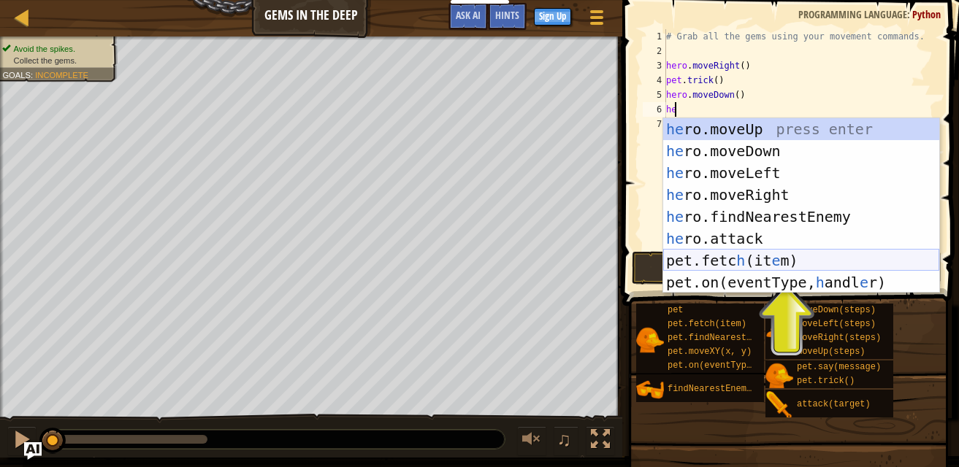
click at [721, 260] on div "he ro.moveUp press enter he ro.moveDown press enter he ro.moveLeft press enter …" at bounding box center [801, 227] width 276 height 219
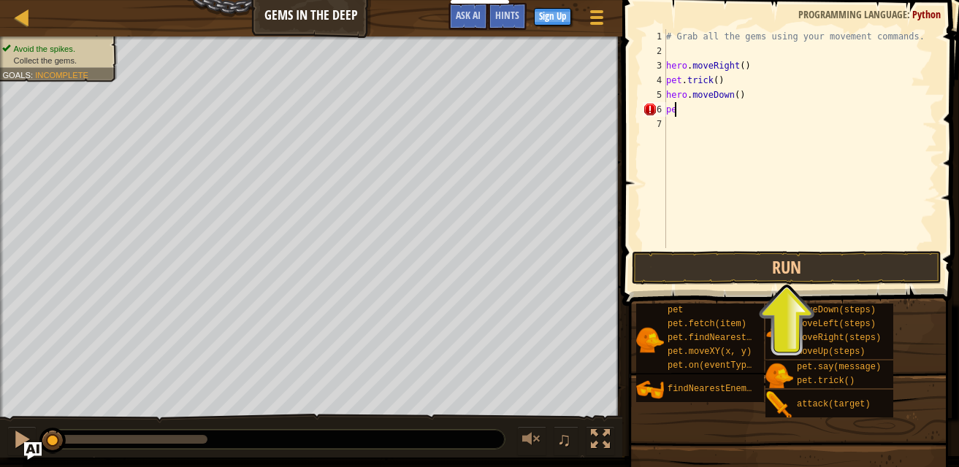
type textarea "p"
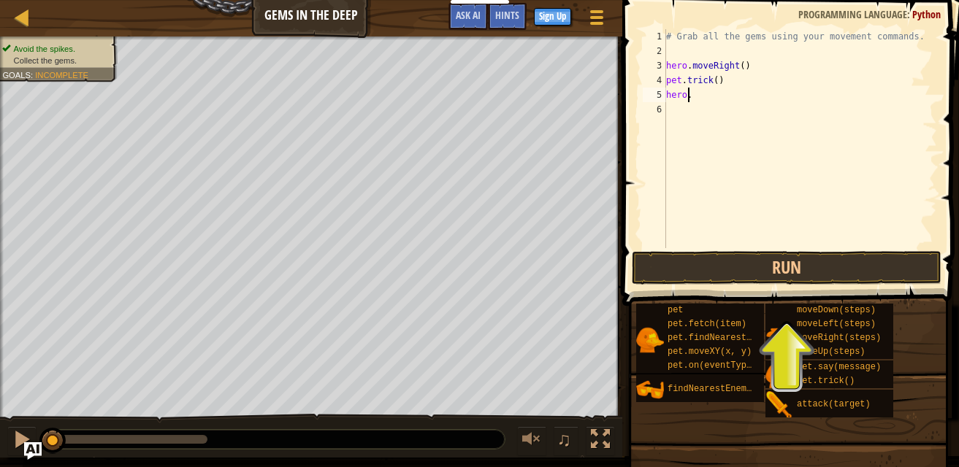
type textarea "h"
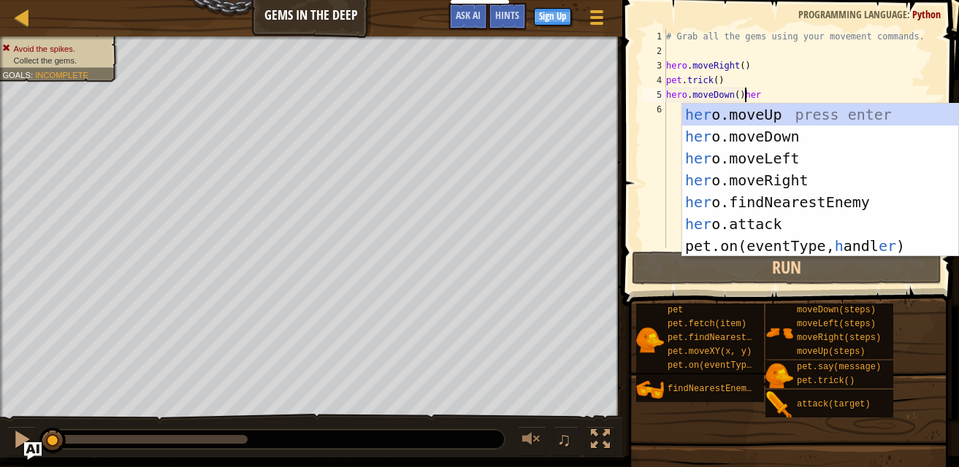
scroll to position [7, 6]
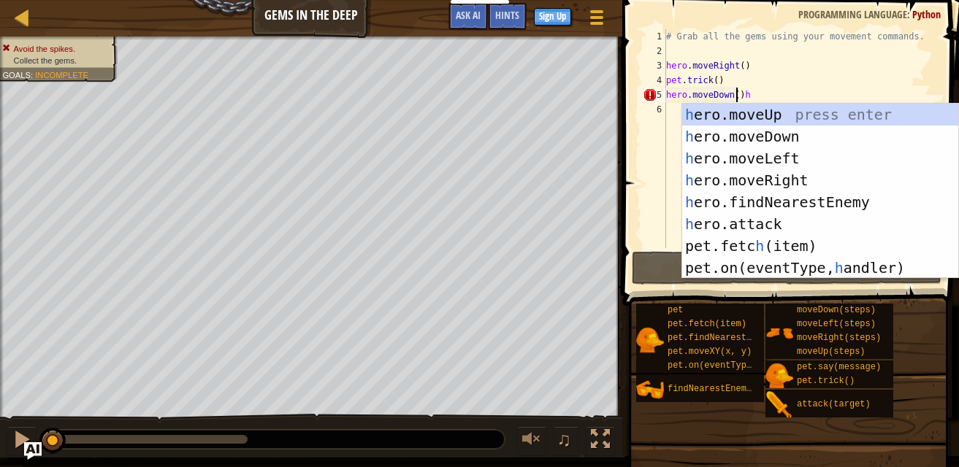
type textarea "hero.moveDown()"
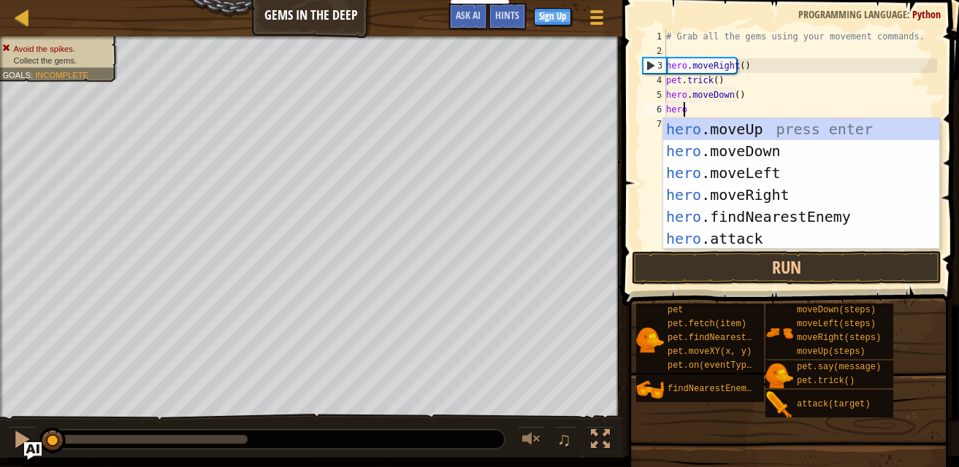
scroll to position [7, 1]
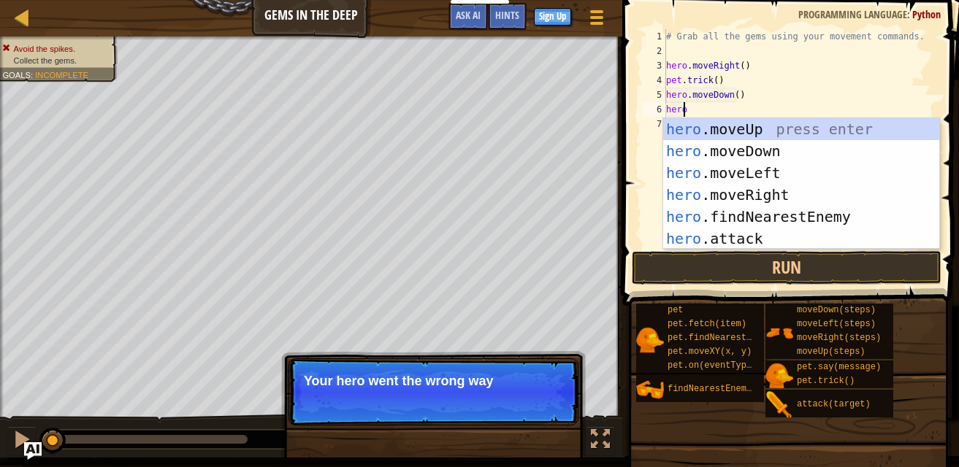
type textarea "h"
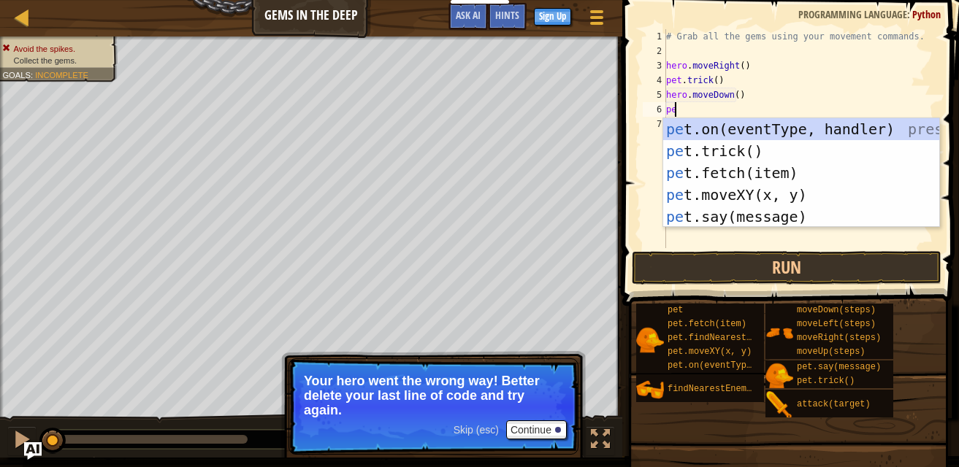
type textarea "p"
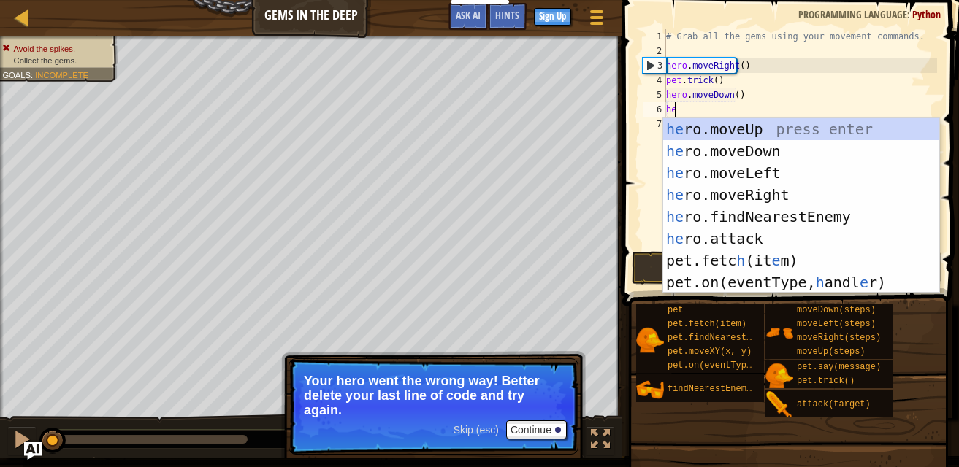
type textarea "her"
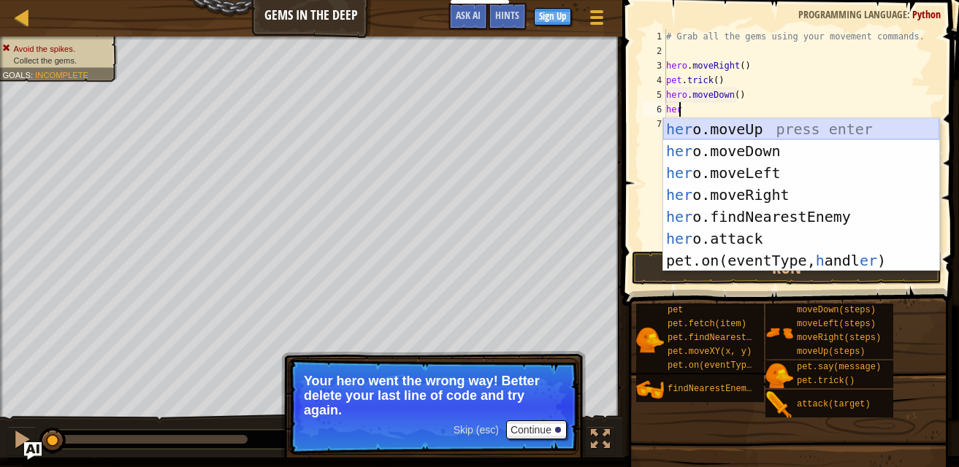
click at [744, 123] on div "her o.moveUp press enter her o.moveDown press enter her o.moveLeft press enter …" at bounding box center [801, 216] width 276 height 197
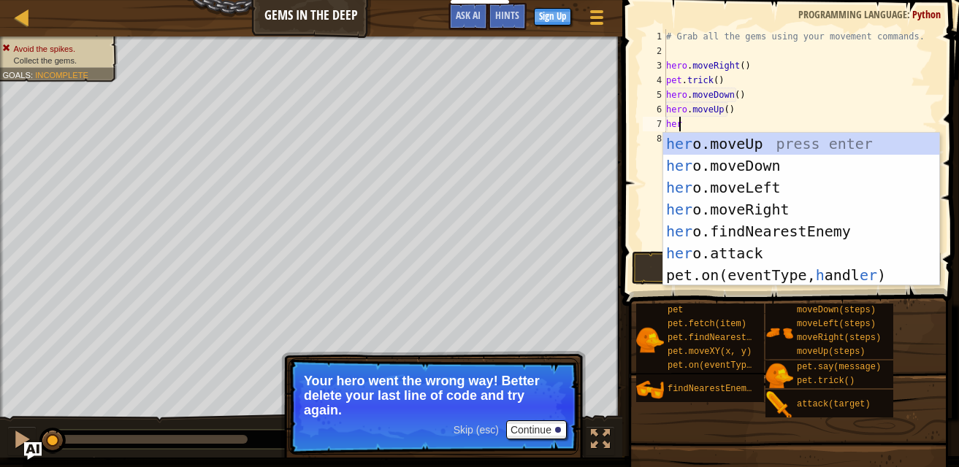
type textarea "hero"
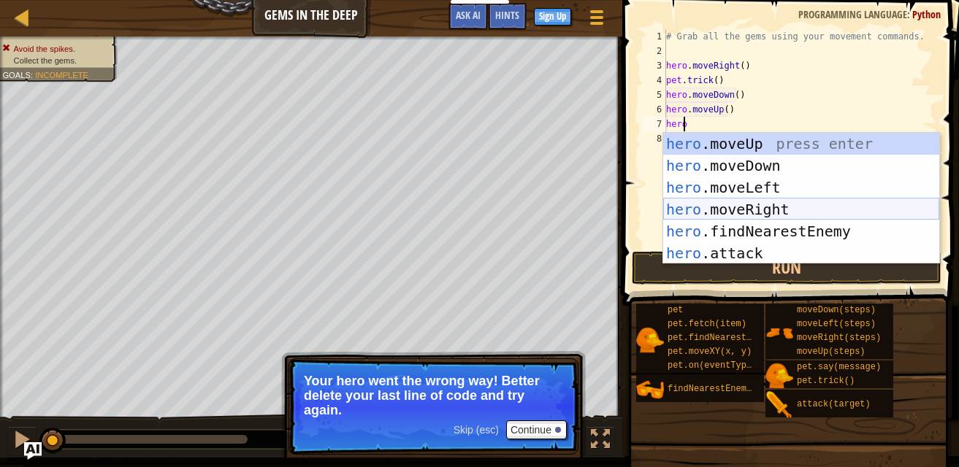
click at [765, 206] on div "hero .moveUp press enter hero .moveDown press enter hero .moveLeft press enter …" at bounding box center [801, 220] width 276 height 175
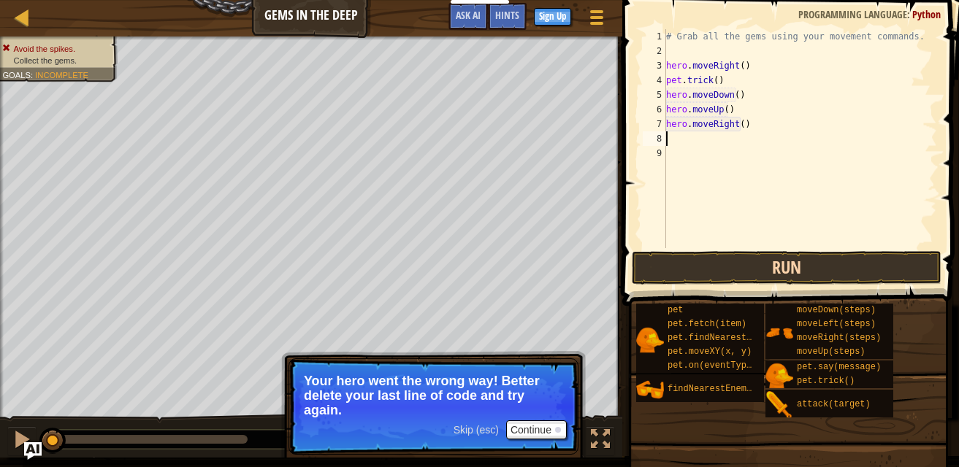
scroll to position [7, 0]
click at [773, 261] on button "Run" at bounding box center [787, 268] width 310 height 34
click at [483, 435] on span "Skip (esc)" at bounding box center [476, 430] width 45 height 12
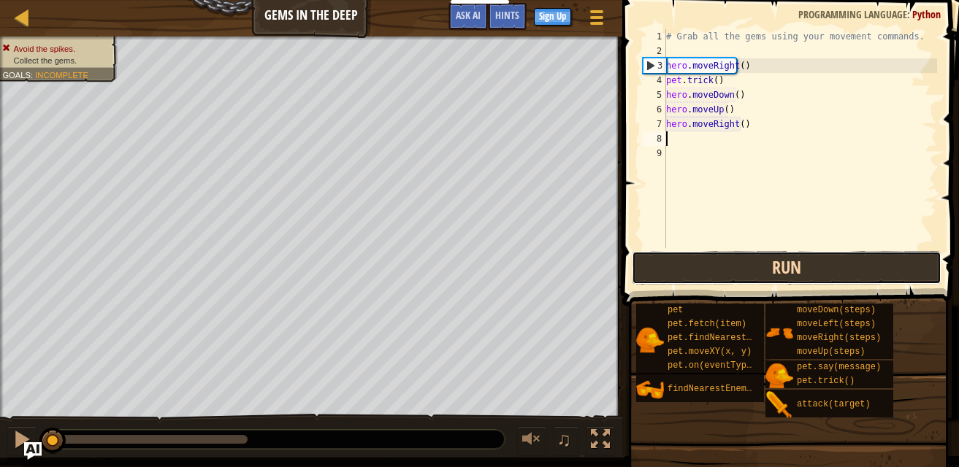
click at [743, 261] on button "Run" at bounding box center [787, 268] width 310 height 34
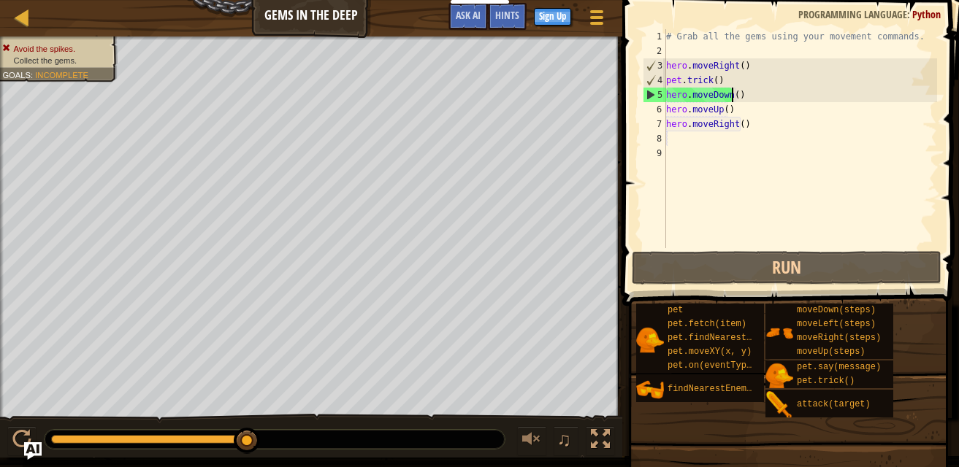
click at [739, 99] on div "# Grab all the gems using your movement commands. hero . moveRight ( ) pet . tr…" at bounding box center [800, 153] width 274 height 248
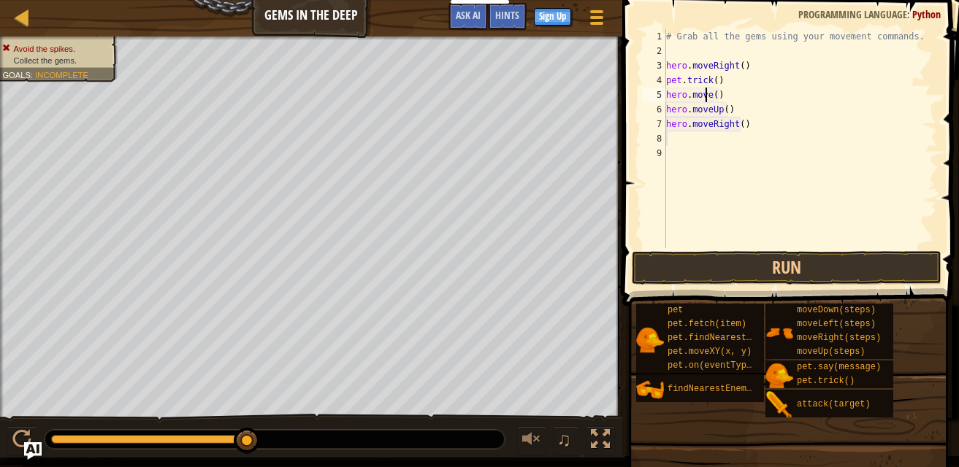
scroll to position [7, 4]
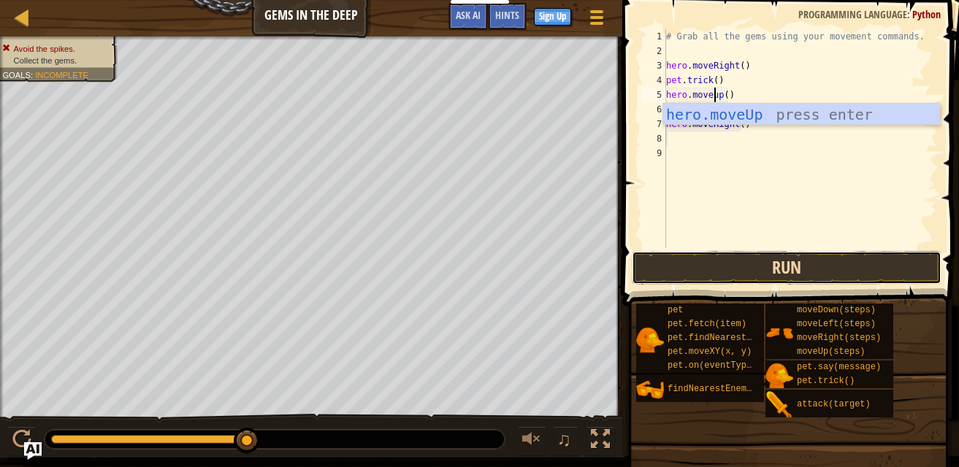
click at [761, 259] on button "Run" at bounding box center [787, 268] width 310 height 34
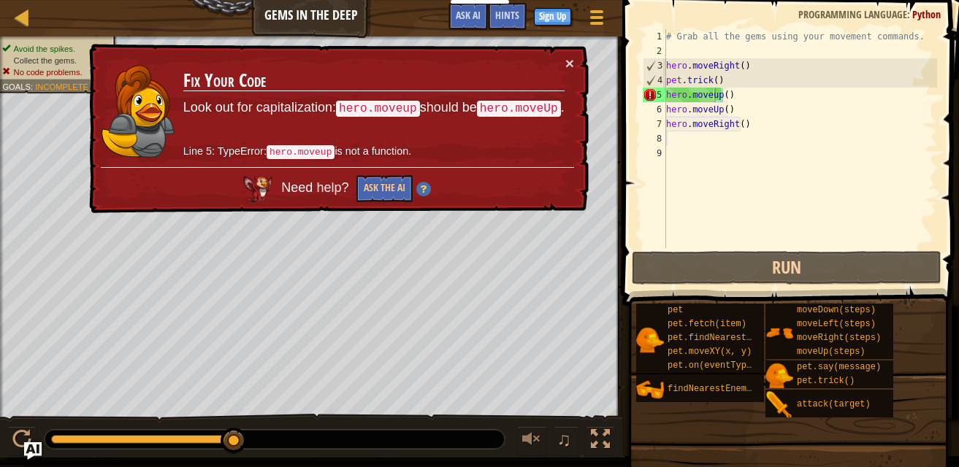
click at [574, 64] on div "× Fix Your Code Look out for capitalization: hero.moveup should be hero.moveUp …" at bounding box center [337, 129] width 502 height 170
click at [567, 58] on button "×" at bounding box center [569, 63] width 9 height 15
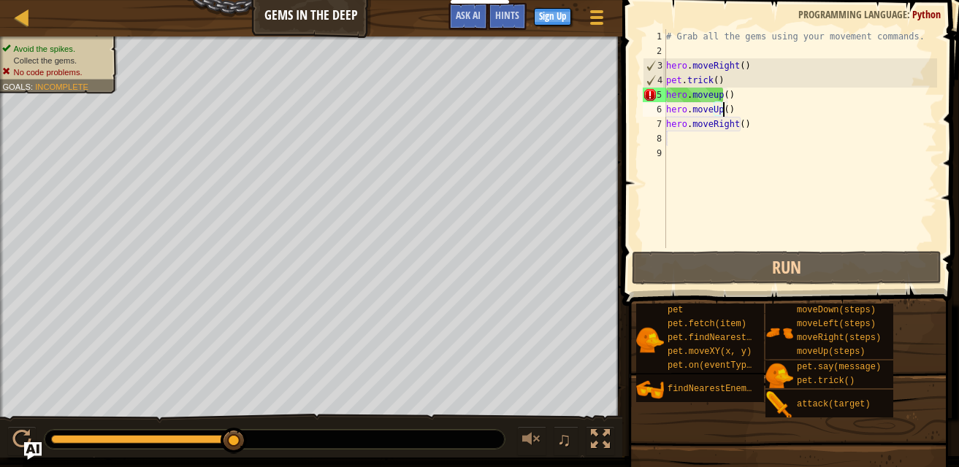
click at [731, 106] on div "# Grab all the gems using your movement commands. hero . moveRight ( ) pet . tr…" at bounding box center [800, 153] width 274 height 248
click at [731, 99] on div "# Grab all the gems using your movement commands. hero . moveRight ( ) pet . tr…" at bounding box center [800, 153] width 274 height 248
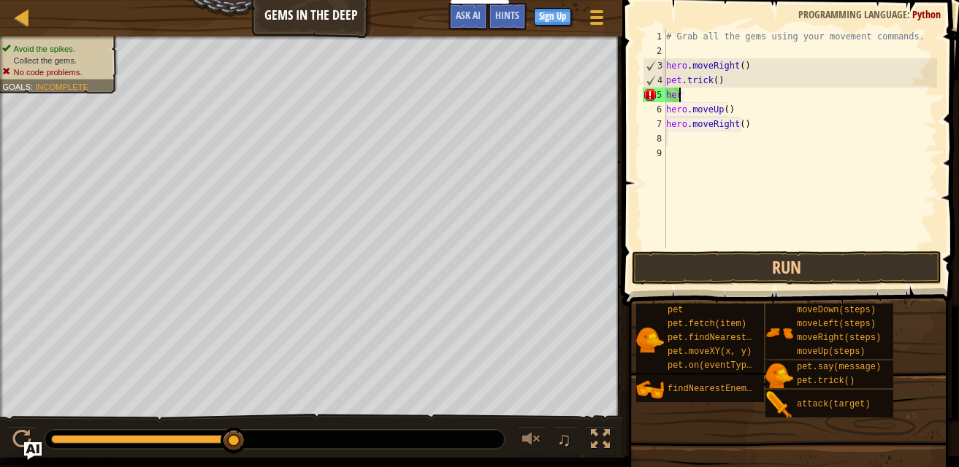
scroll to position [7, 0]
type textarea "h"
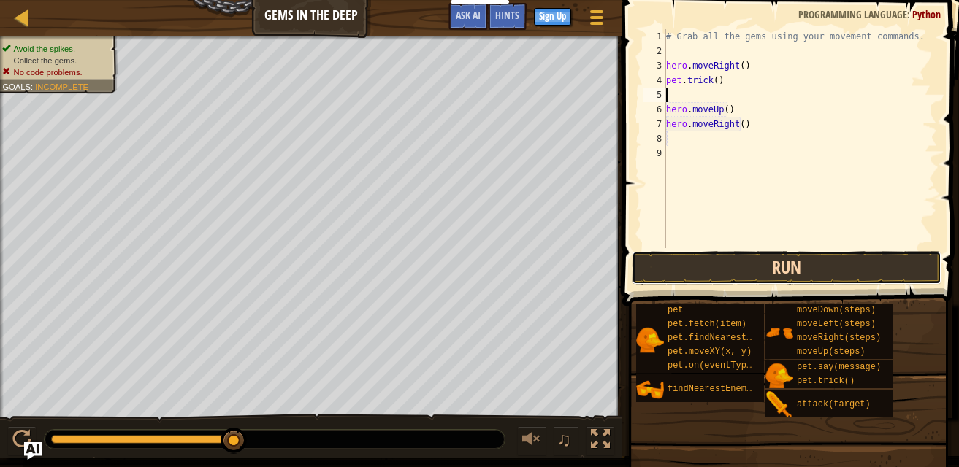
click at [708, 271] on button "Run" at bounding box center [787, 268] width 310 height 34
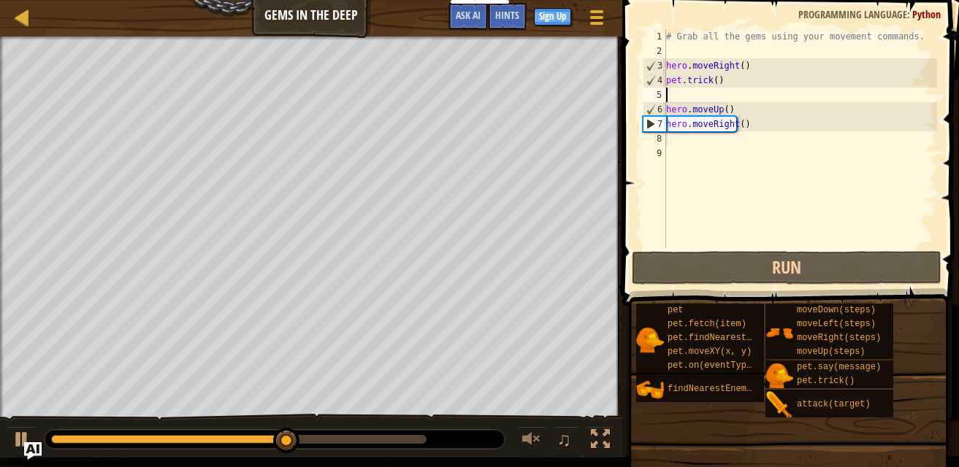
click at [689, 134] on div "# Grab all the gems using your movement commands. hero . moveRight ( ) pet . tr…" at bounding box center [800, 153] width 274 height 248
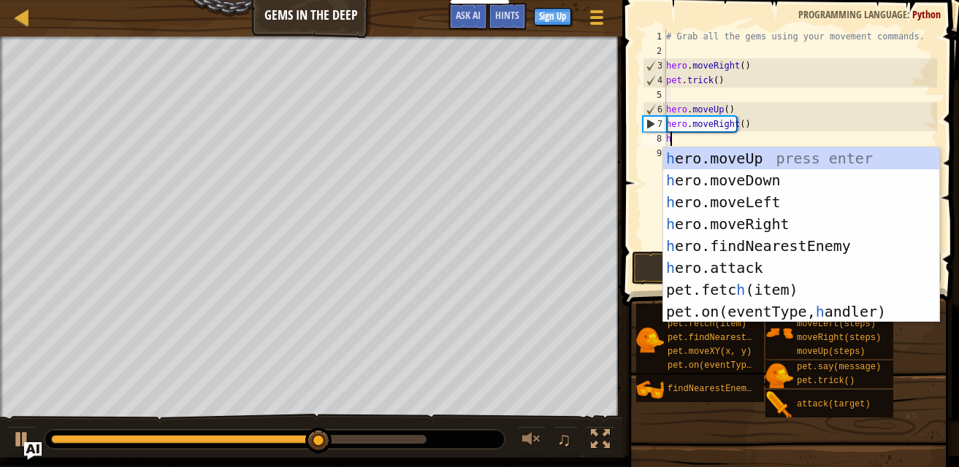
type textarea "her"
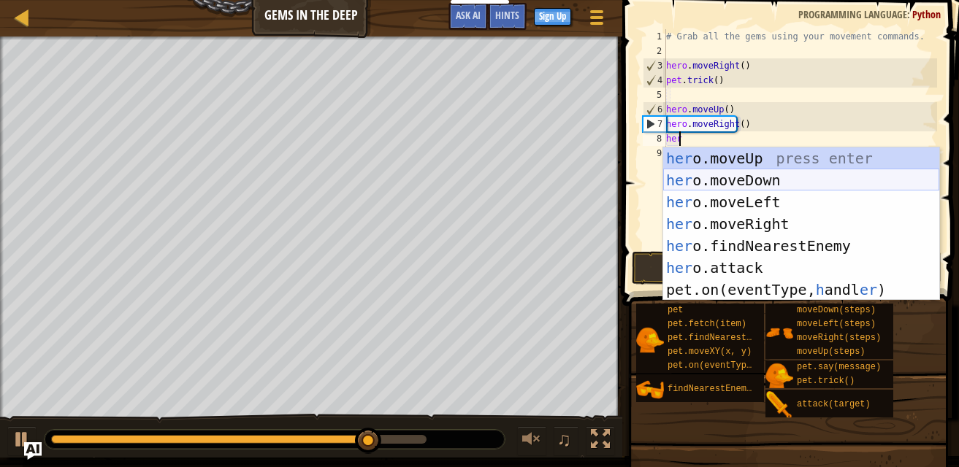
click at [707, 176] on div "her o.moveUp press enter her o.moveDown press enter her o.moveLeft press enter …" at bounding box center [801, 246] width 276 height 197
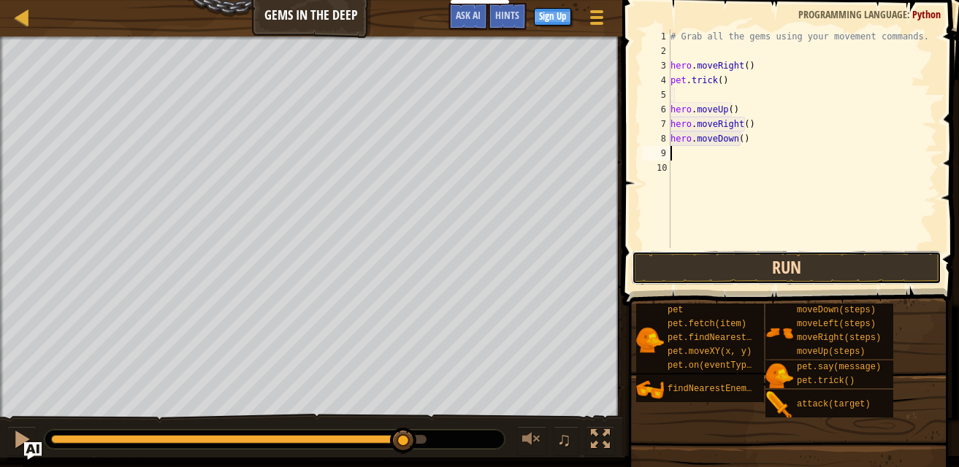
click at [715, 266] on button "Run" at bounding box center [787, 268] width 310 height 34
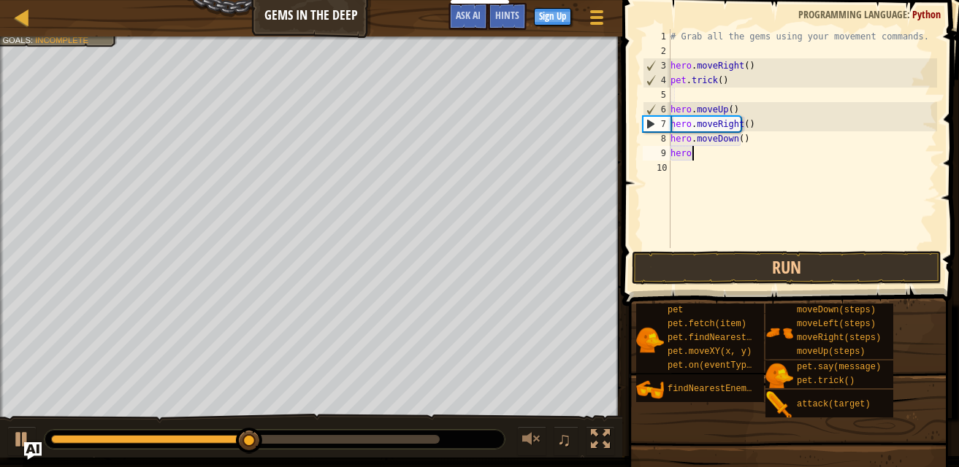
type textarea "hero m"
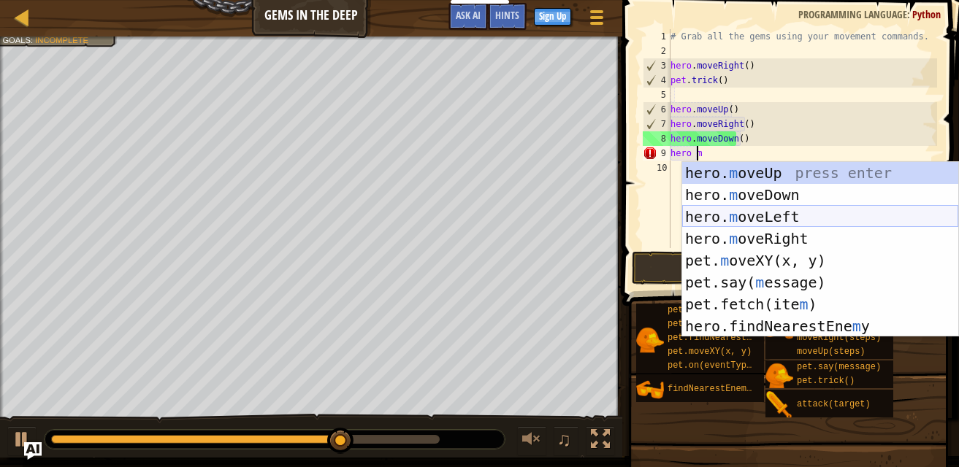
click at [779, 216] on div "hero. m oveUp press enter hero. m oveDown press enter hero. m oveLeft press ent…" at bounding box center [820, 271] width 276 height 219
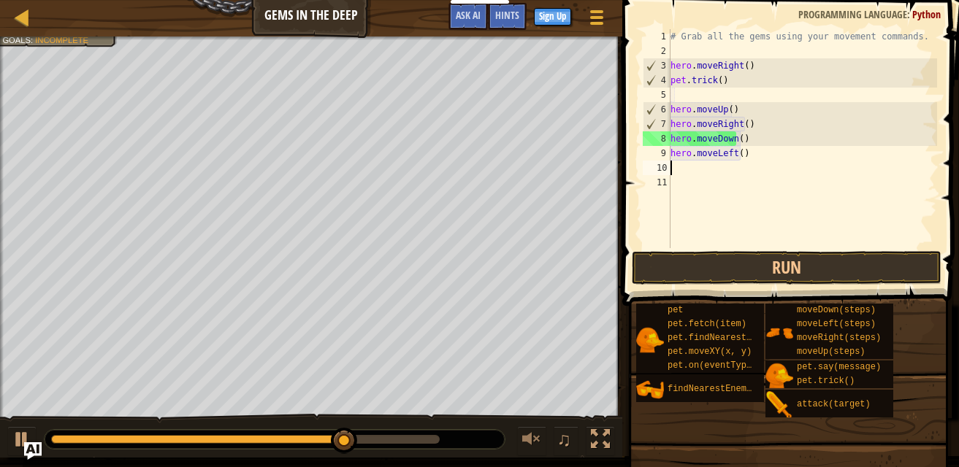
scroll to position [7, 0]
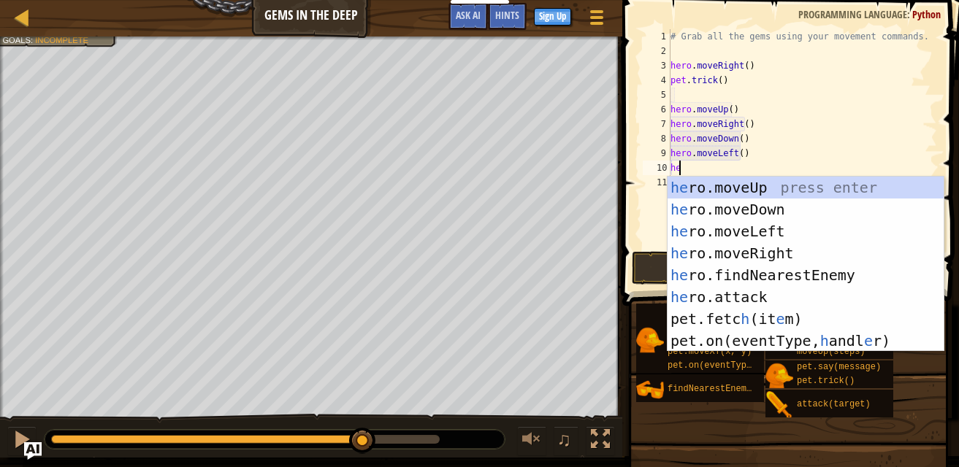
type textarea "her"
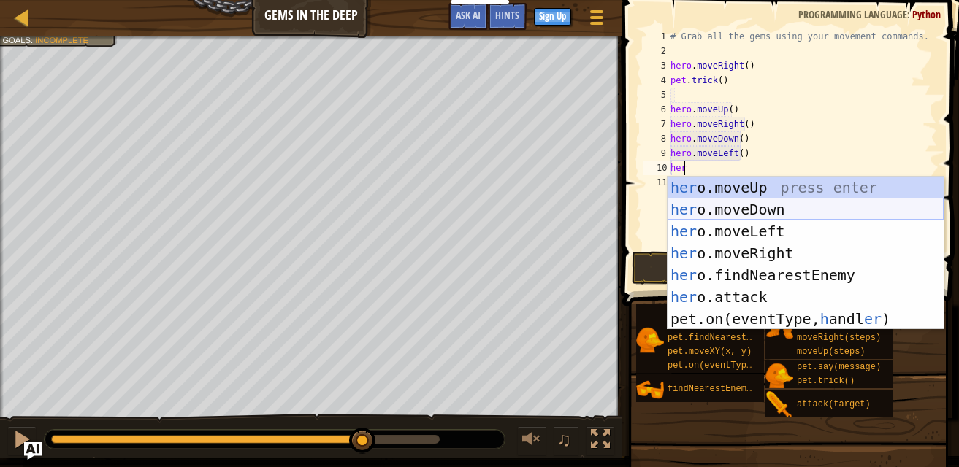
click at [750, 214] on div "her o.moveUp press enter her o.moveDown press enter her o.moveLeft press enter …" at bounding box center [805, 275] width 276 height 197
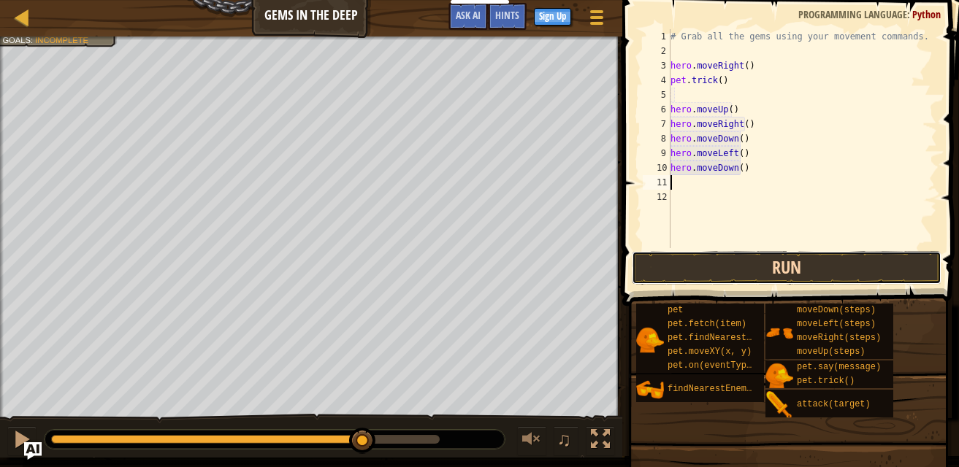
click at [766, 281] on button "Run" at bounding box center [787, 268] width 310 height 34
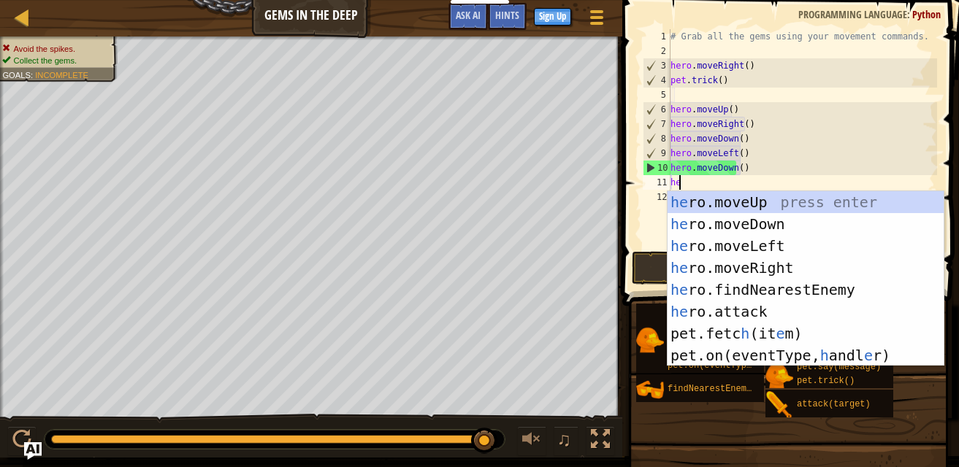
type textarea "her"
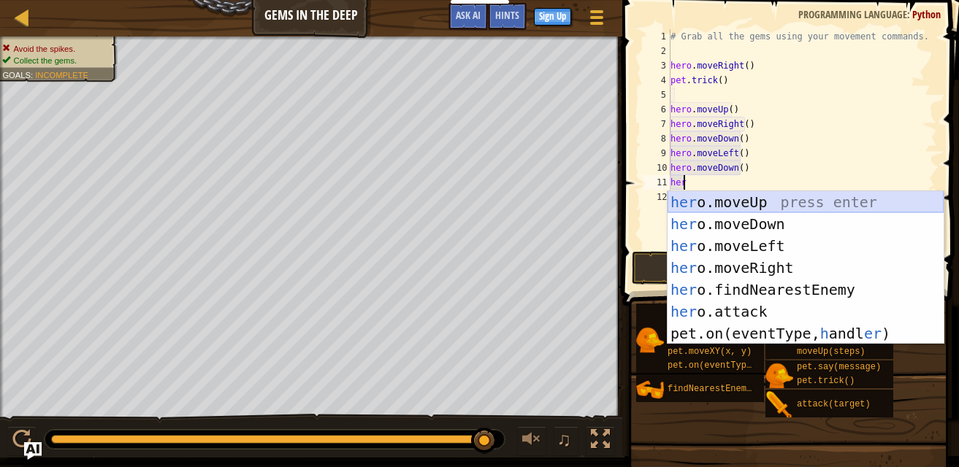
click at [735, 204] on div "her o.moveUp press enter her o.moveDown press enter her o.moveLeft press enter …" at bounding box center [805, 289] width 276 height 197
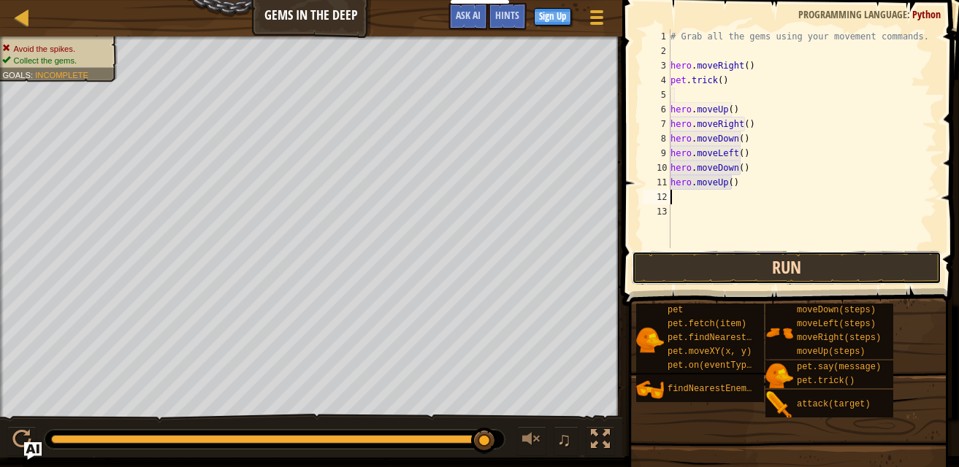
click at [757, 261] on button "Run" at bounding box center [787, 268] width 310 height 34
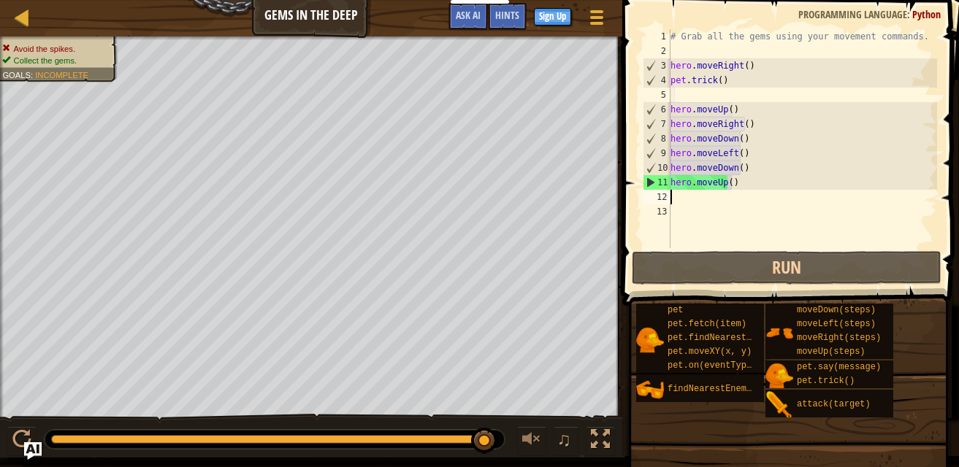
click at [748, 167] on div "# Grab all the gems using your movement commands. hero . moveRight ( ) pet . tr…" at bounding box center [801, 153] width 269 height 248
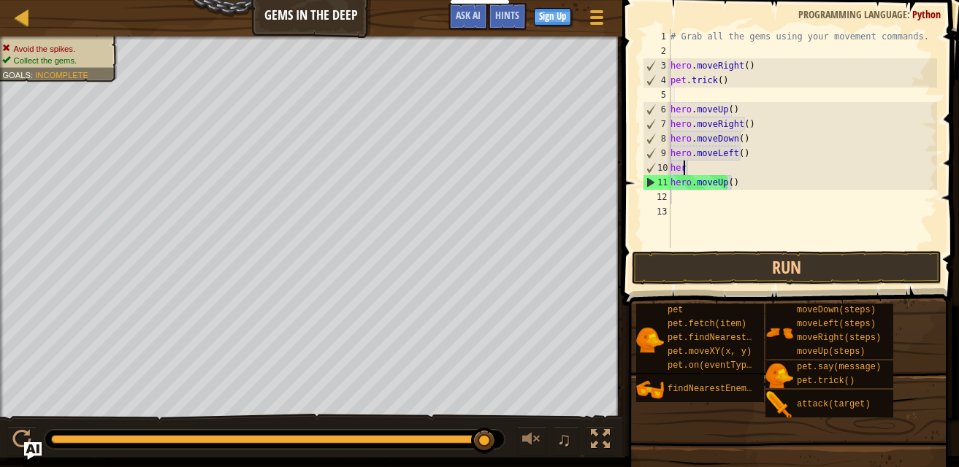
type textarea "h"
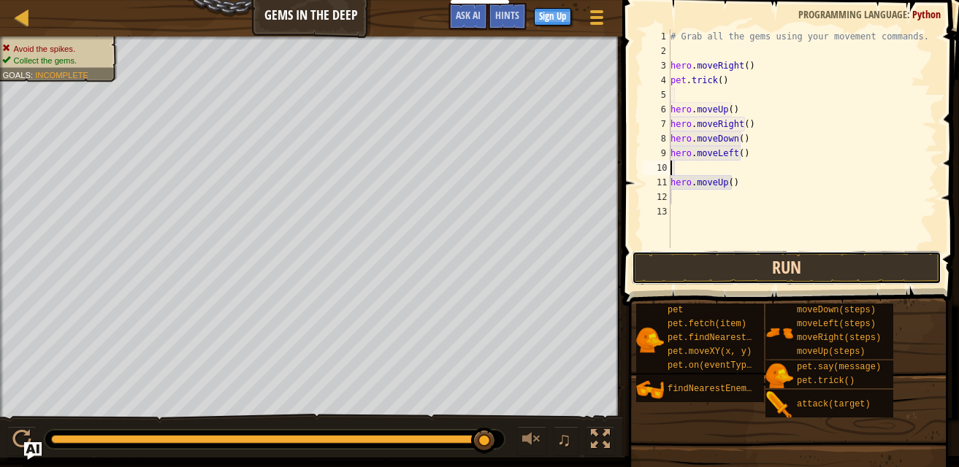
click at [774, 259] on button "Run" at bounding box center [787, 268] width 310 height 34
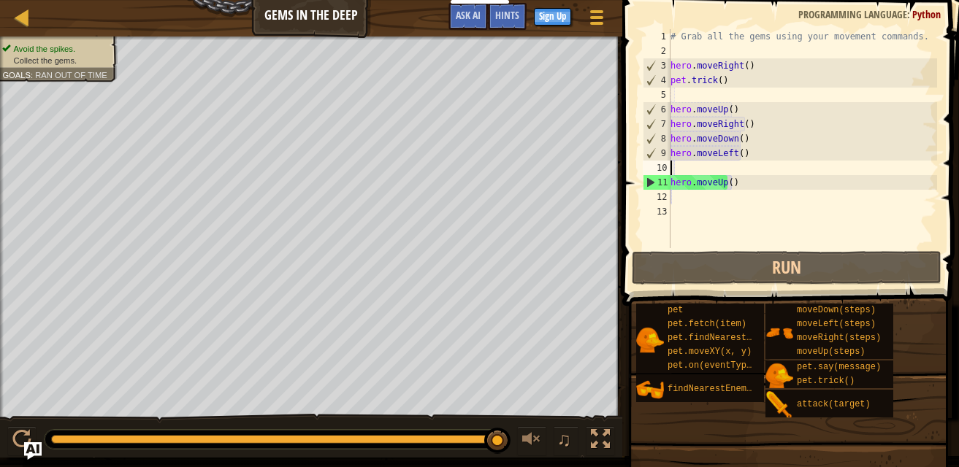
click at [687, 192] on div "# Grab all the gems using your movement commands. hero . moveRight ( ) pet . tr…" at bounding box center [801, 153] width 269 height 248
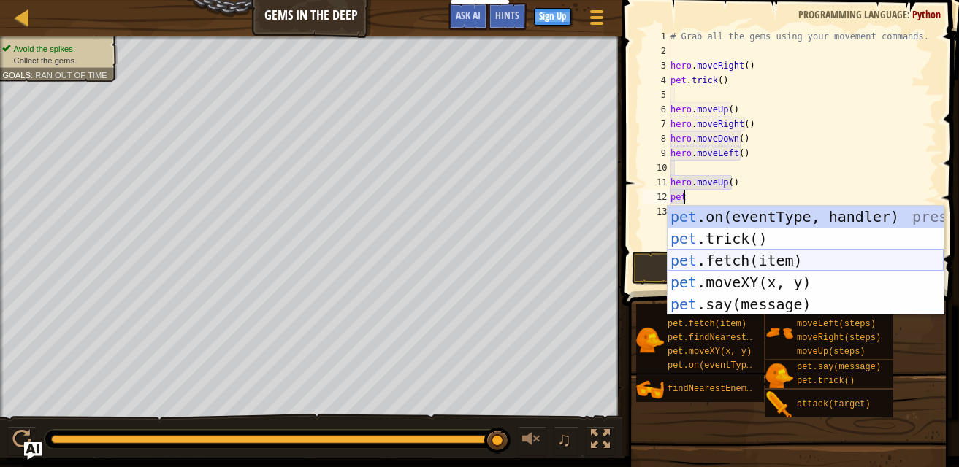
click at [735, 265] on div "pet .on(eventType, handler) press enter pet .trick() press enter pet .fetch(ite…" at bounding box center [805, 282] width 276 height 153
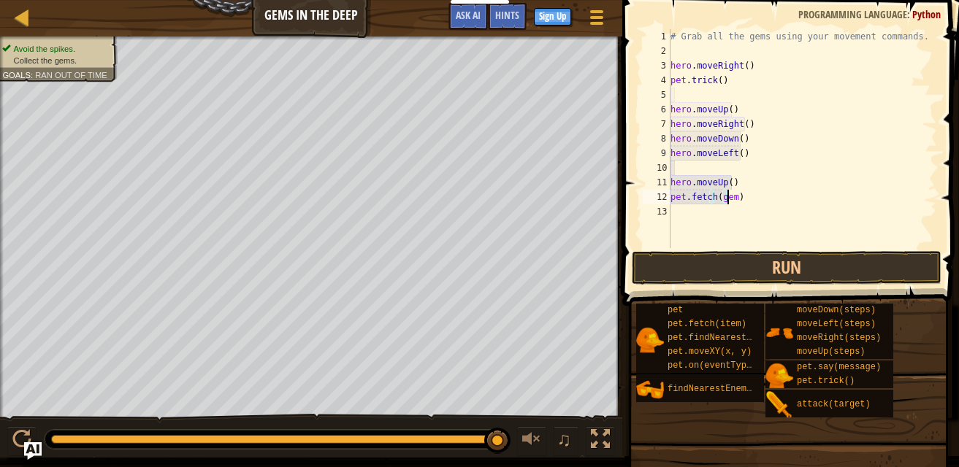
scroll to position [7, 4]
type textarea "pet.fetch(gems)"
click at [745, 250] on span at bounding box center [792, 132] width 348 height 349
click at [757, 279] on button "Run" at bounding box center [787, 268] width 310 height 34
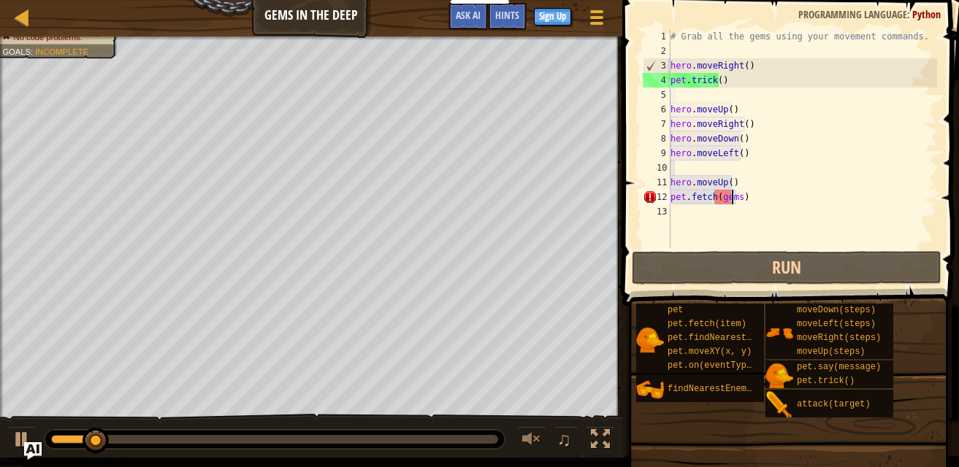
click at [389, 435] on div "0:15.1 Now: 0:01.9 Max: 0:19.9" at bounding box center [274, 439] width 447 height 9
